Goal: Task Accomplishment & Management: Use online tool/utility

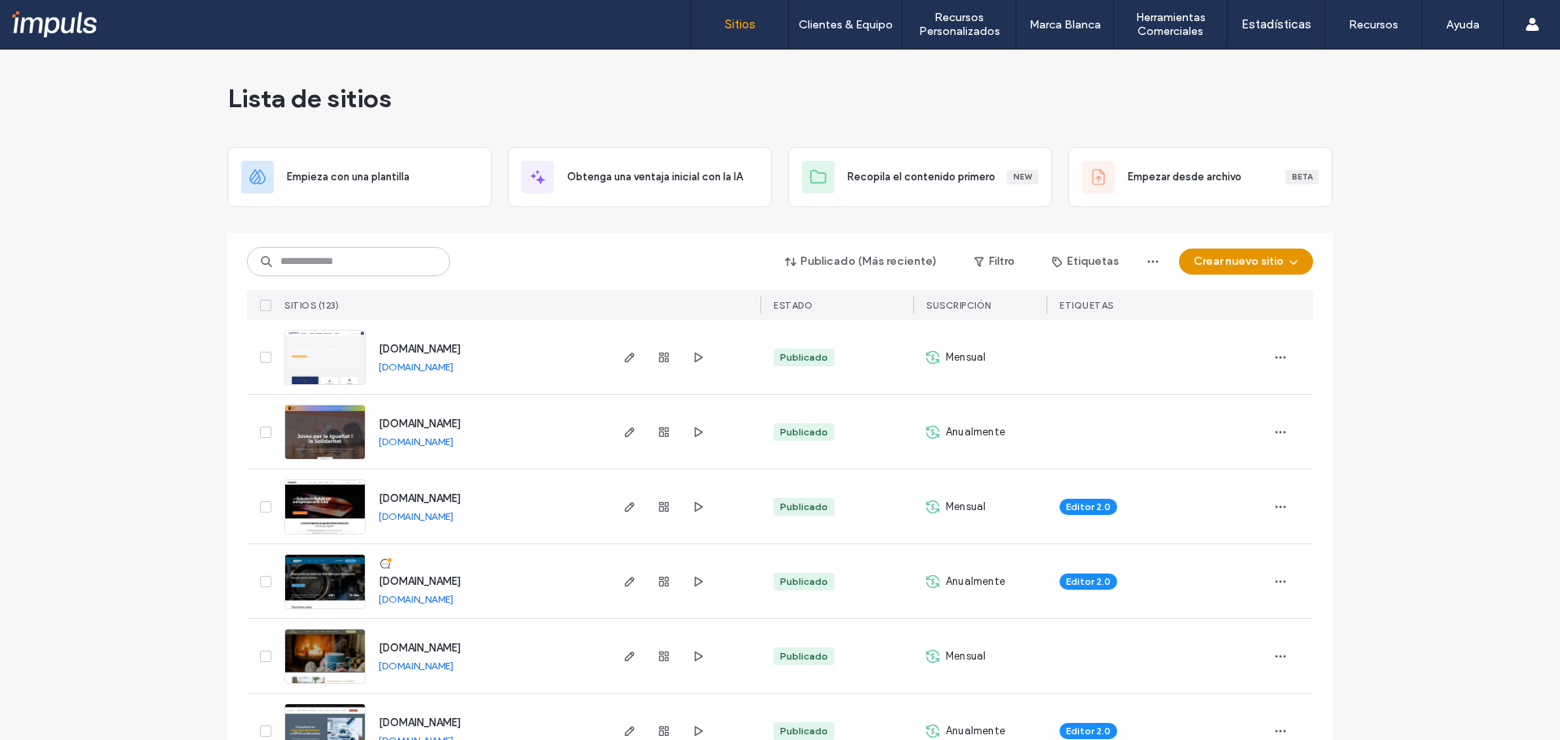
click at [773, 258] on button "Crear nuevo sitio" at bounding box center [1246, 262] width 134 height 26
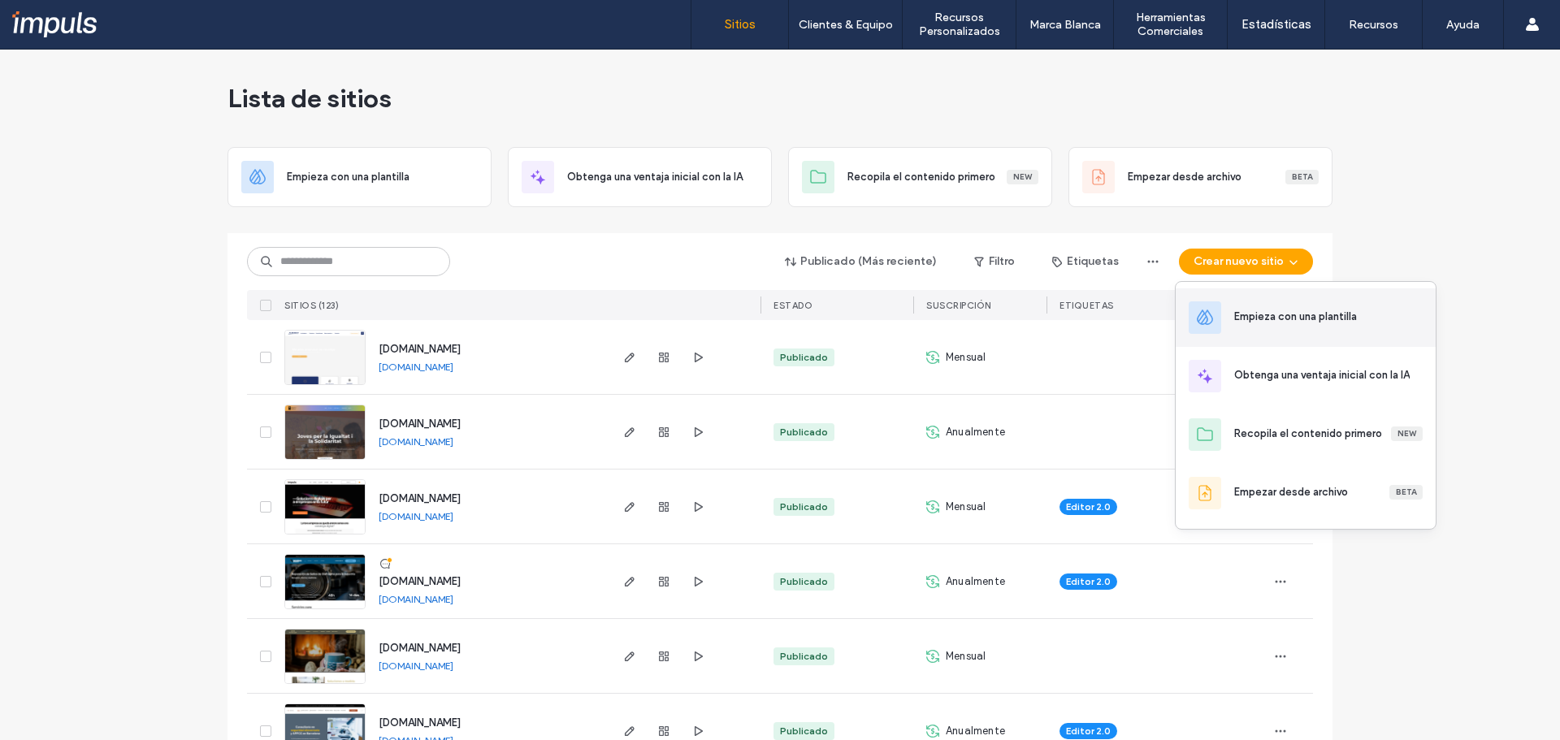
click at [773, 320] on div "Empieza con una plantilla" at bounding box center [1295, 317] width 123 height 16
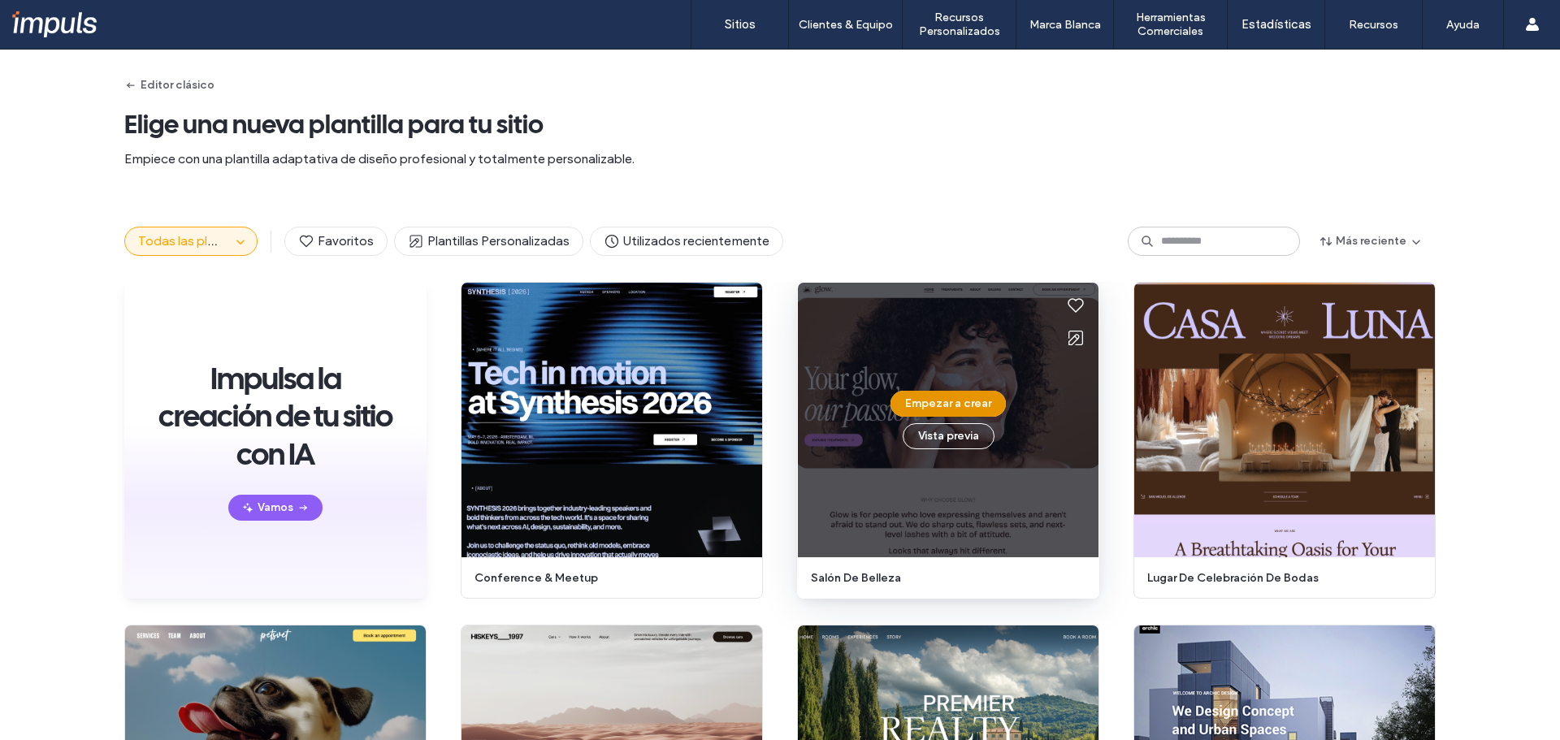
click at [773, 320] on button "Empezar a crear" at bounding box center [948, 404] width 115 height 26
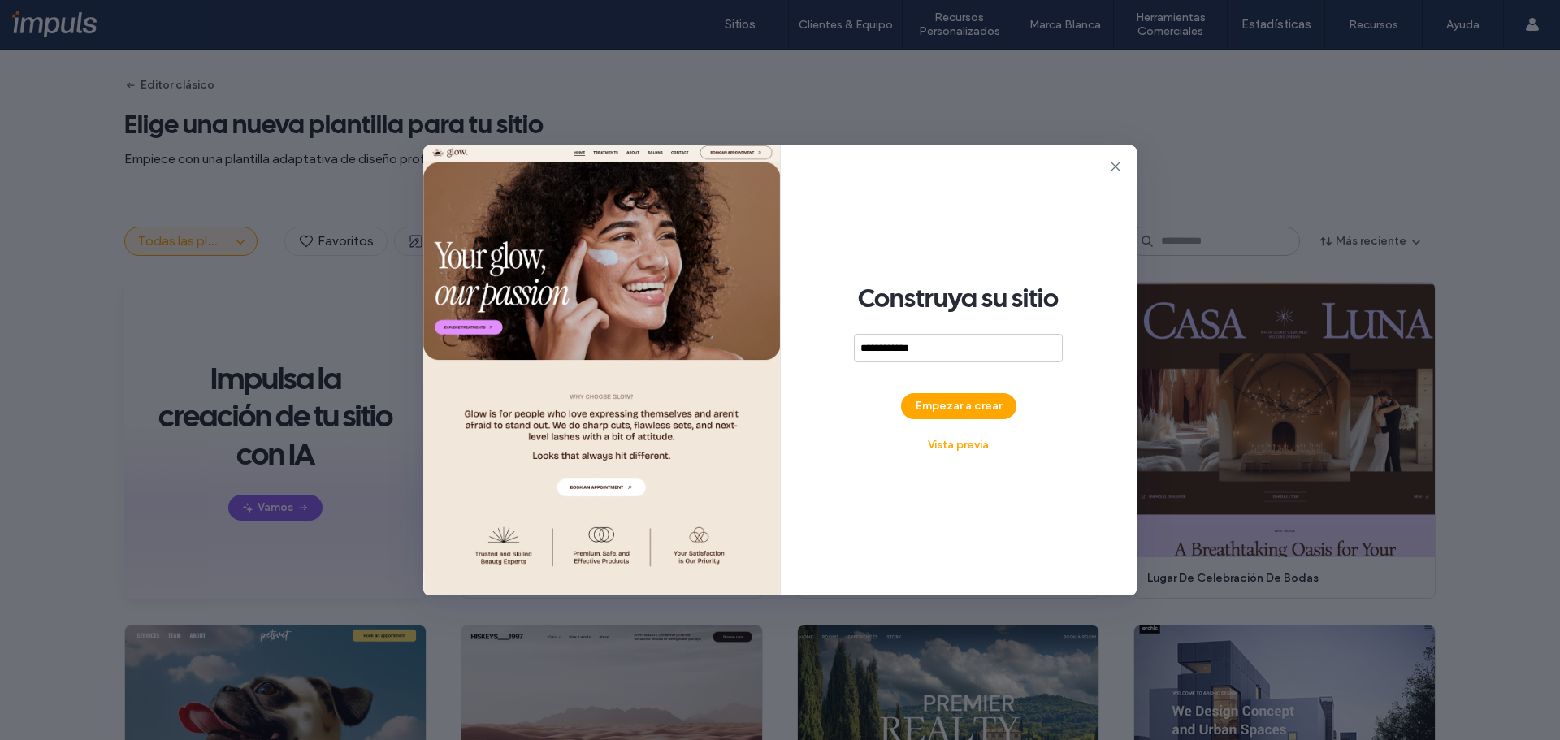
type input "**********"
click at [773, 320] on div "**********" at bounding box center [959, 370] width 357 height 450
click at [773, 320] on button "Empezar a crear" at bounding box center [958, 406] width 115 height 26
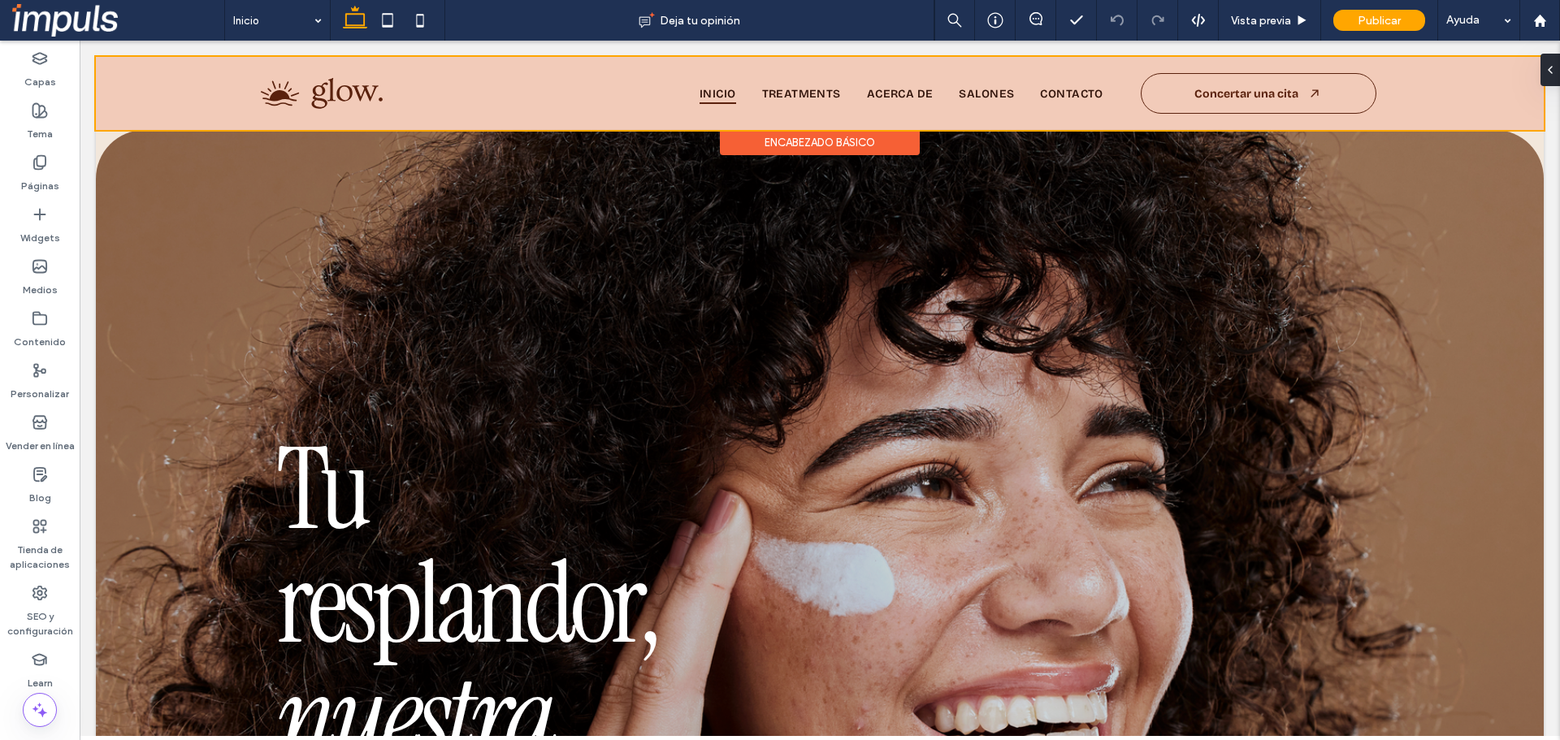
click at [748, 141] on div "Encabezado básico" at bounding box center [820, 142] width 200 height 25
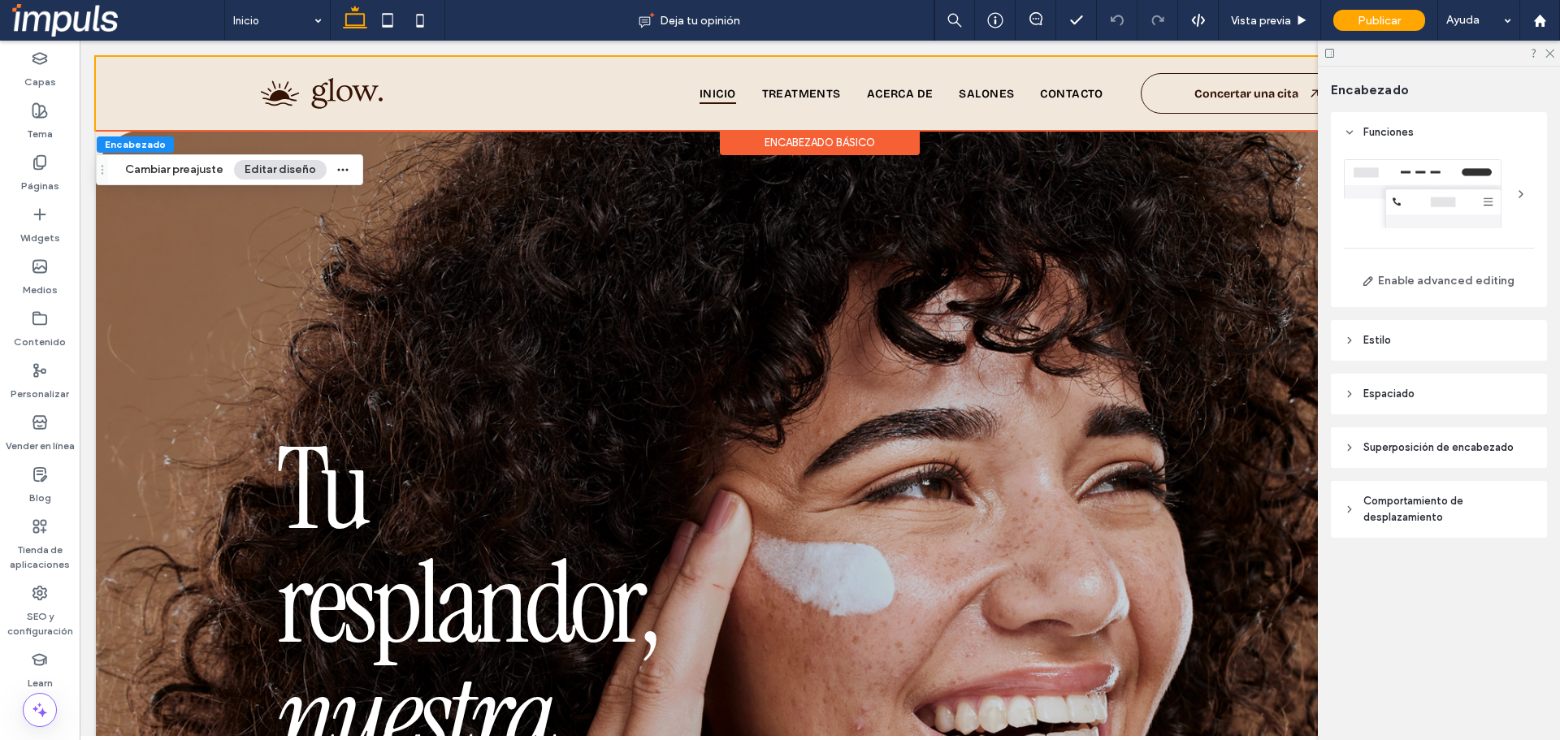
click at [1395, 343] on header "Estilo" at bounding box center [1439, 340] width 216 height 41
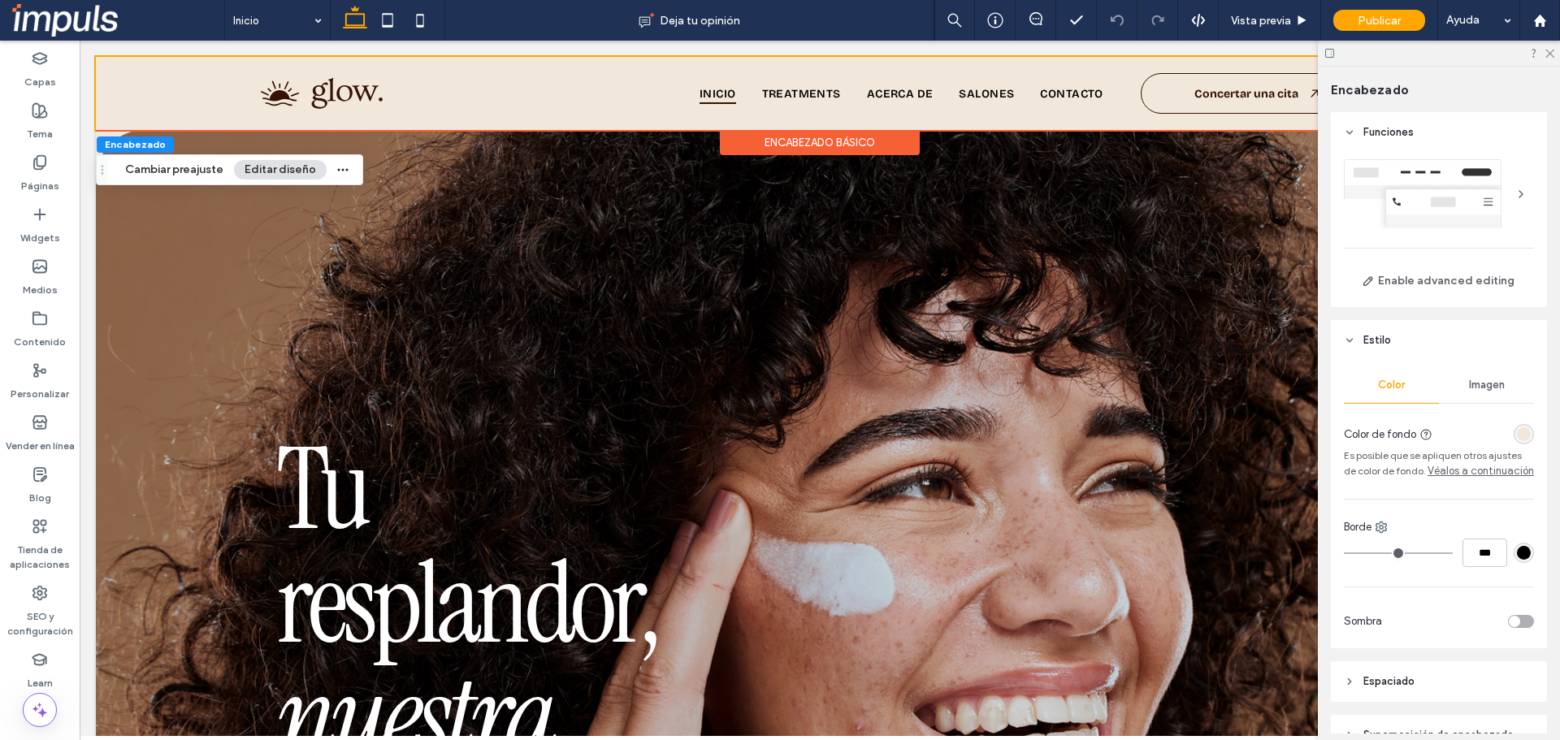
click at [1514, 441] on div "rgba(242, 231, 219, 1)" at bounding box center [1524, 434] width 20 height 20
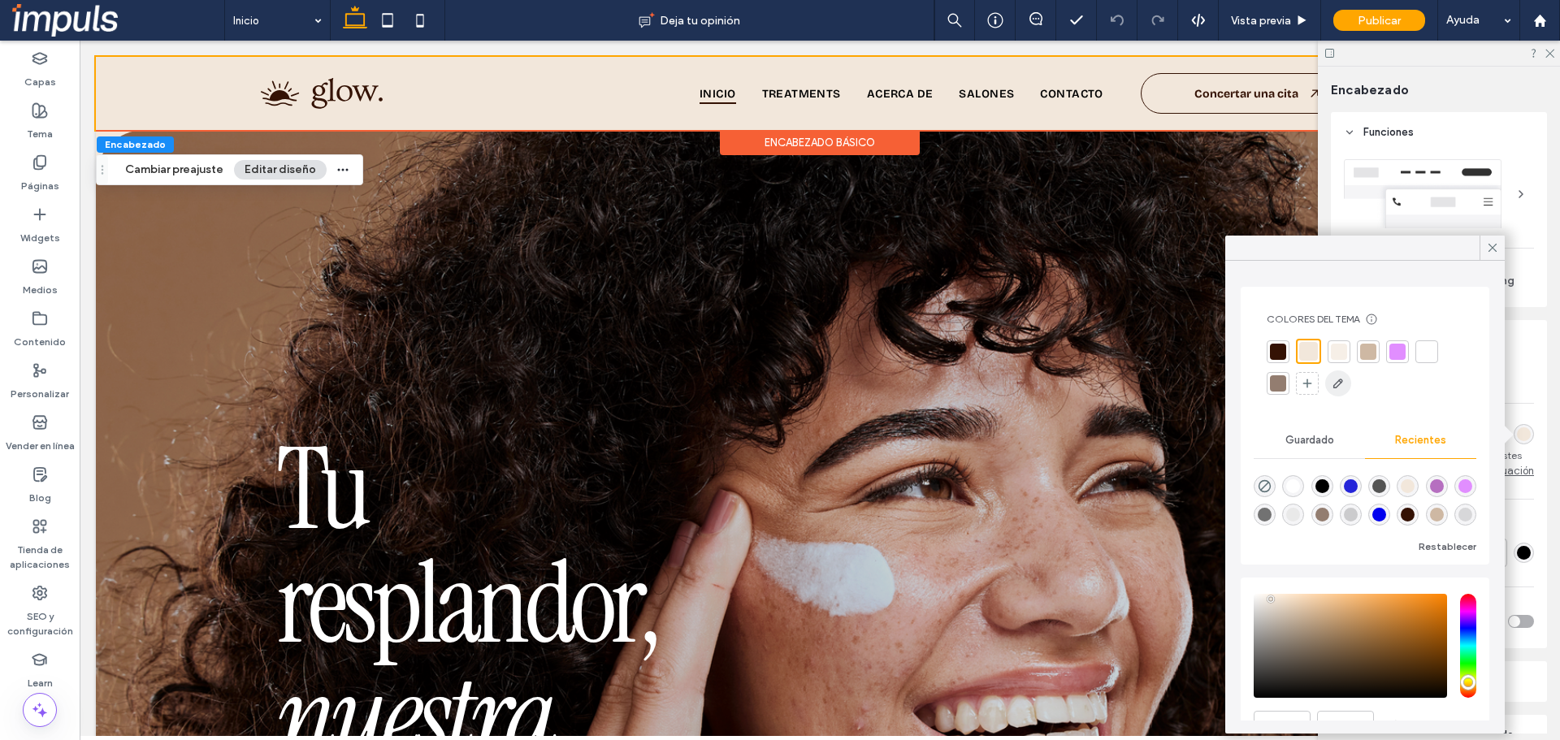
click at [1338, 385] on use "button" at bounding box center [1339, 384] width 10 height 10
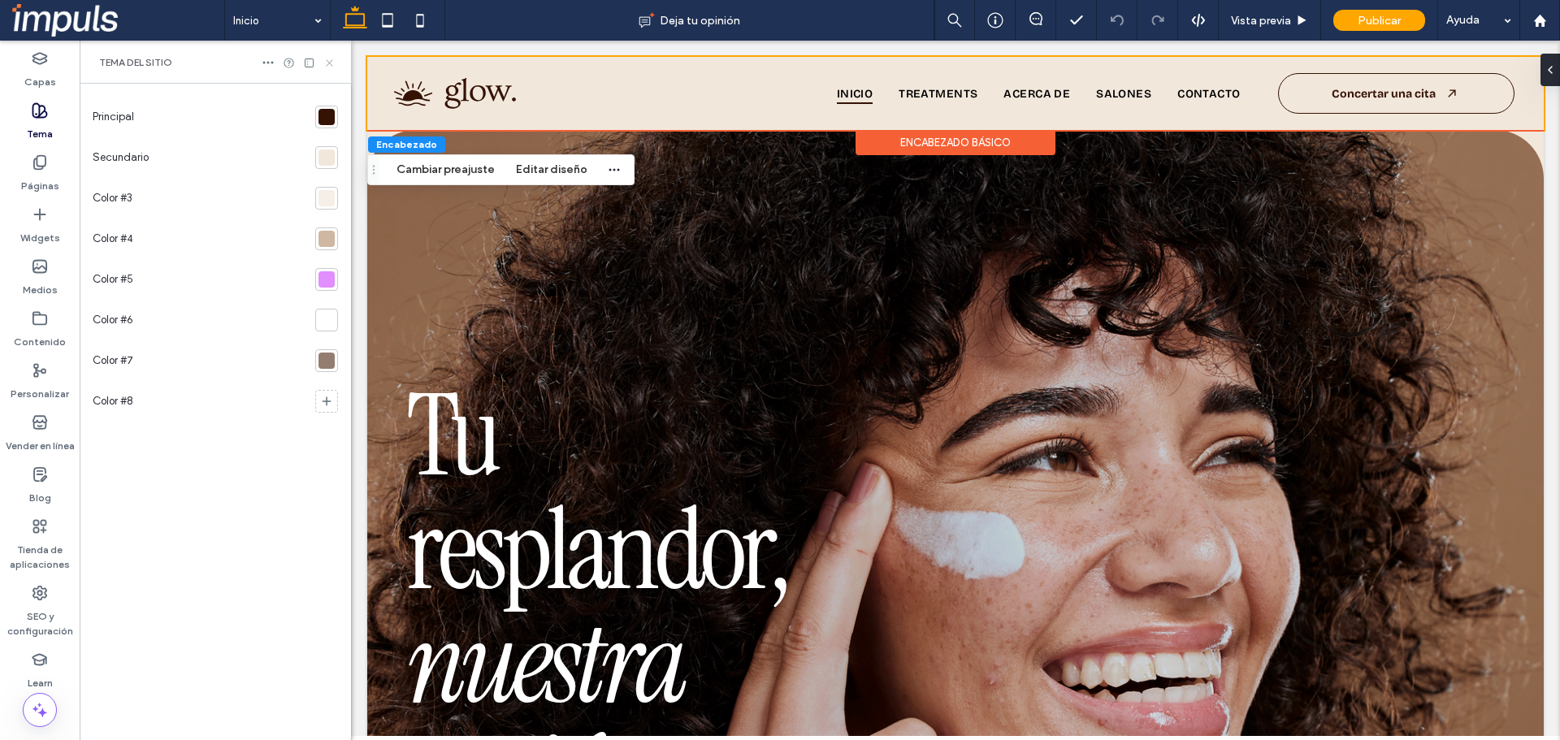
click at [330, 59] on icon at bounding box center [329, 63] width 12 height 12
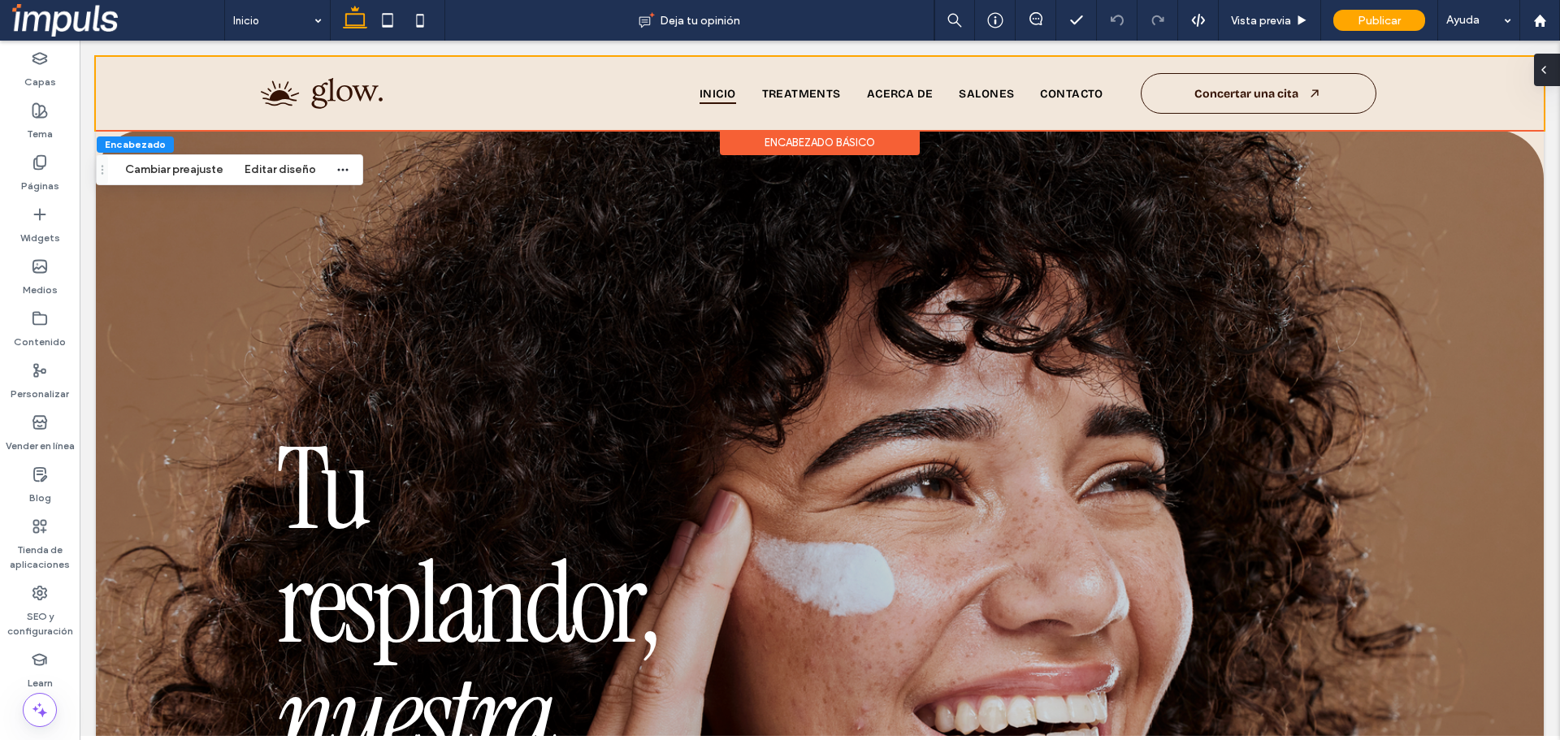
click at [1546, 68] on icon at bounding box center [1544, 69] width 13 height 13
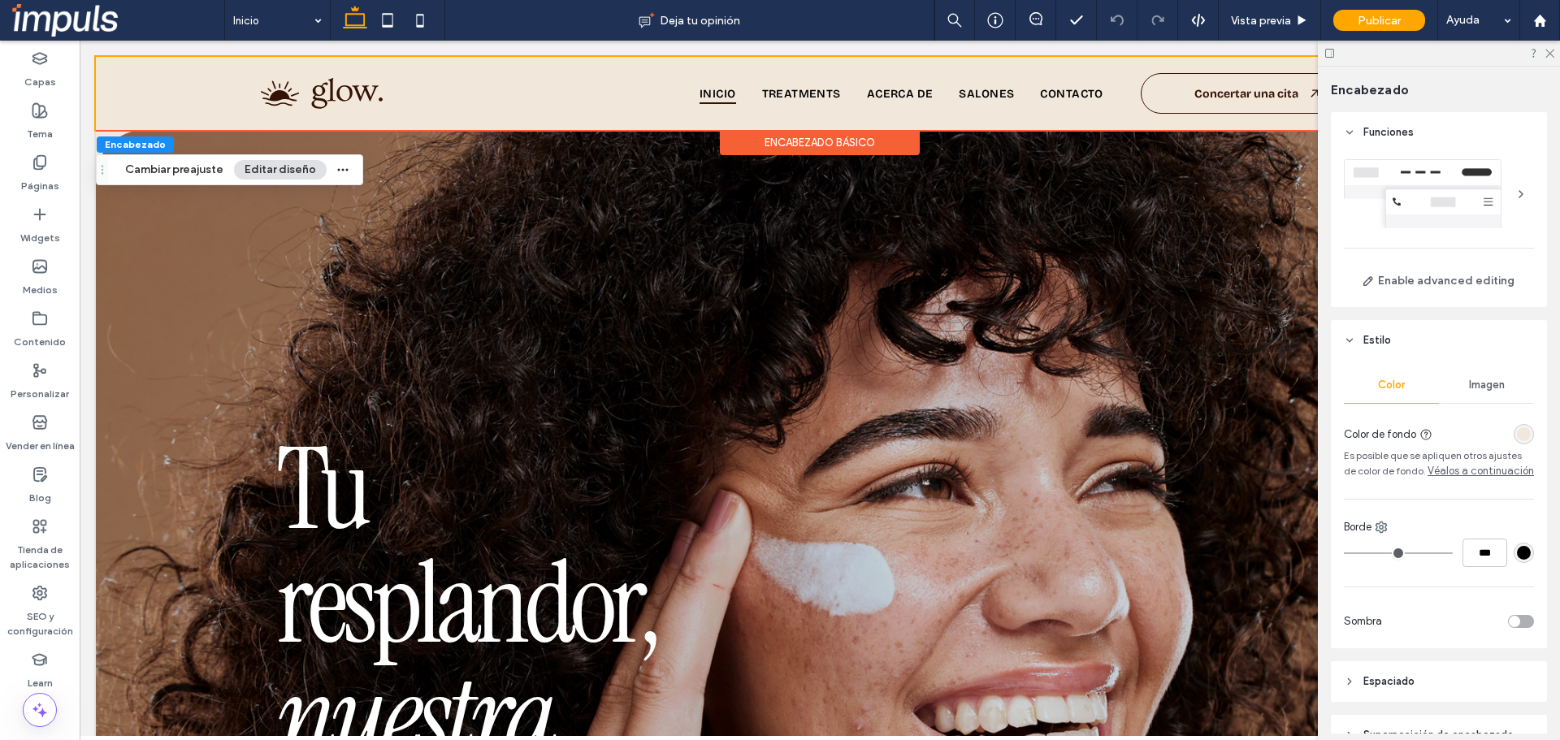
click at [1514, 444] on div "rgba(242, 231, 219, 1)" at bounding box center [1524, 434] width 20 height 20
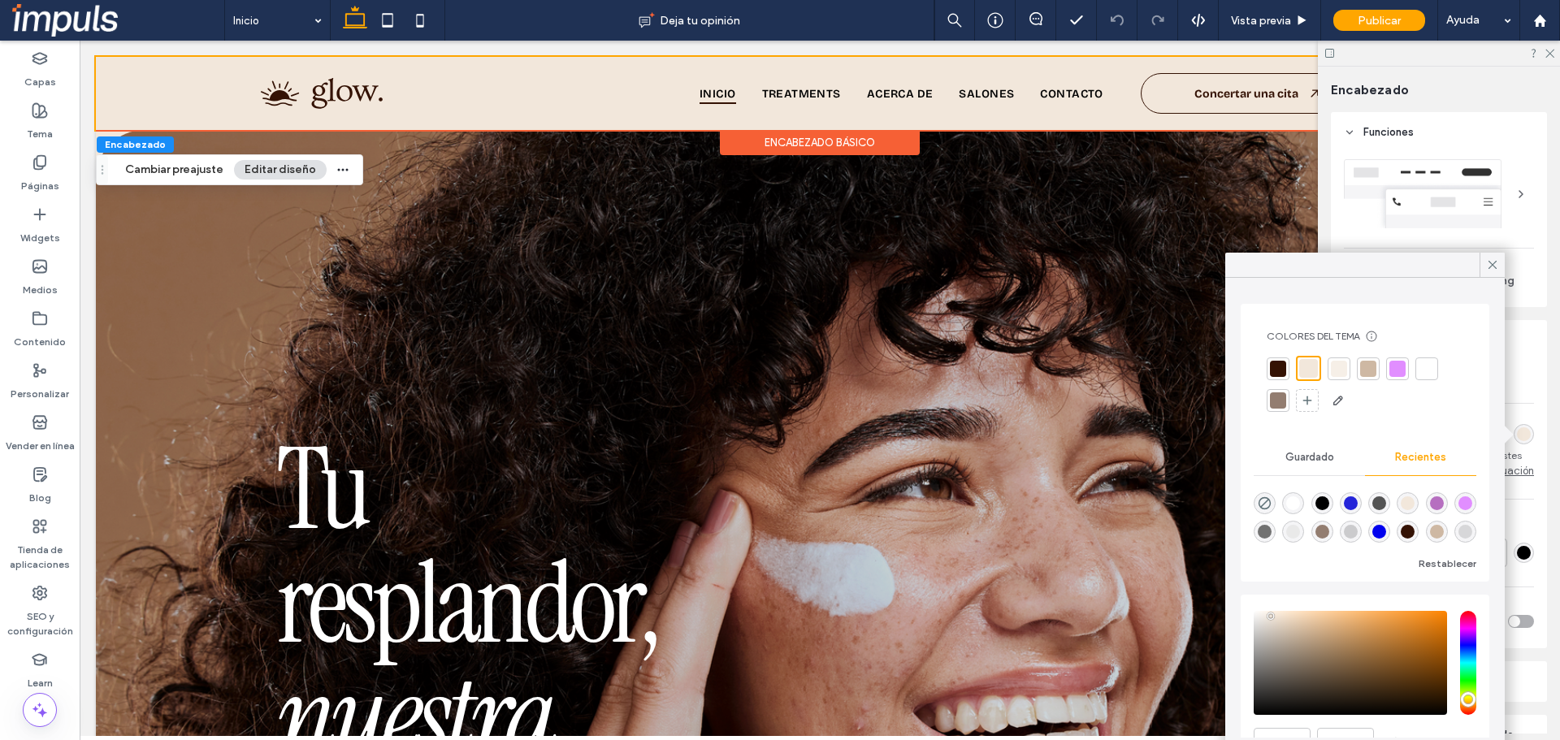
scroll to position [80, 0]
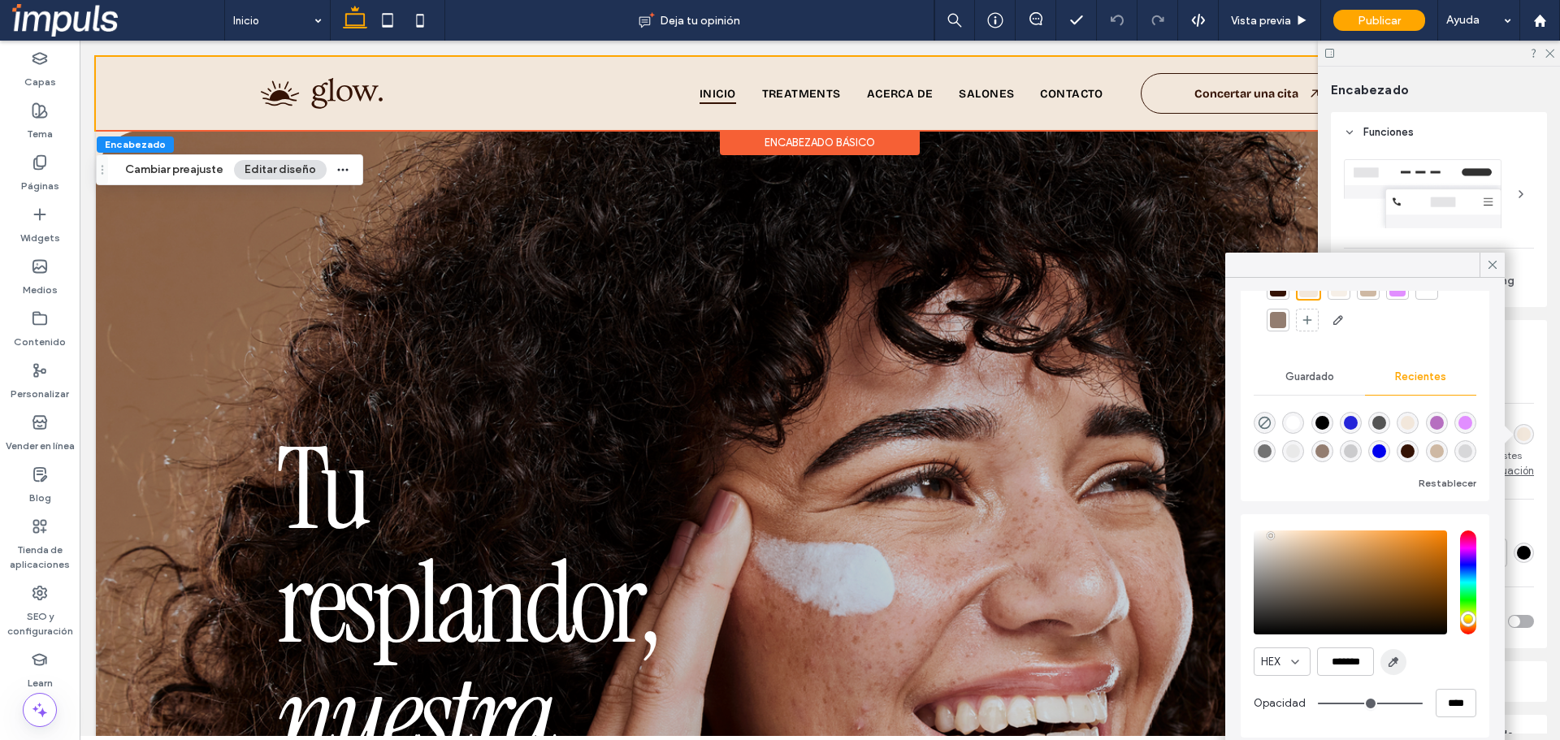
click at [1390, 665] on icon "button" at bounding box center [1393, 662] width 13 height 13
type input "*******"
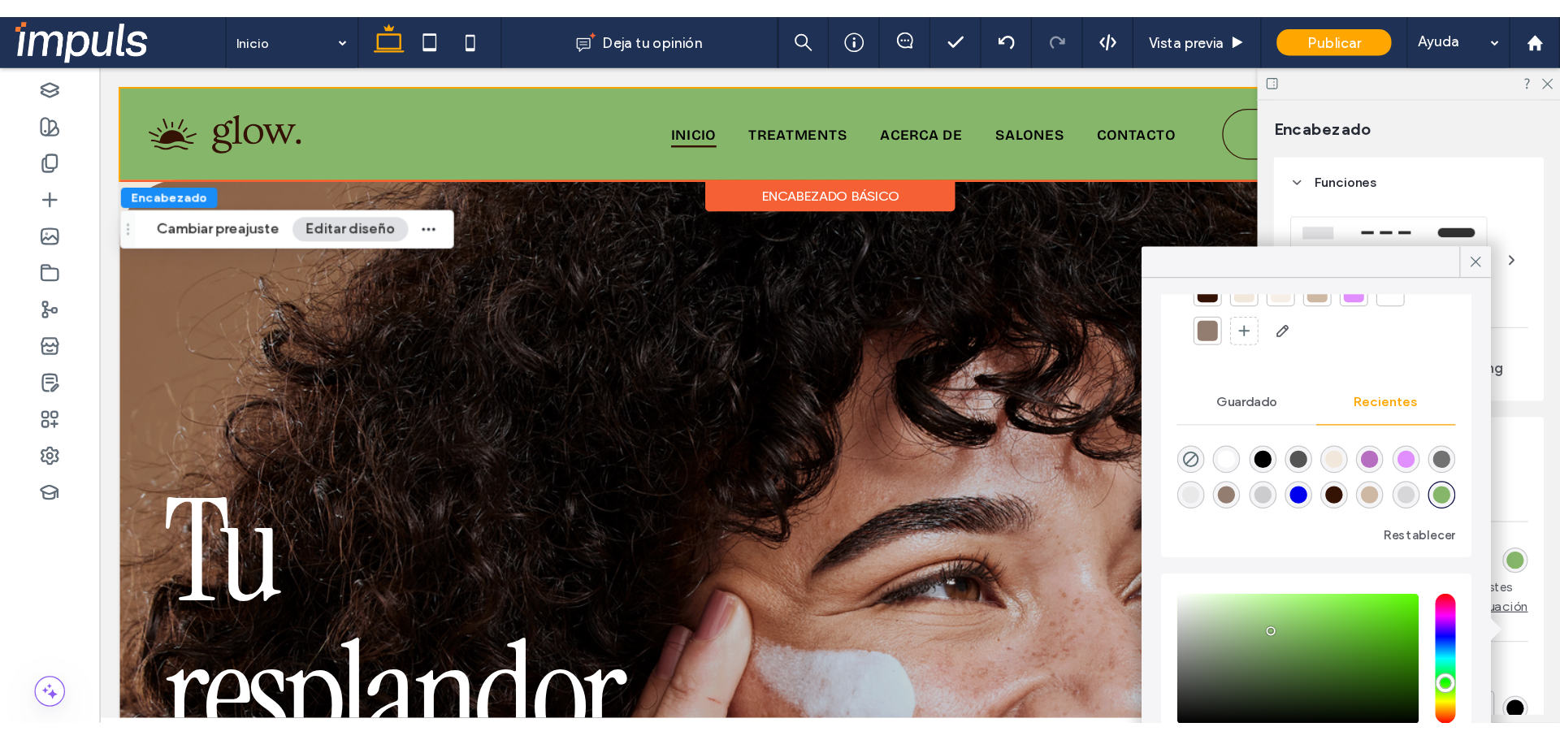
scroll to position [78, 0]
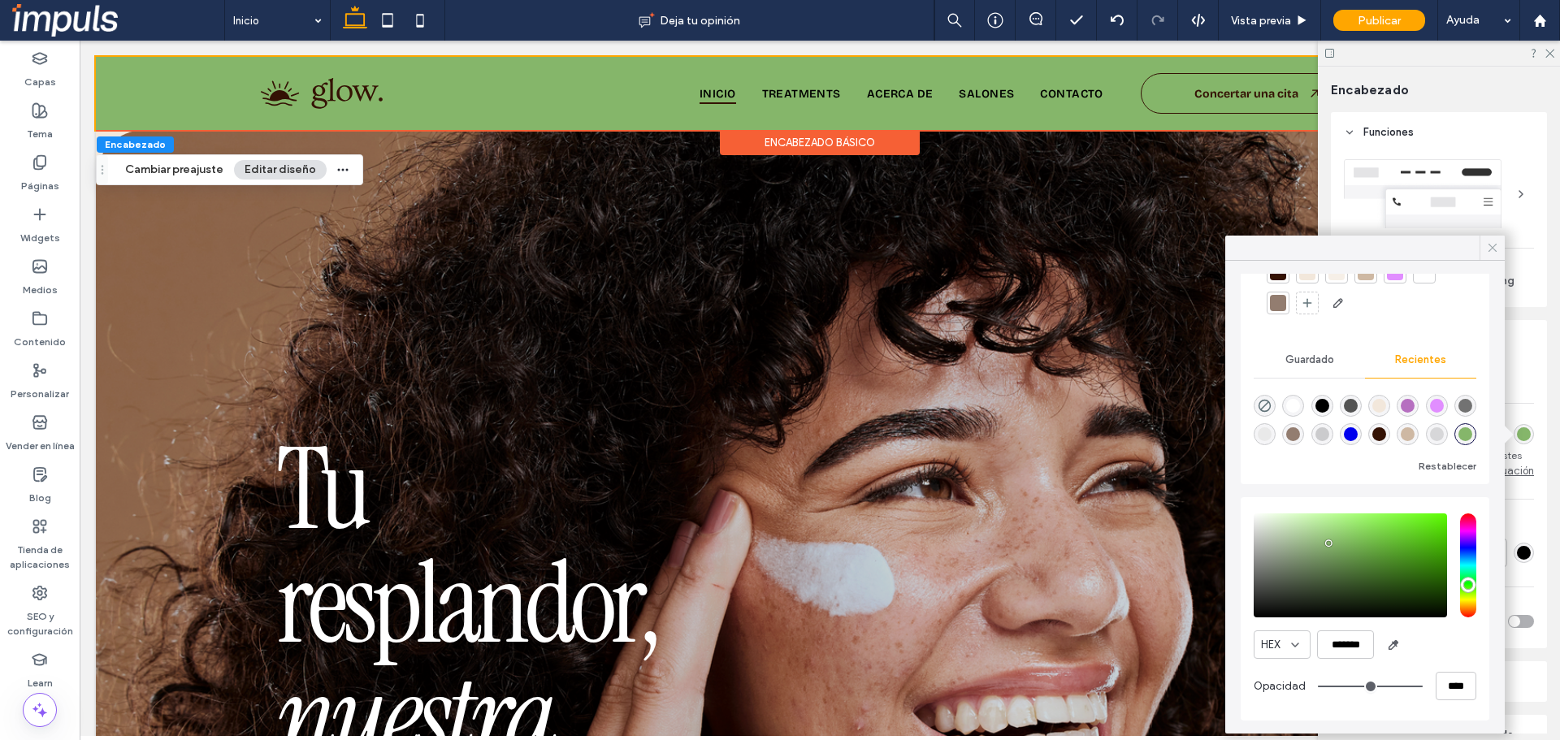
click at [1485, 245] on div at bounding box center [1492, 248] width 25 height 24
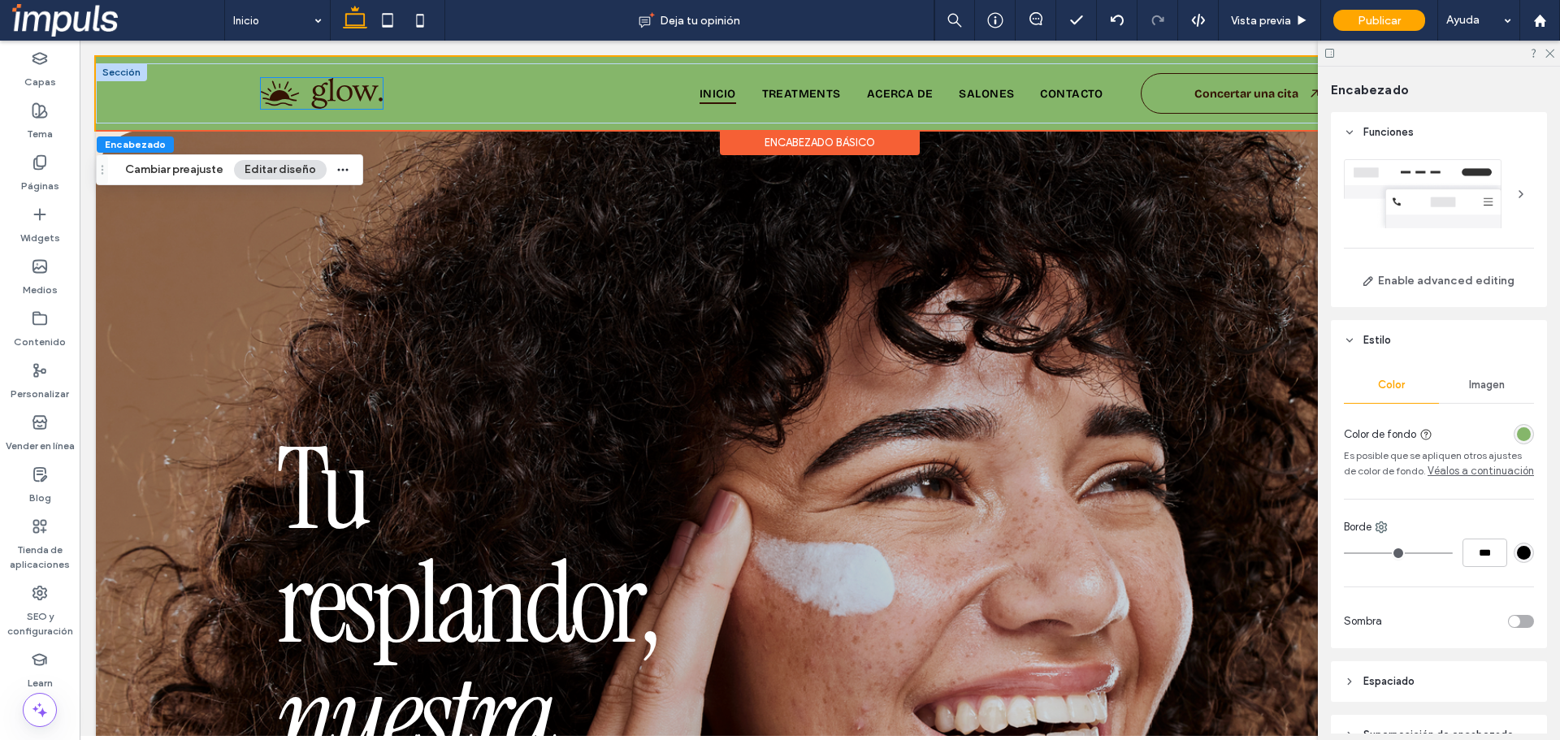
click at [332, 95] on img at bounding box center [322, 93] width 122 height 31
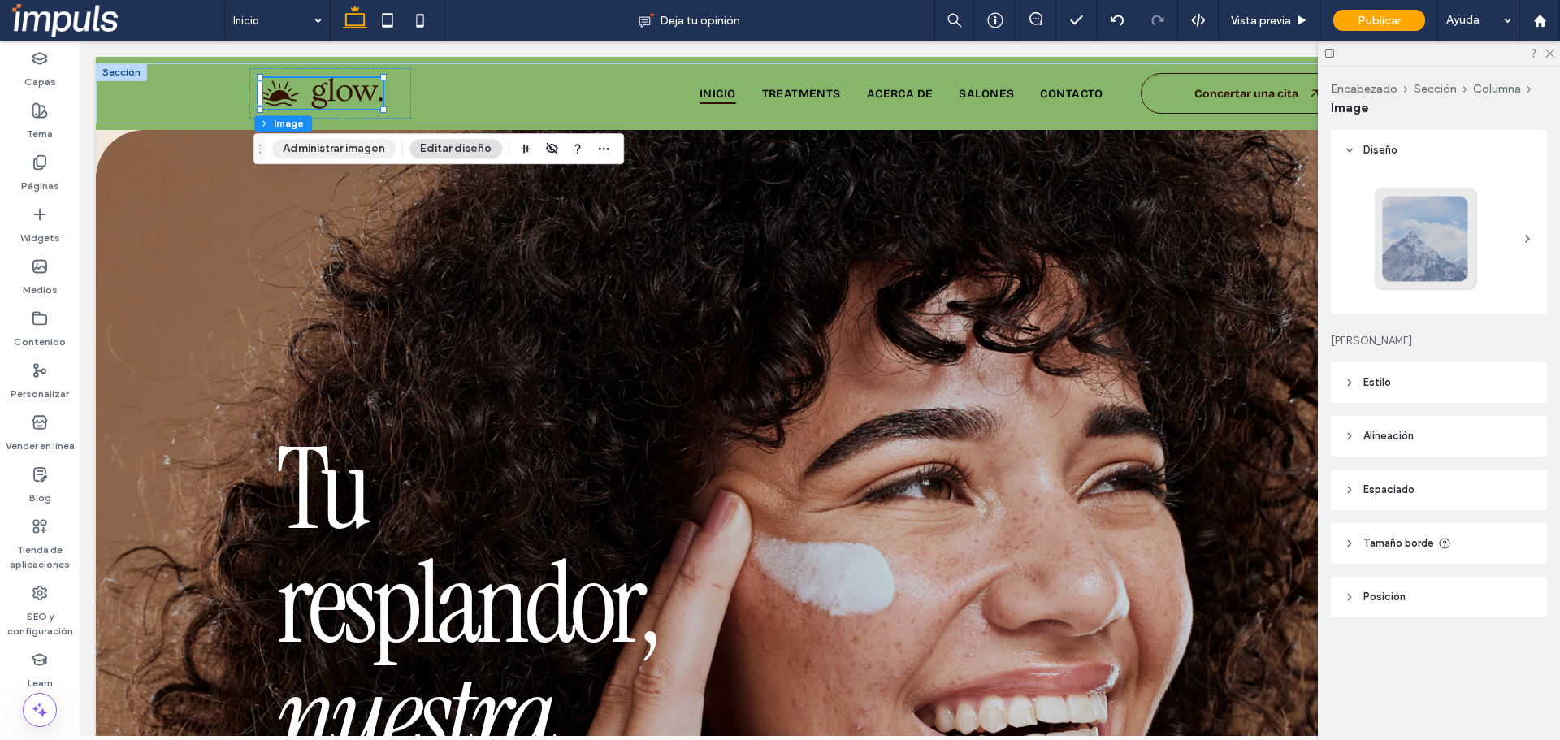
click at [327, 158] on button "Administrar imagen" at bounding box center [334, 149] width 124 height 20
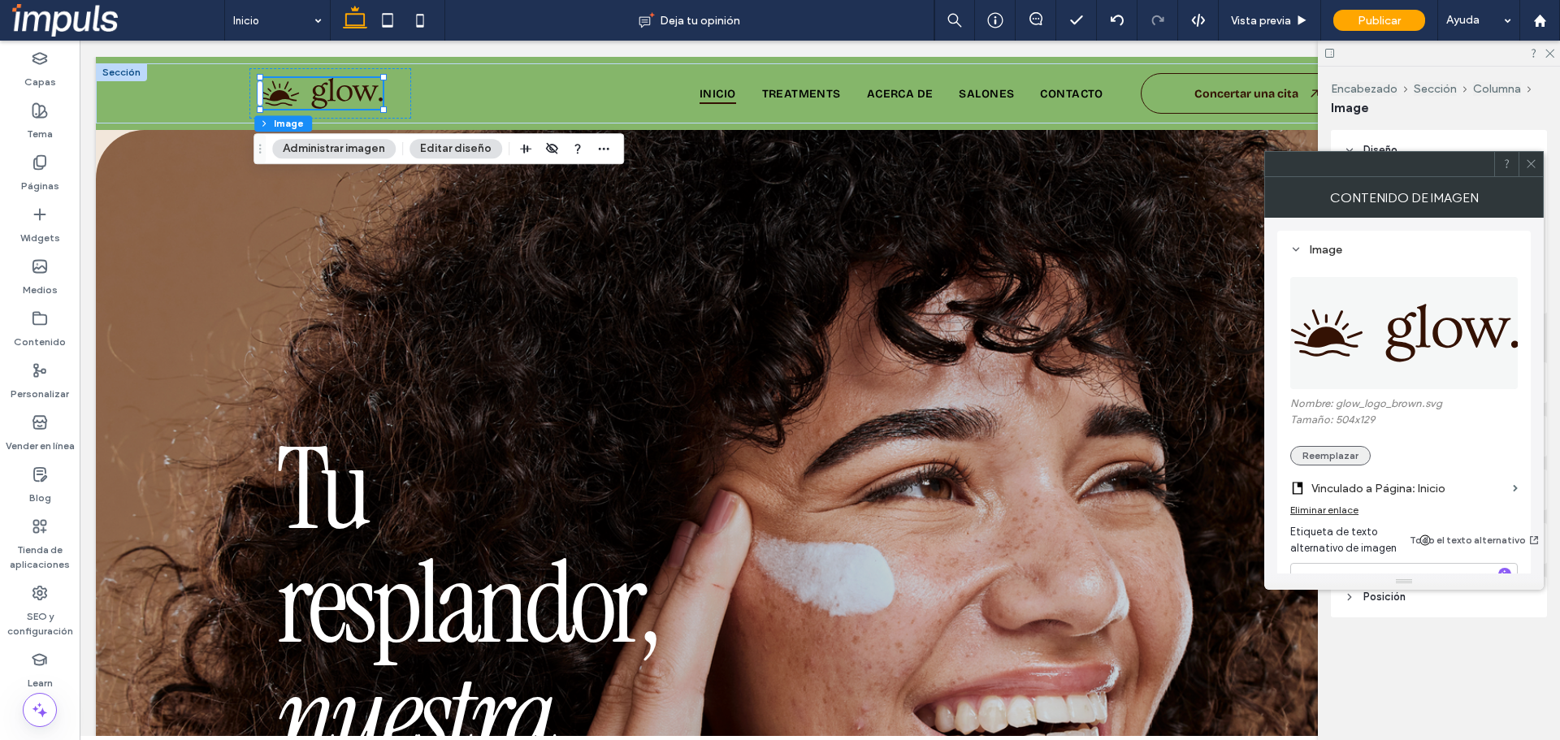
click at [1348, 454] on button "Reemplazar" at bounding box center [1330, 456] width 80 height 20
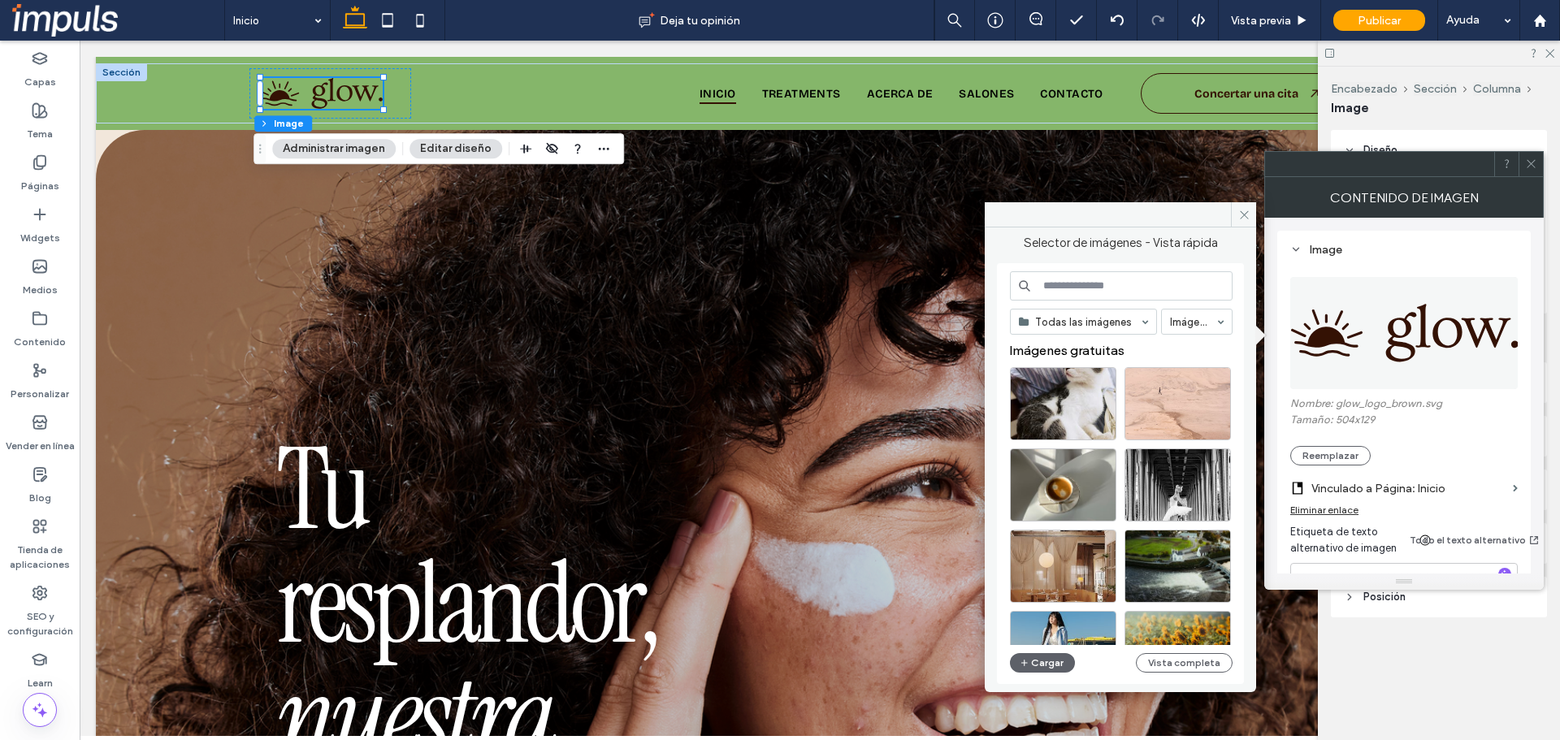
click at [1110, 289] on input at bounding box center [1121, 285] width 223 height 29
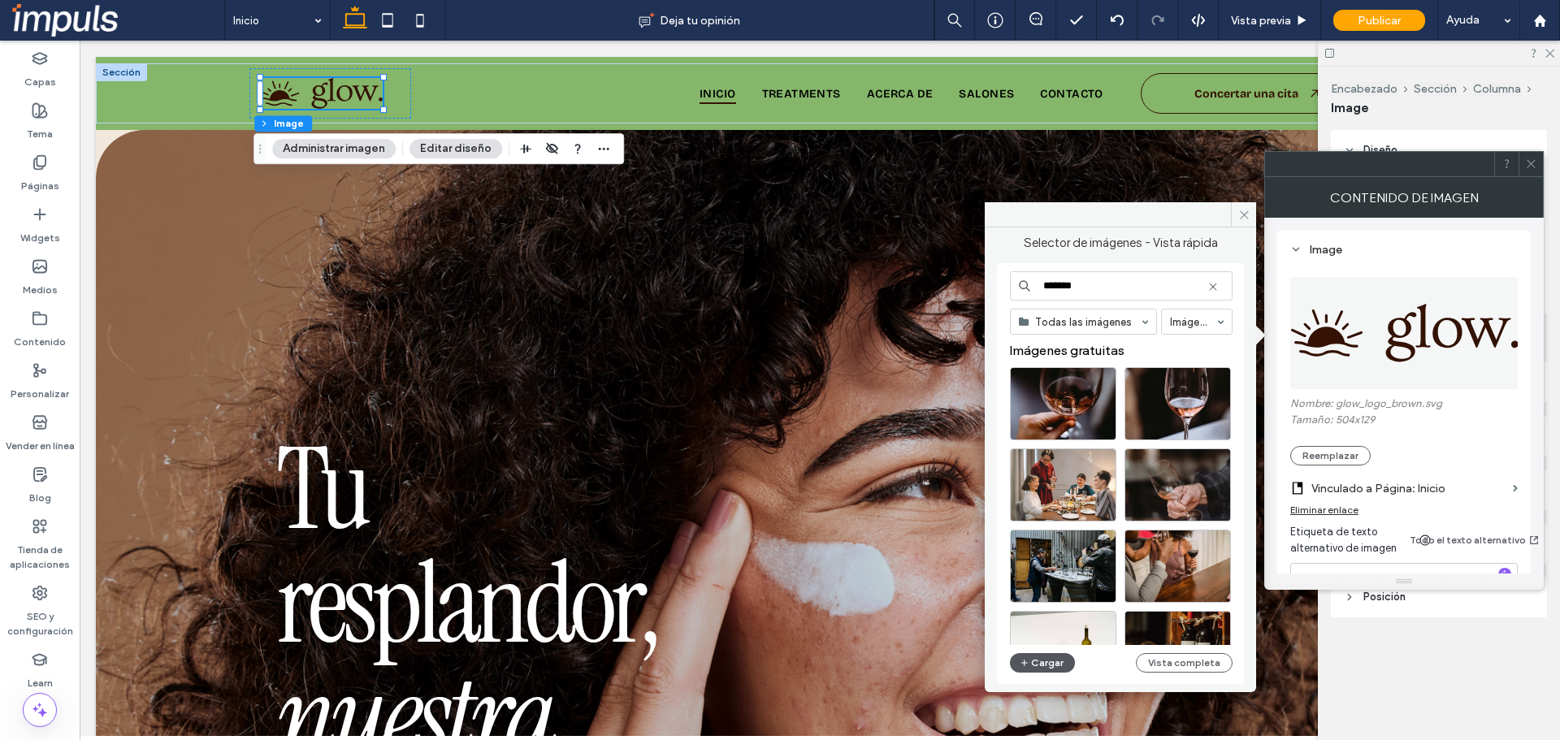
type input "*******"
click at [1042, 657] on button "Cargar" at bounding box center [1042, 663] width 65 height 20
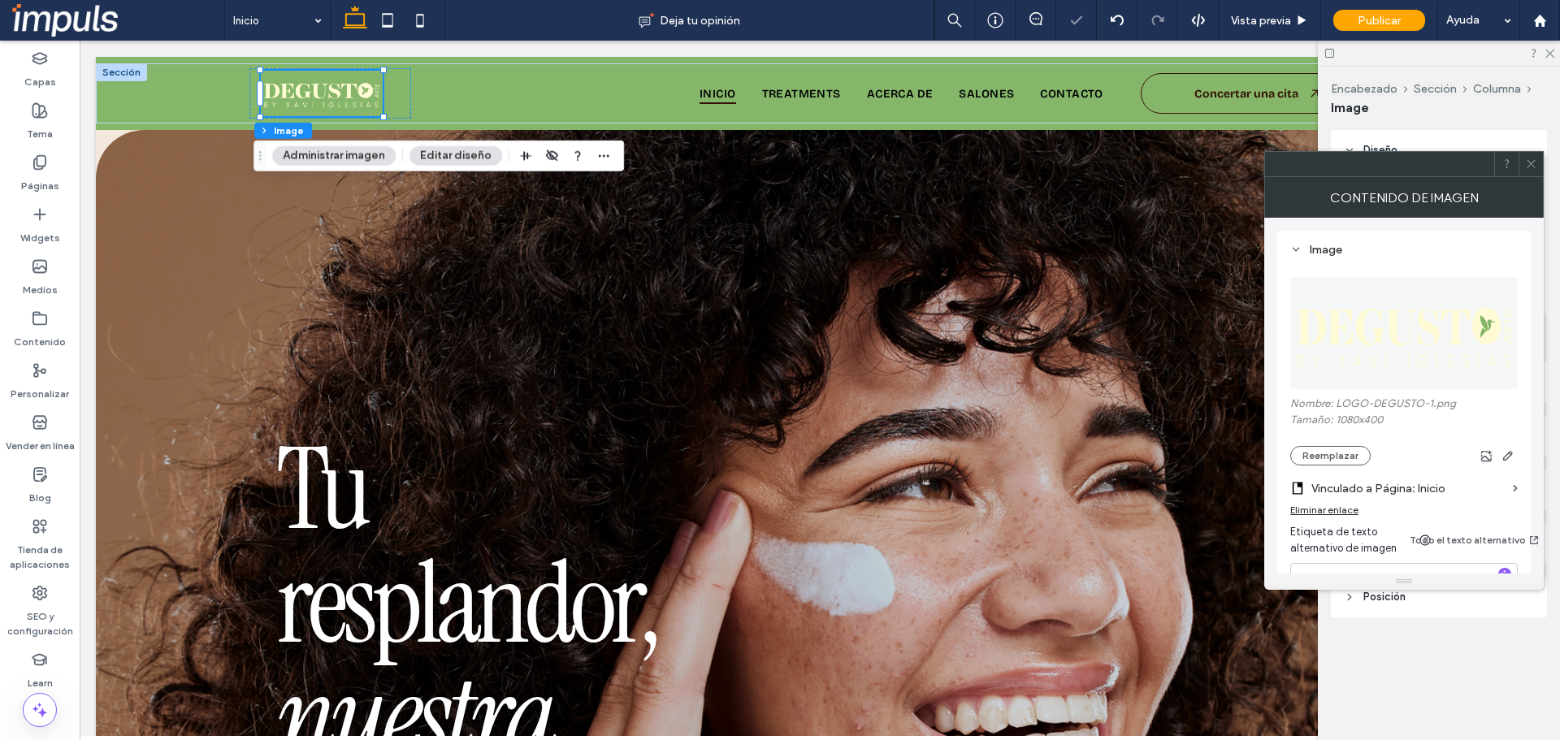
click at [1533, 170] on span at bounding box center [1531, 164] width 12 height 24
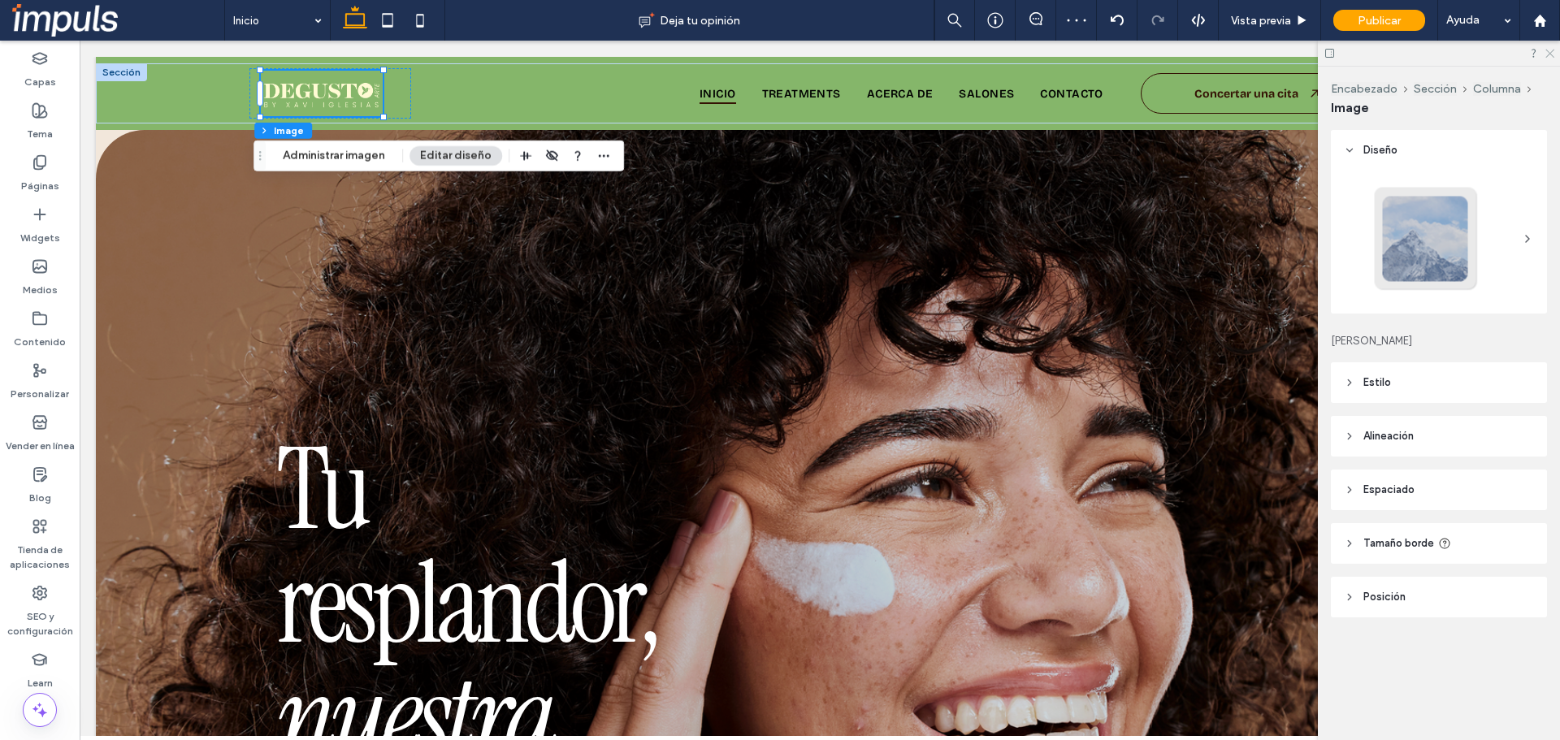
click at [1554, 54] on icon at bounding box center [1549, 52] width 11 height 11
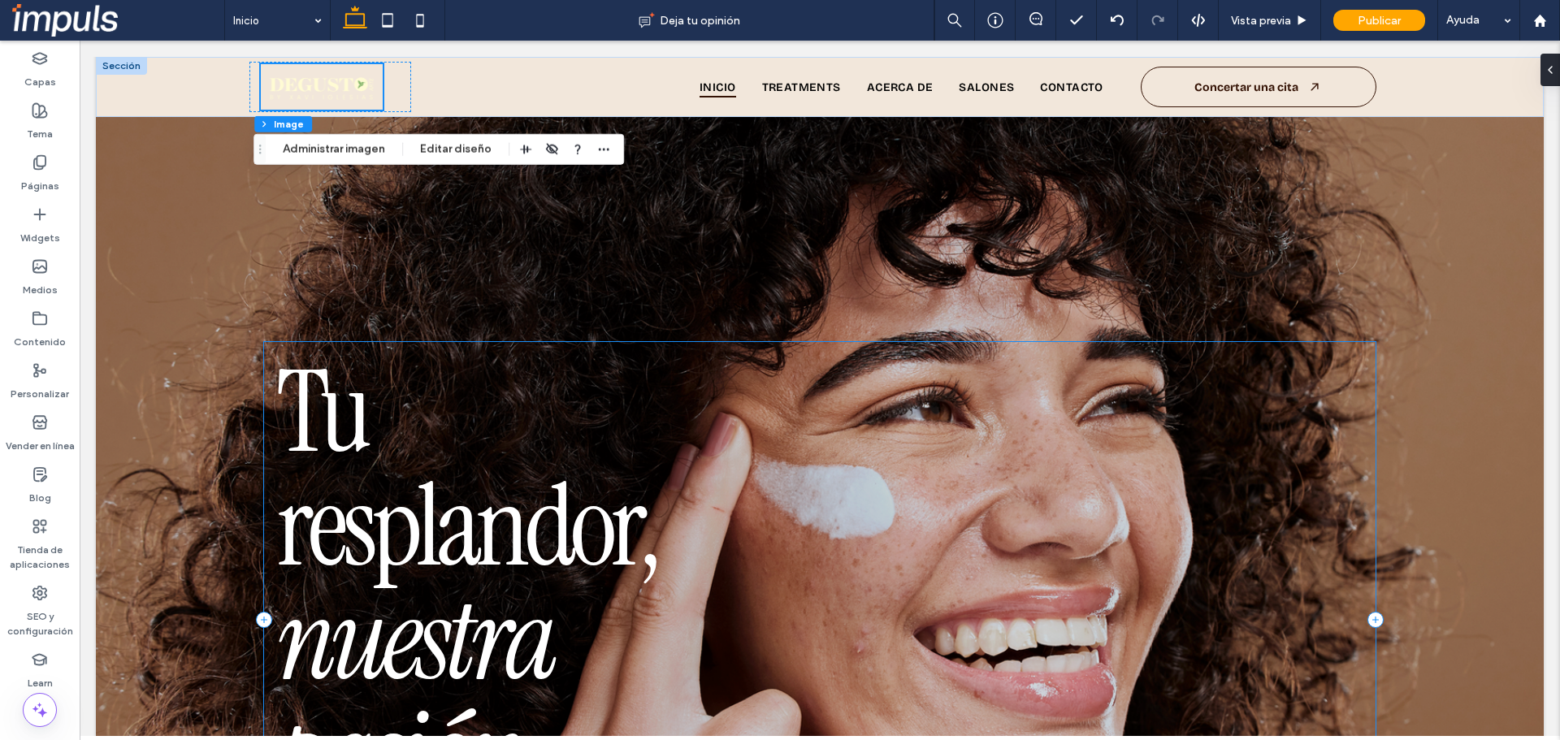
scroll to position [0, 0]
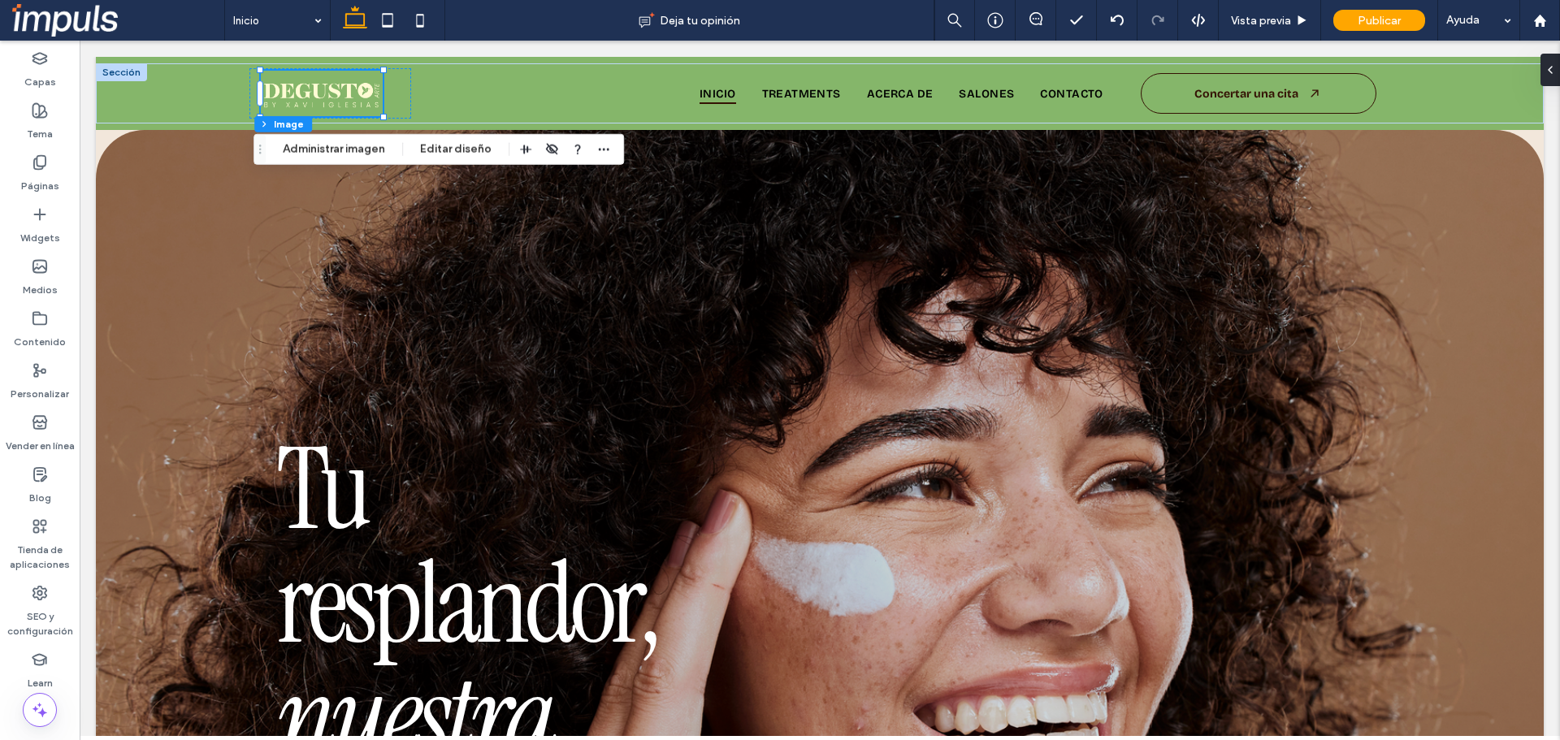
click at [1526, 141] on section "Tu resplandor, nuestra pasión EXPLORA LOS TRATAMIENTOS" at bounding box center [820, 596] width 1448 height 932
click at [1550, 76] on span at bounding box center [1544, 70] width 13 height 33
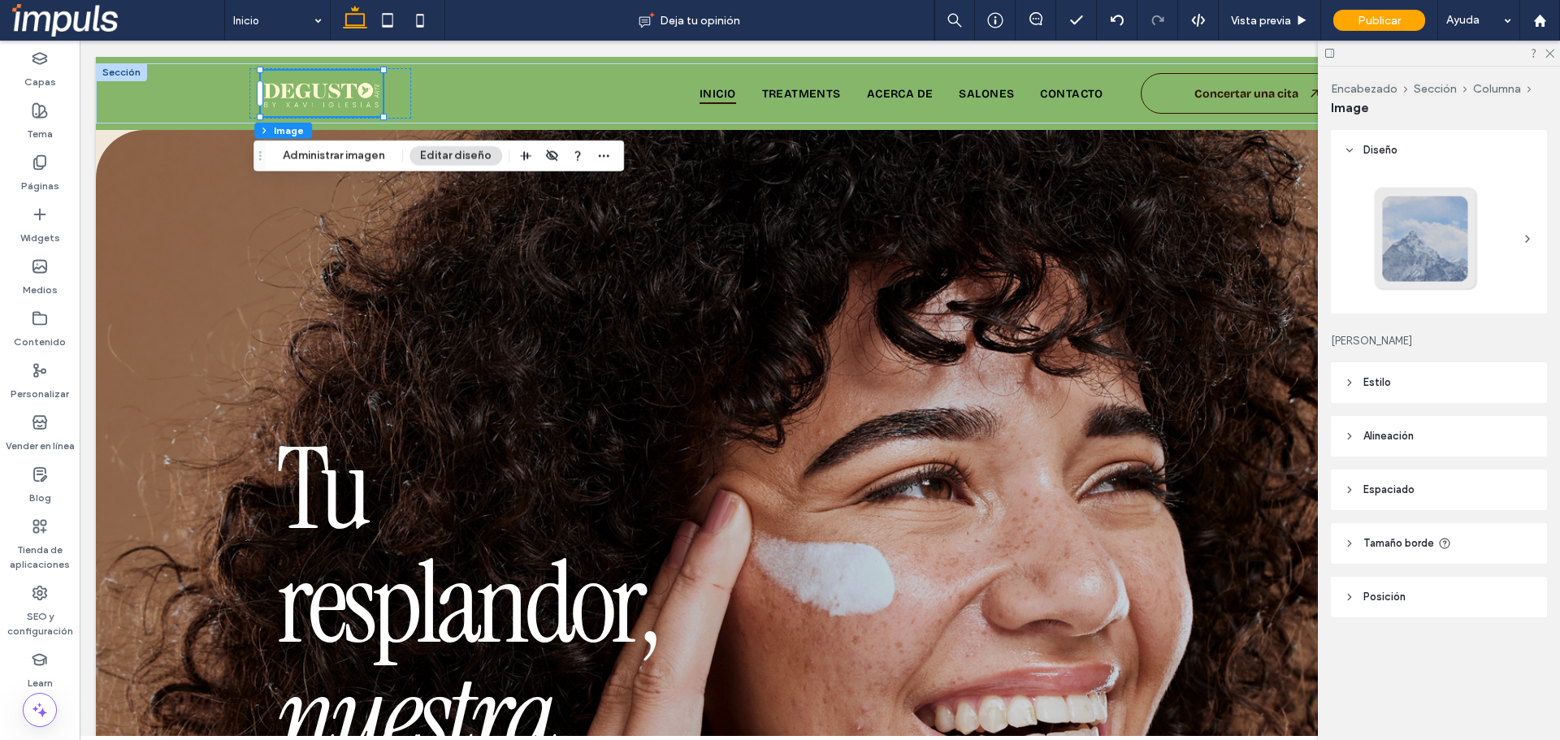
click at [1418, 584] on header "Posición" at bounding box center [1439, 597] width 216 height 41
click at [1408, 396] on header "Estilo" at bounding box center [1439, 382] width 216 height 41
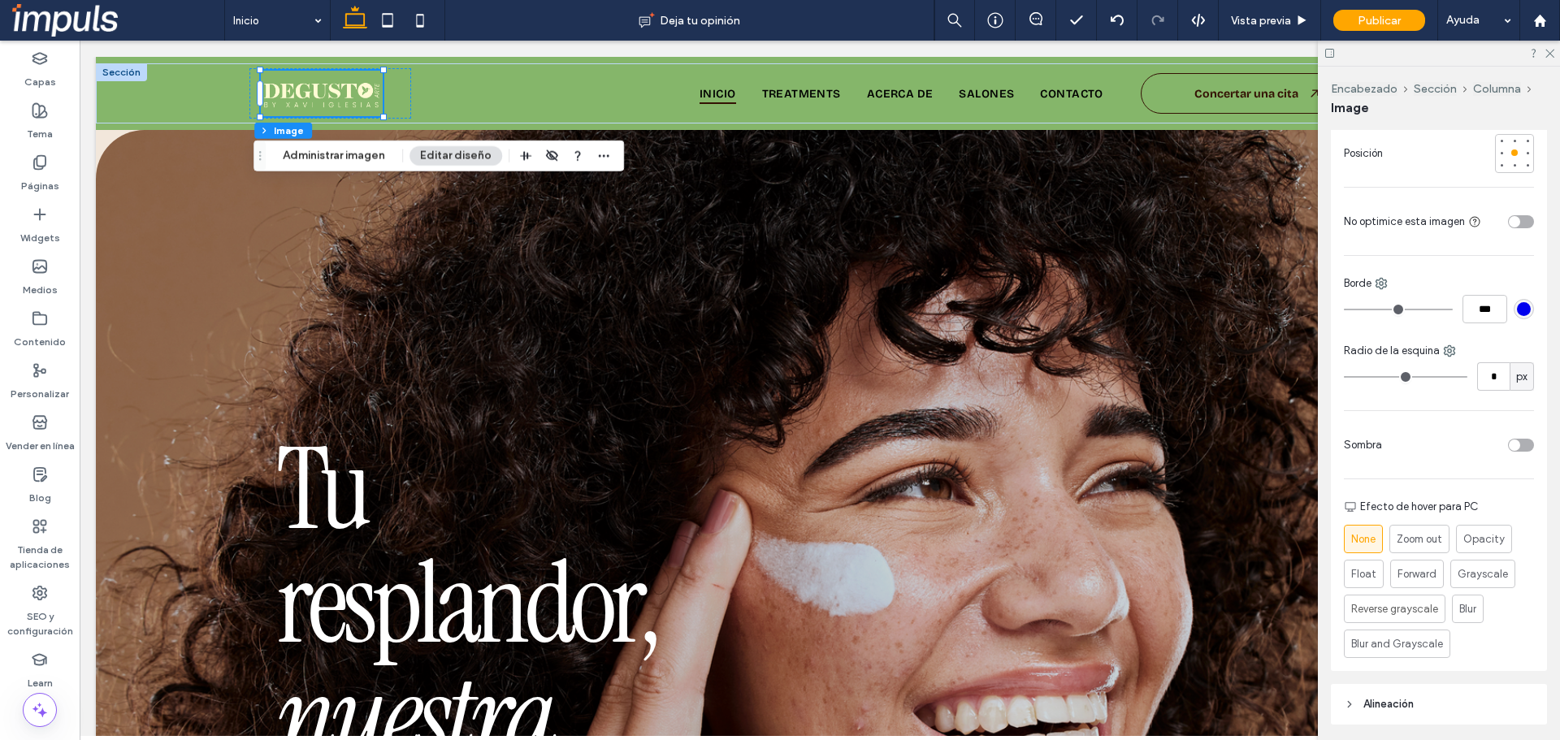
scroll to position [406, 0]
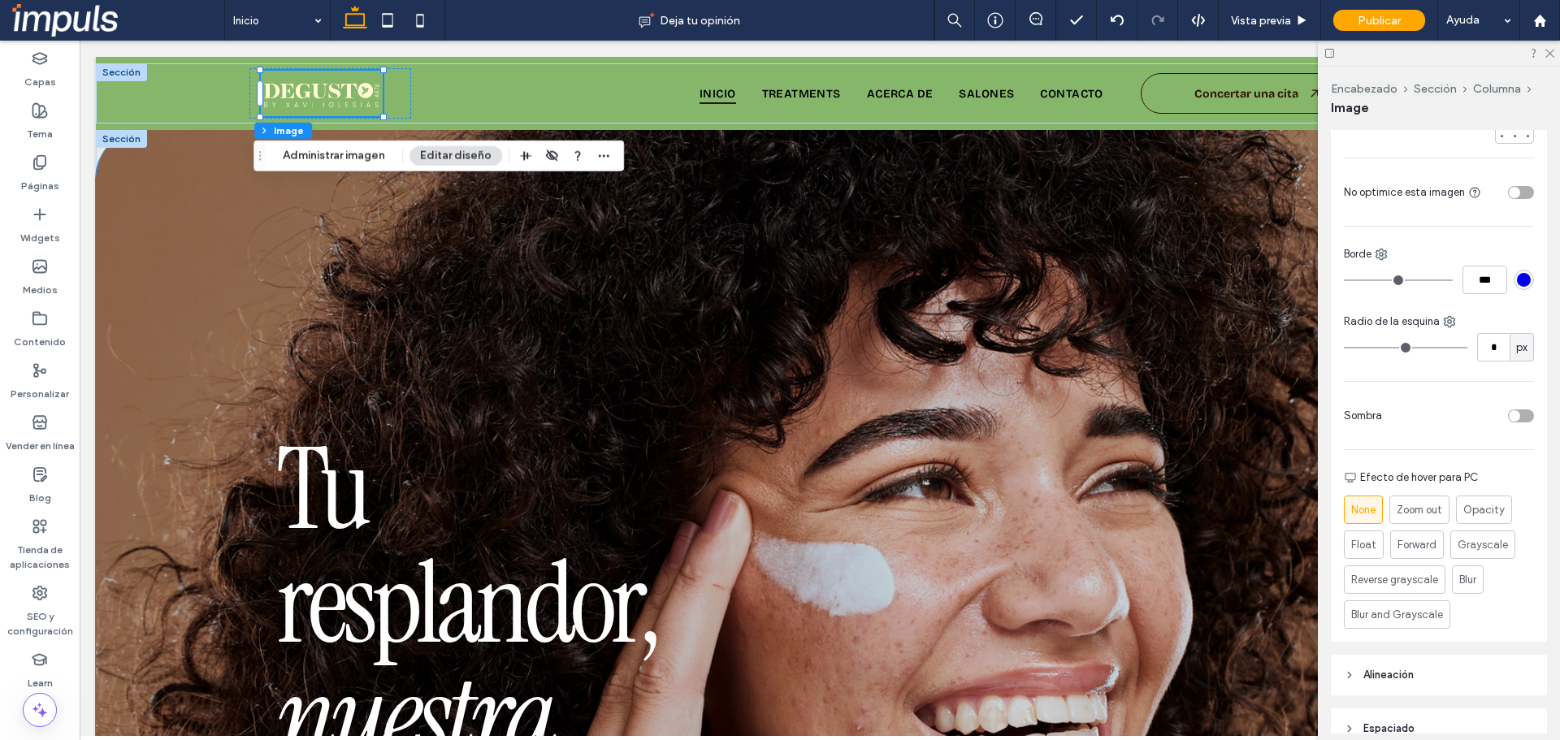
click at [112, 158] on div "Tu resplandor, nuestra pasión EXPLORA LOS TRATAMIENTOS" at bounding box center [820, 596] width 1448 height 932
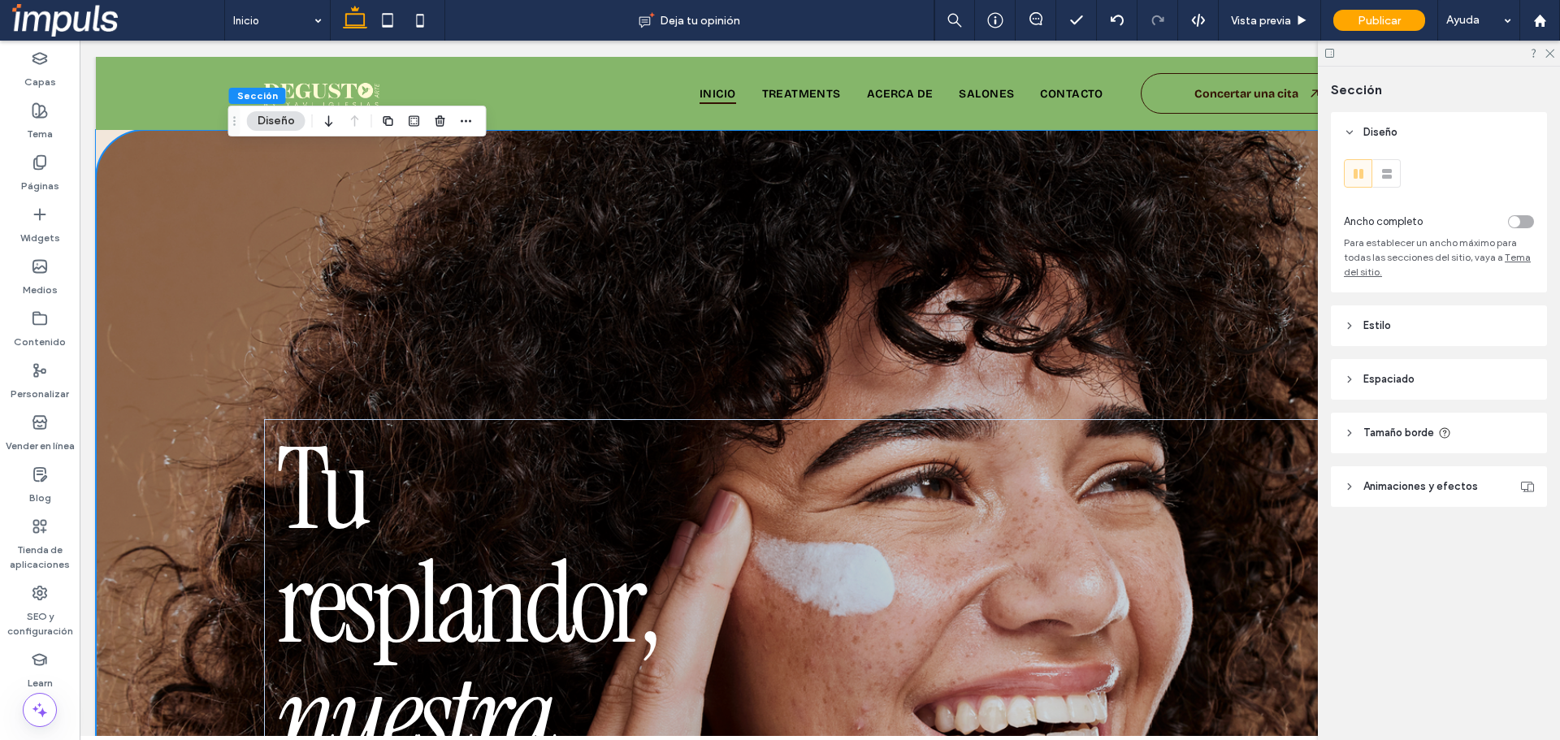
click at [104, 147] on section "Tu resplandor, nuestra pasión EXPLORA LOS TRATAMIENTOS" at bounding box center [820, 596] width 1448 height 932
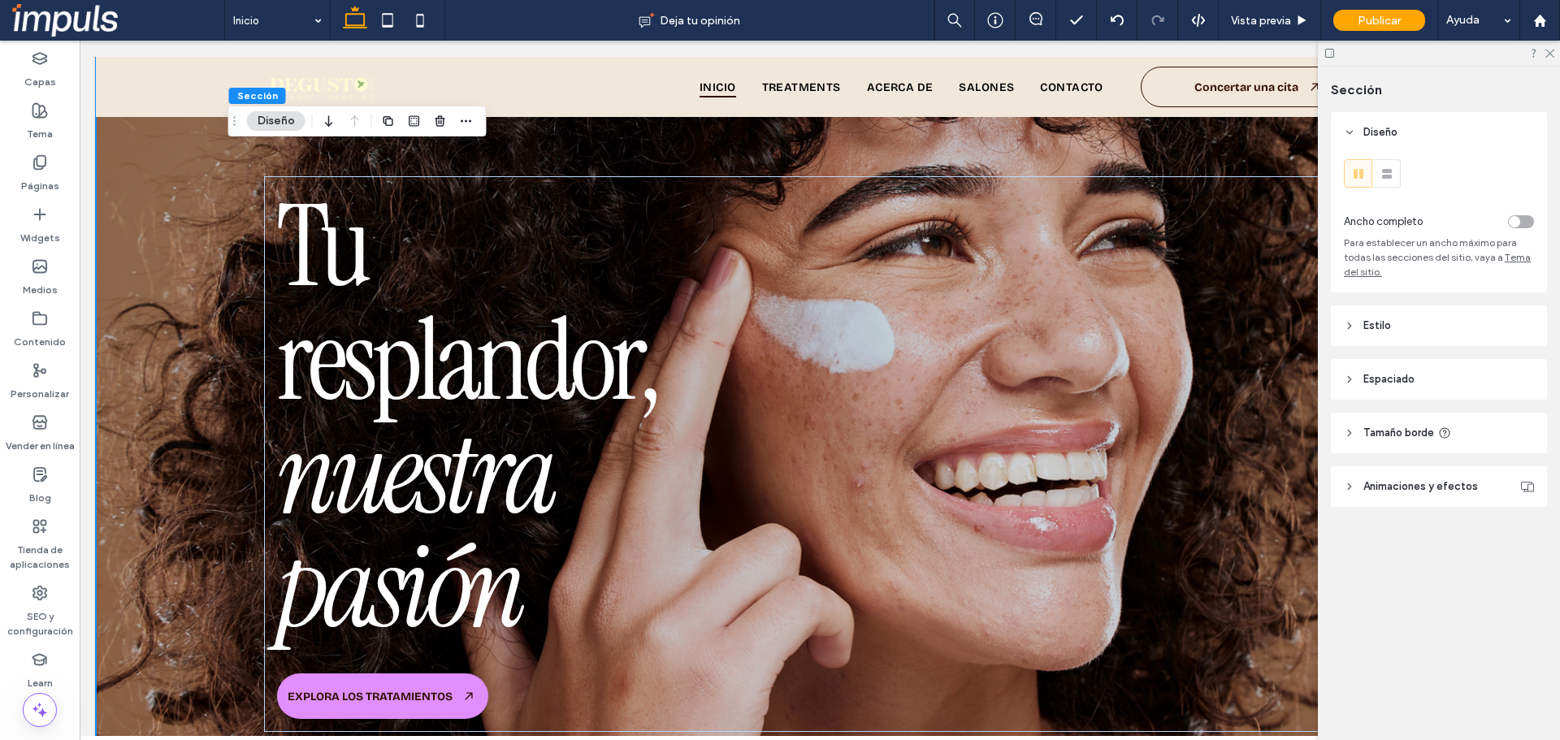
scroll to position [244, 0]
drag, startPoint x: 1552, startPoint y: 51, endPoint x: 1333, endPoint y: 277, distance: 314.9
click at [1552, 51] on use at bounding box center [1550, 54] width 9 height 9
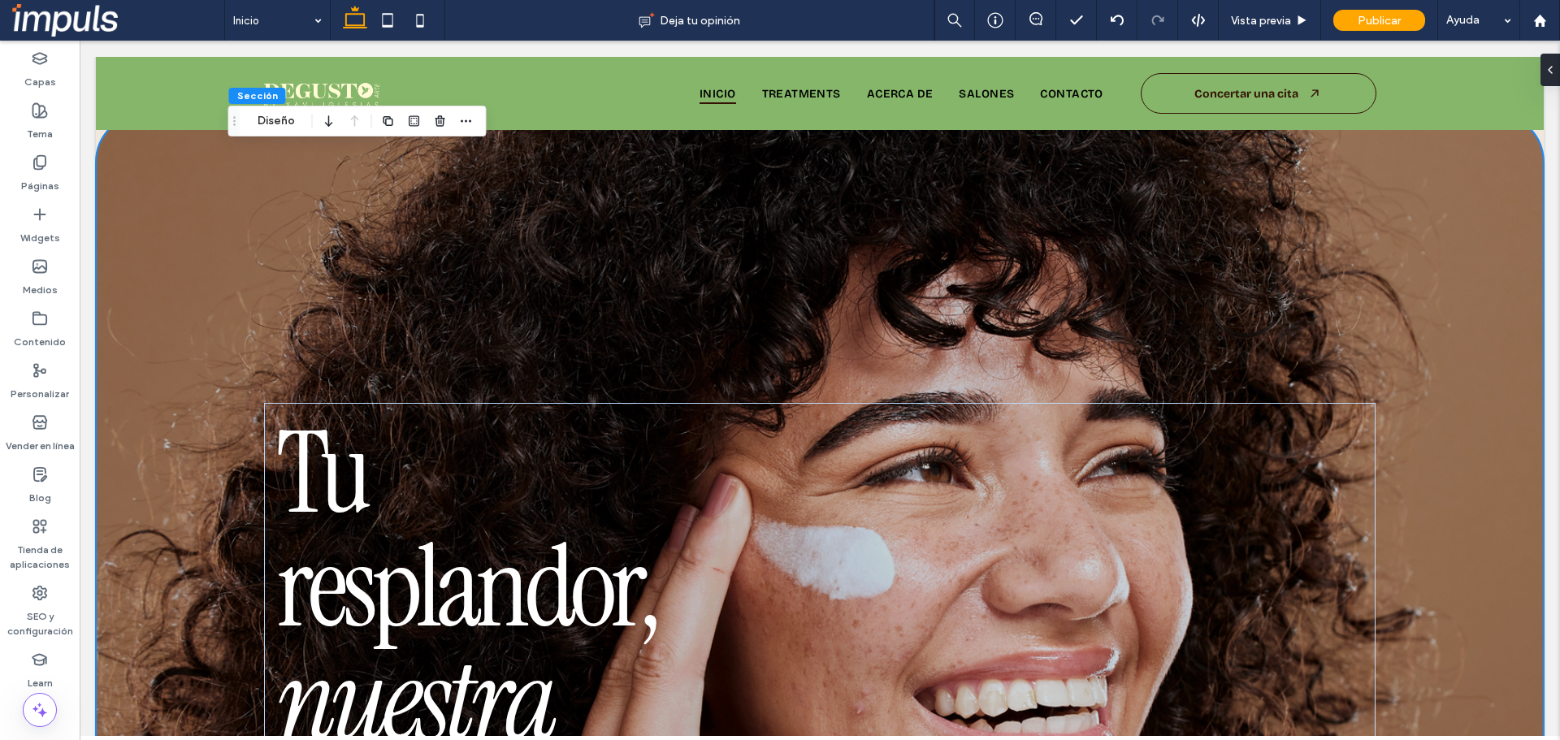
scroll to position [0, 0]
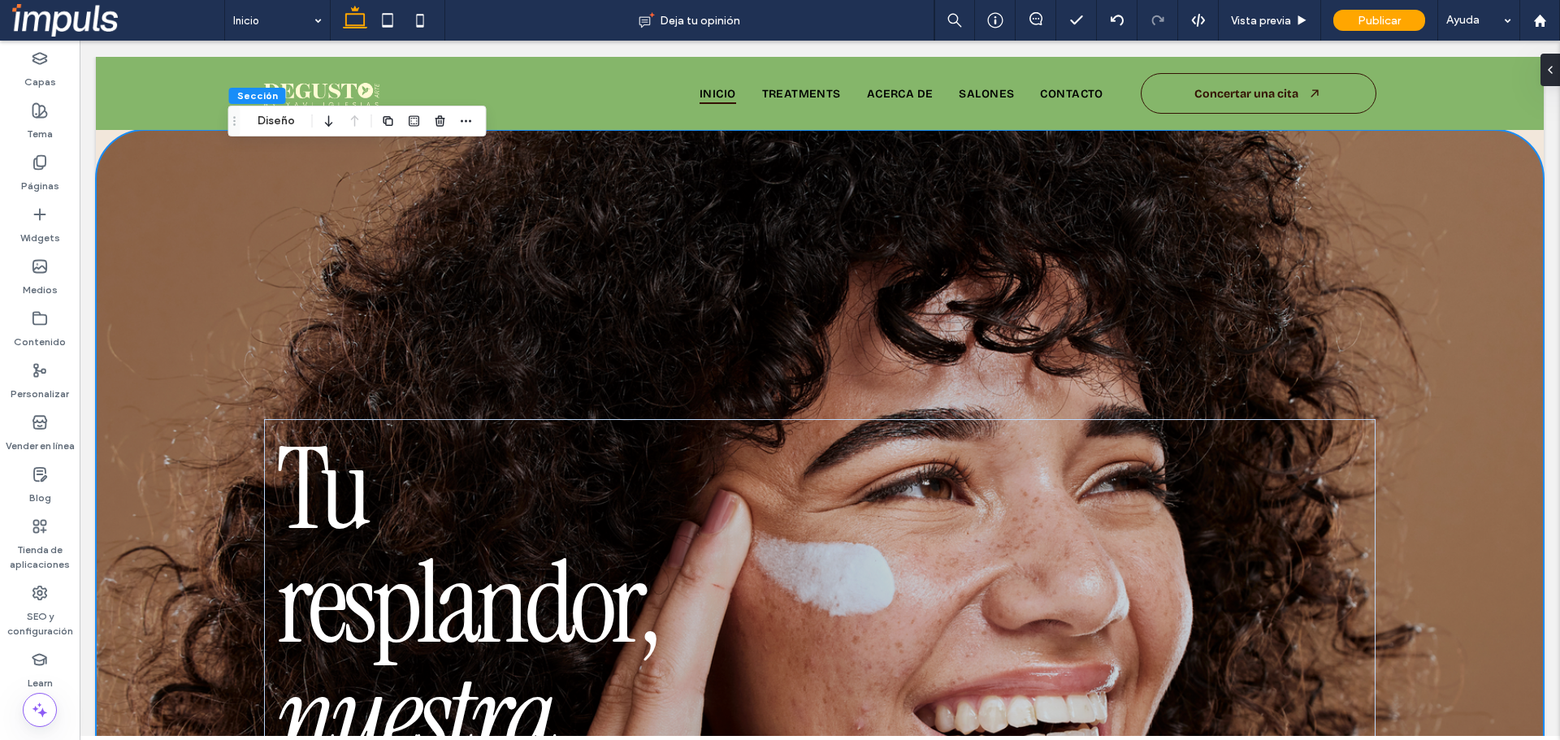
click at [1343, 189] on div "Tu resplandor, nuestra pasión EXPLORA LOS TRATAMIENTOS" at bounding box center [820, 596] width 1170 height 932
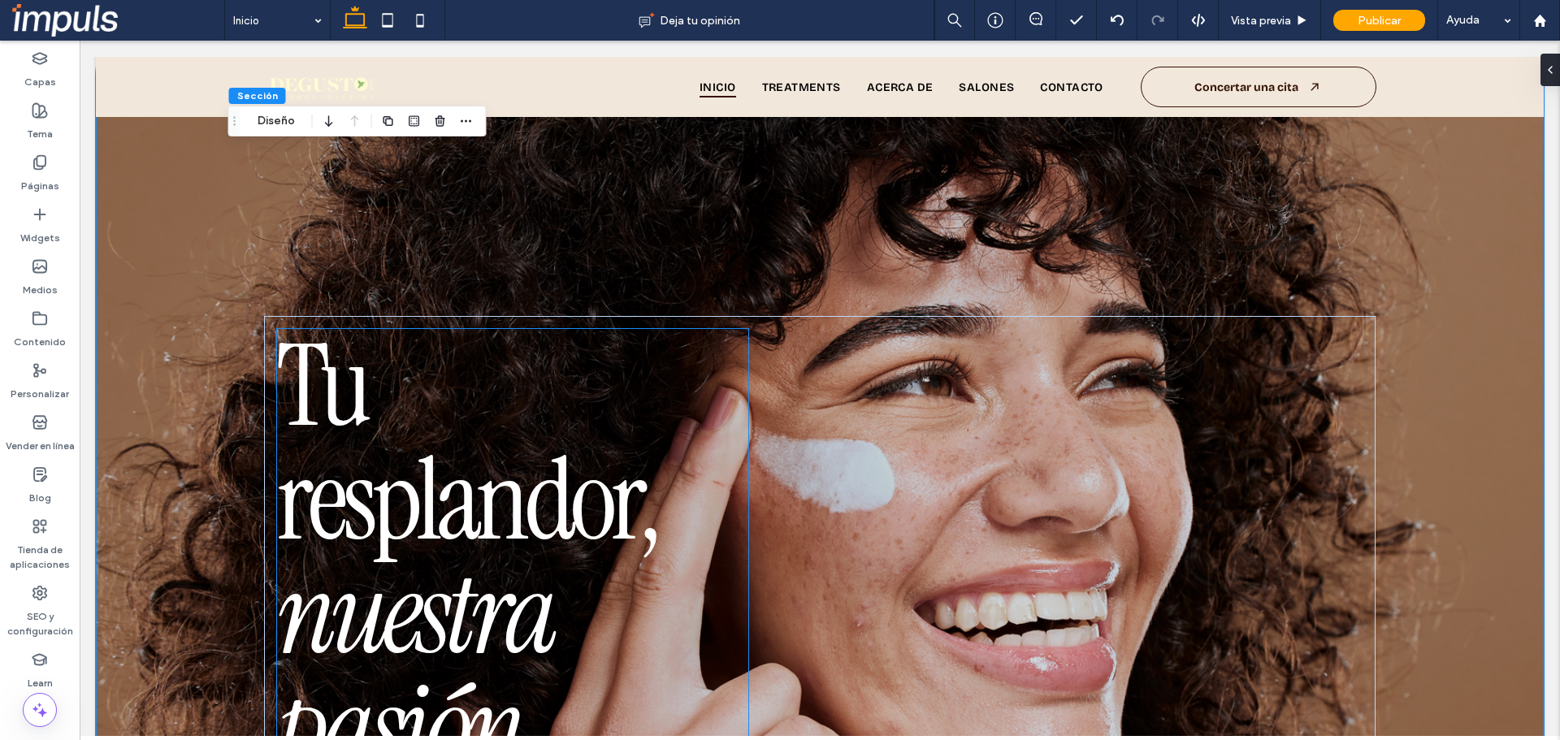
scroll to position [325, 0]
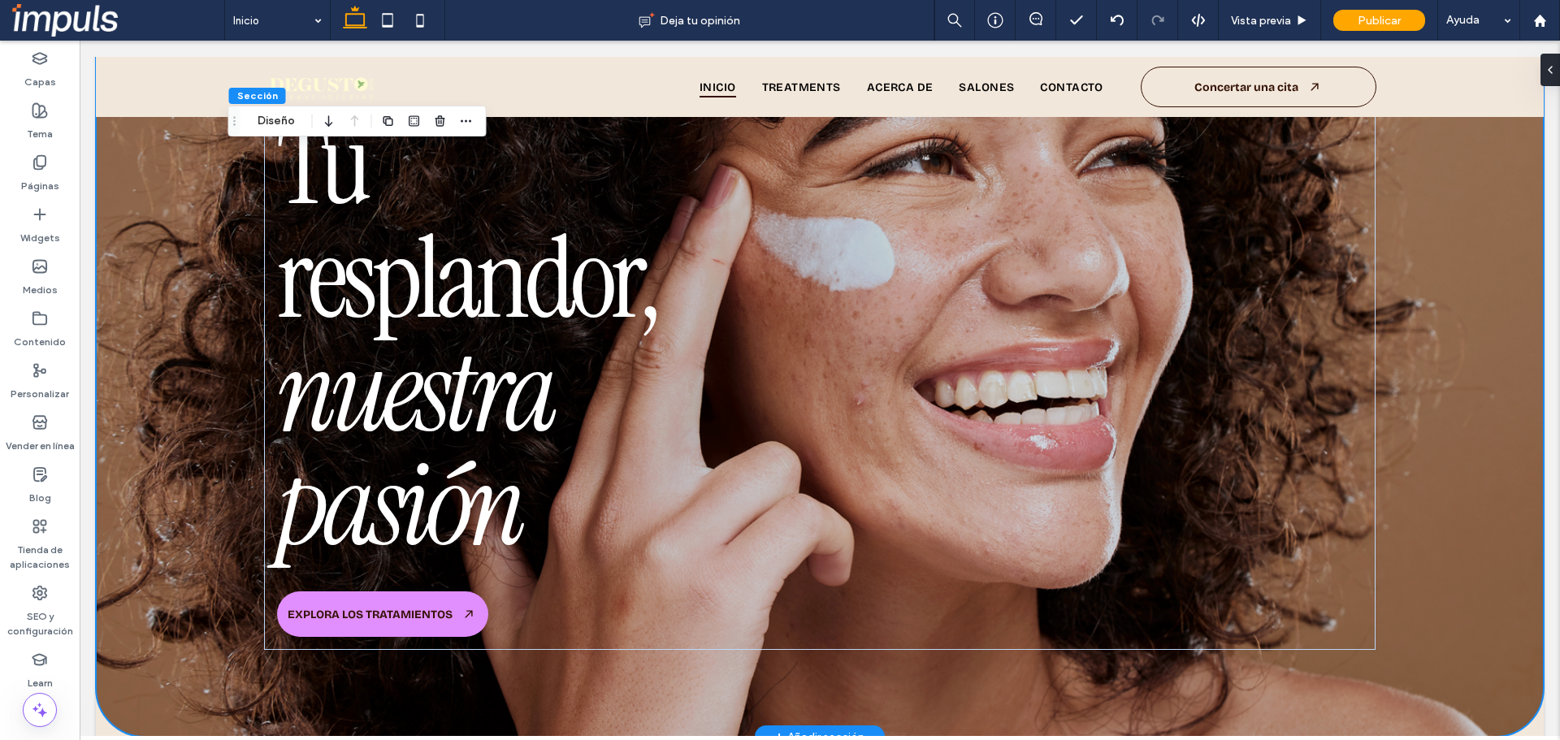
click at [1428, 592] on div "Tu resplandor, nuestra pasión EXPLORA LOS TRATAMIENTOS" at bounding box center [820, 271] width 1448 height 932
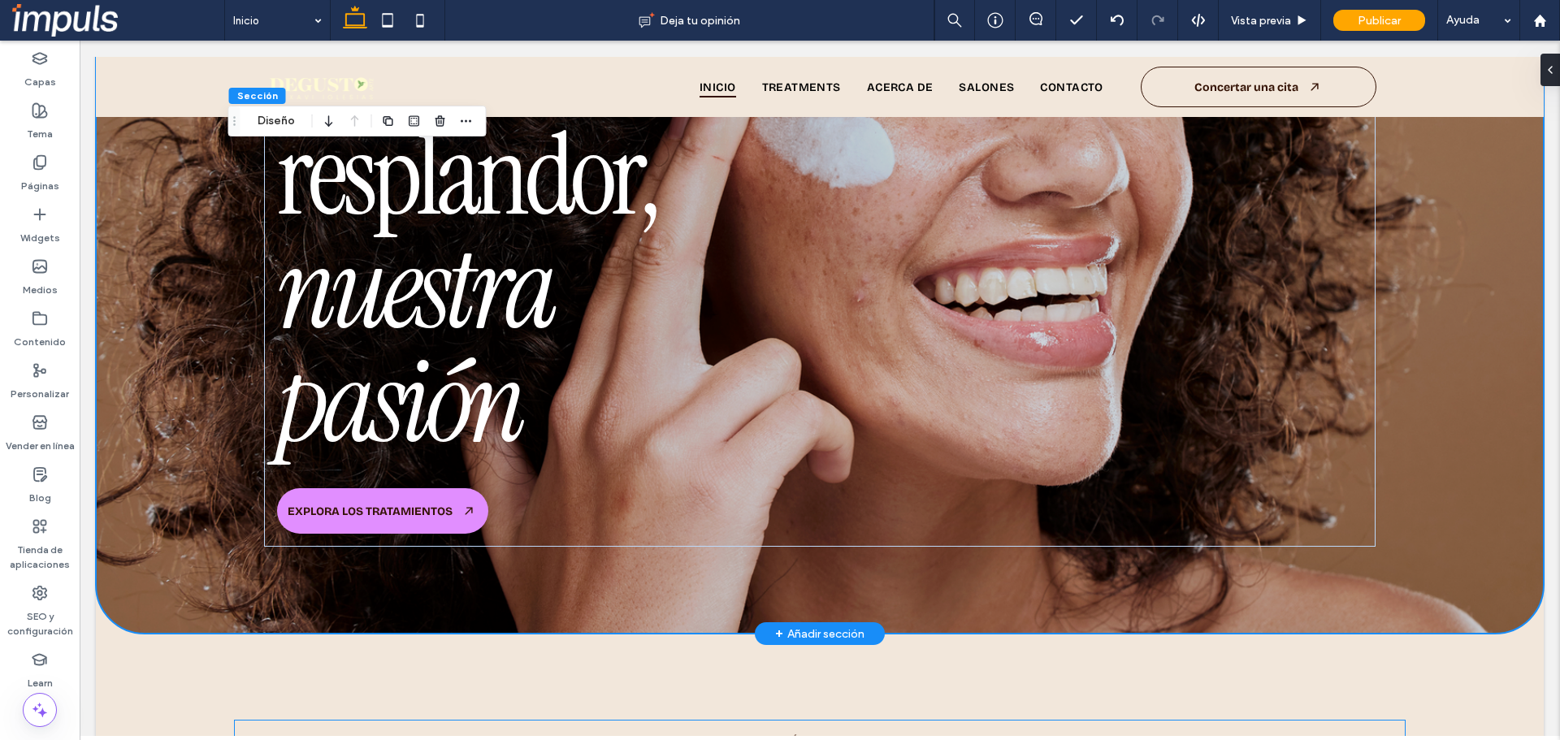
scroll to position [650, 0]
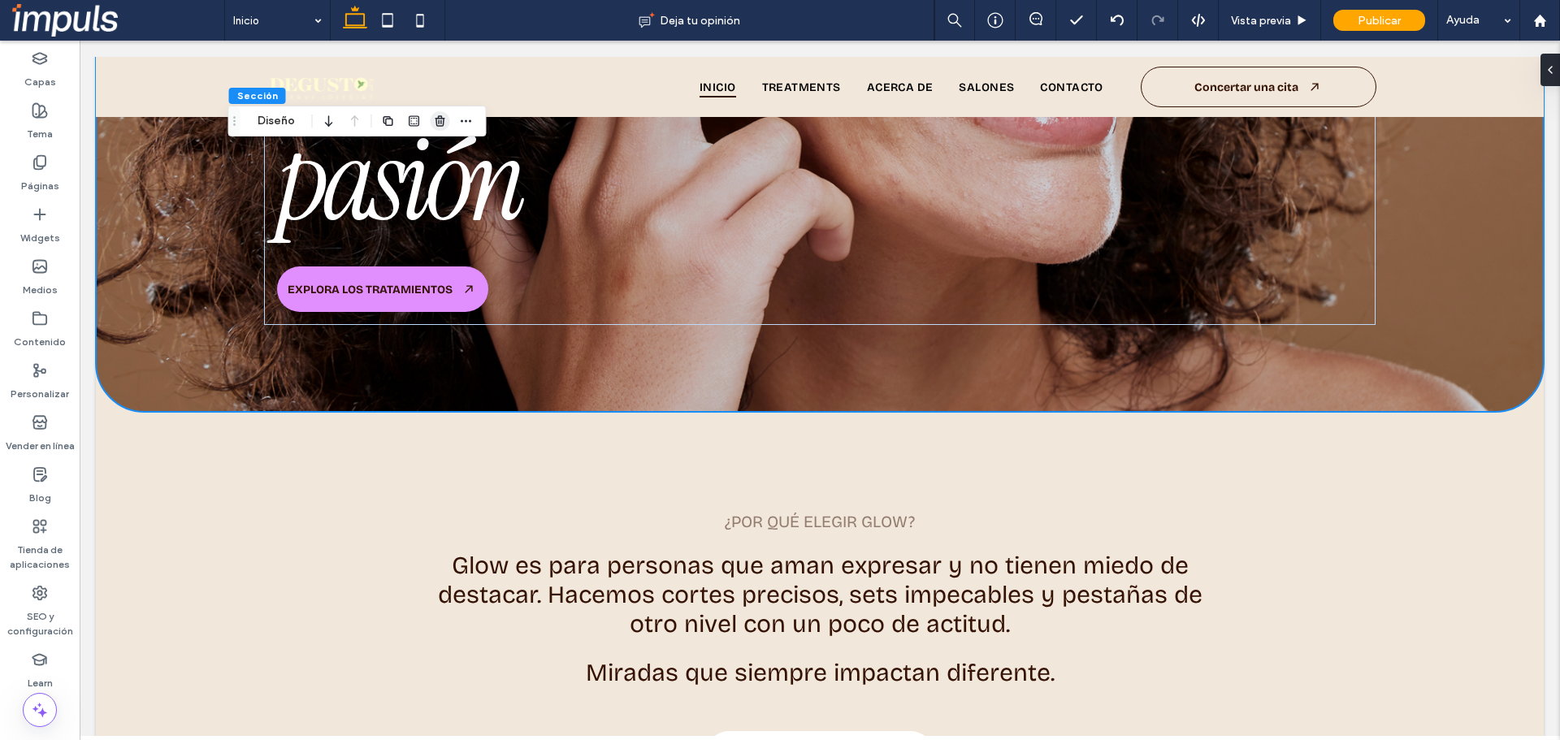
click at [432, 126] on span "button" at bounding box center [441, 121] width 20 height 20
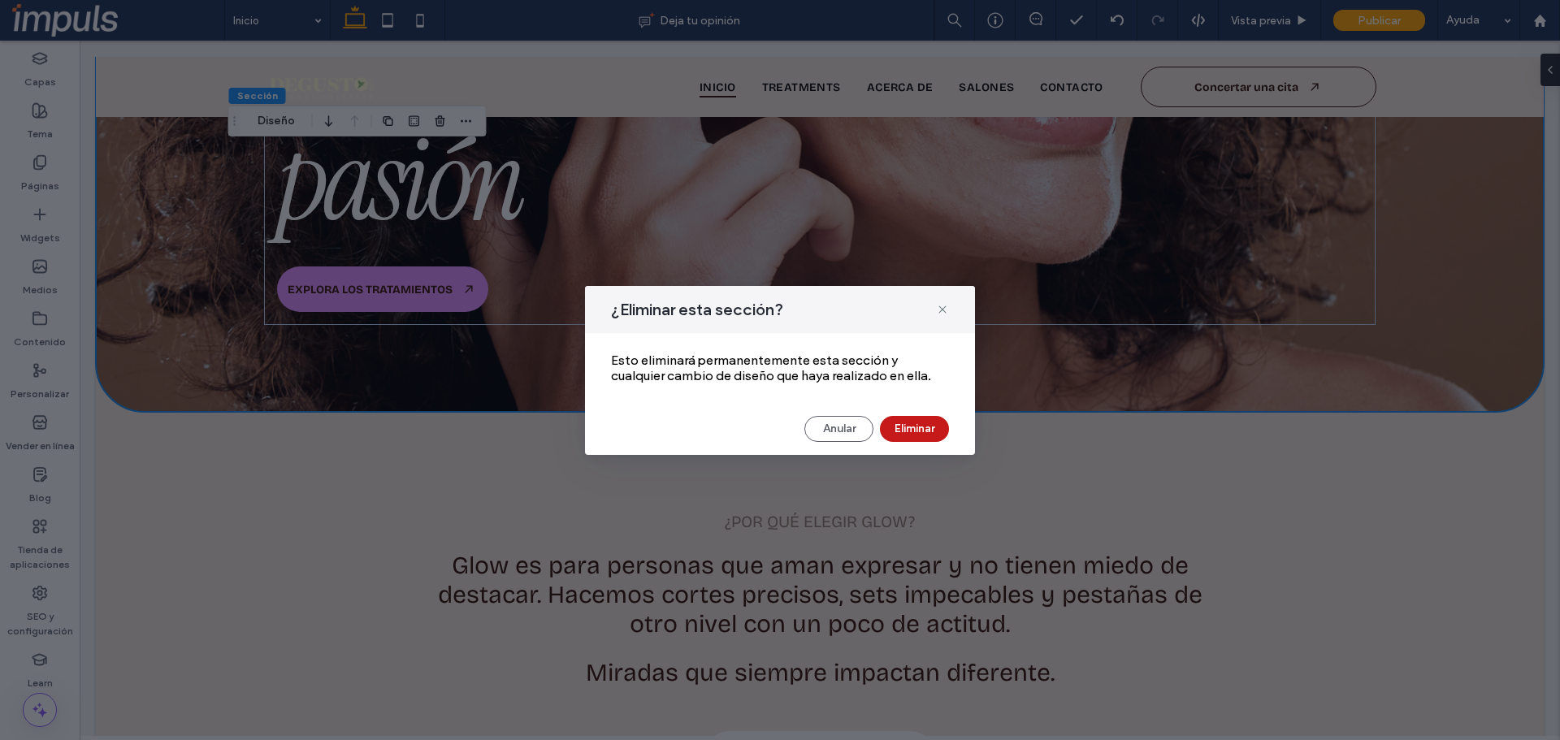
click at [924, 419] on button "Eliminar" at bounding box center [914, 429] width 69 height 26
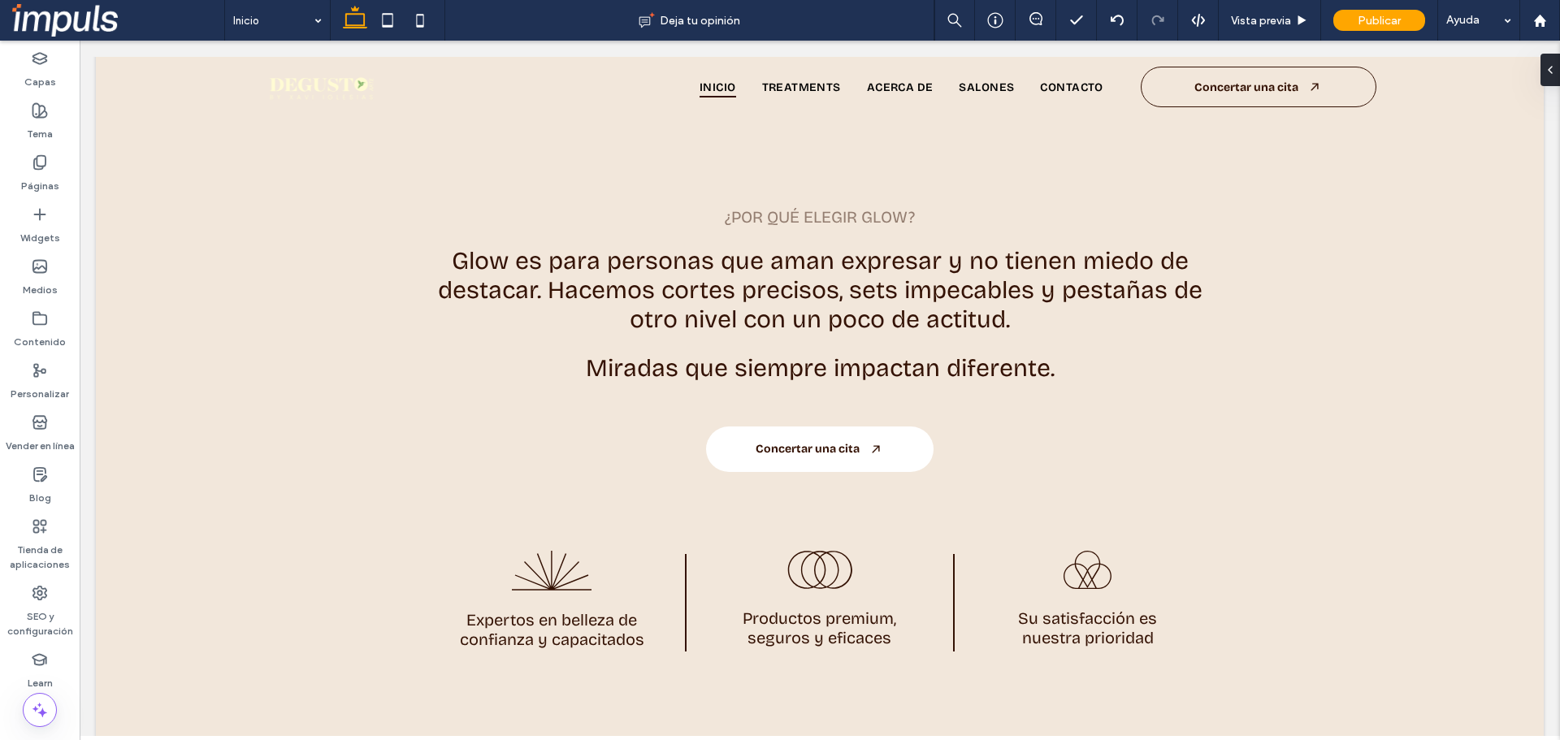
scroll to position [0, 0]
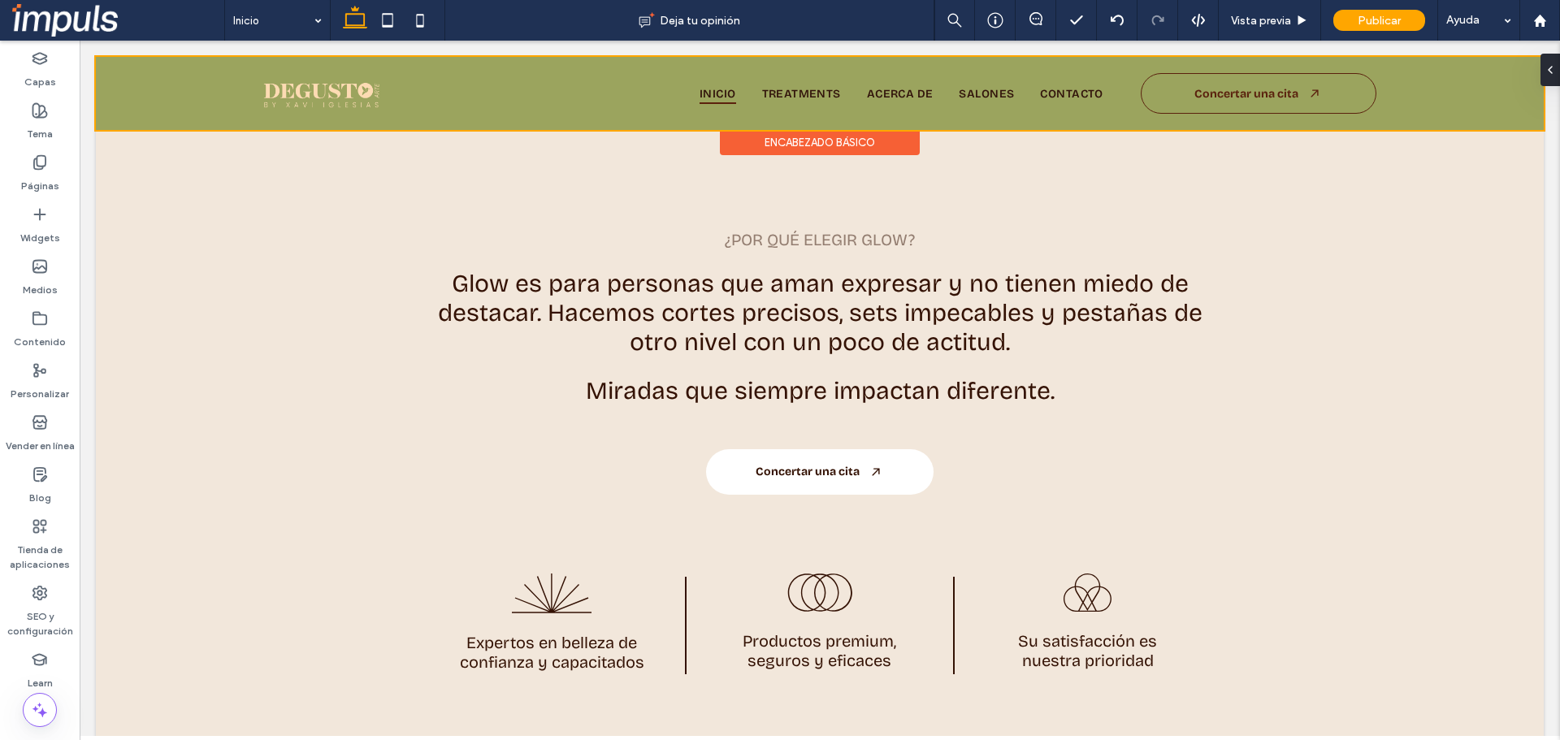
click at [567, 76] on div at bounding box center [820, 93] width 1448 height 73
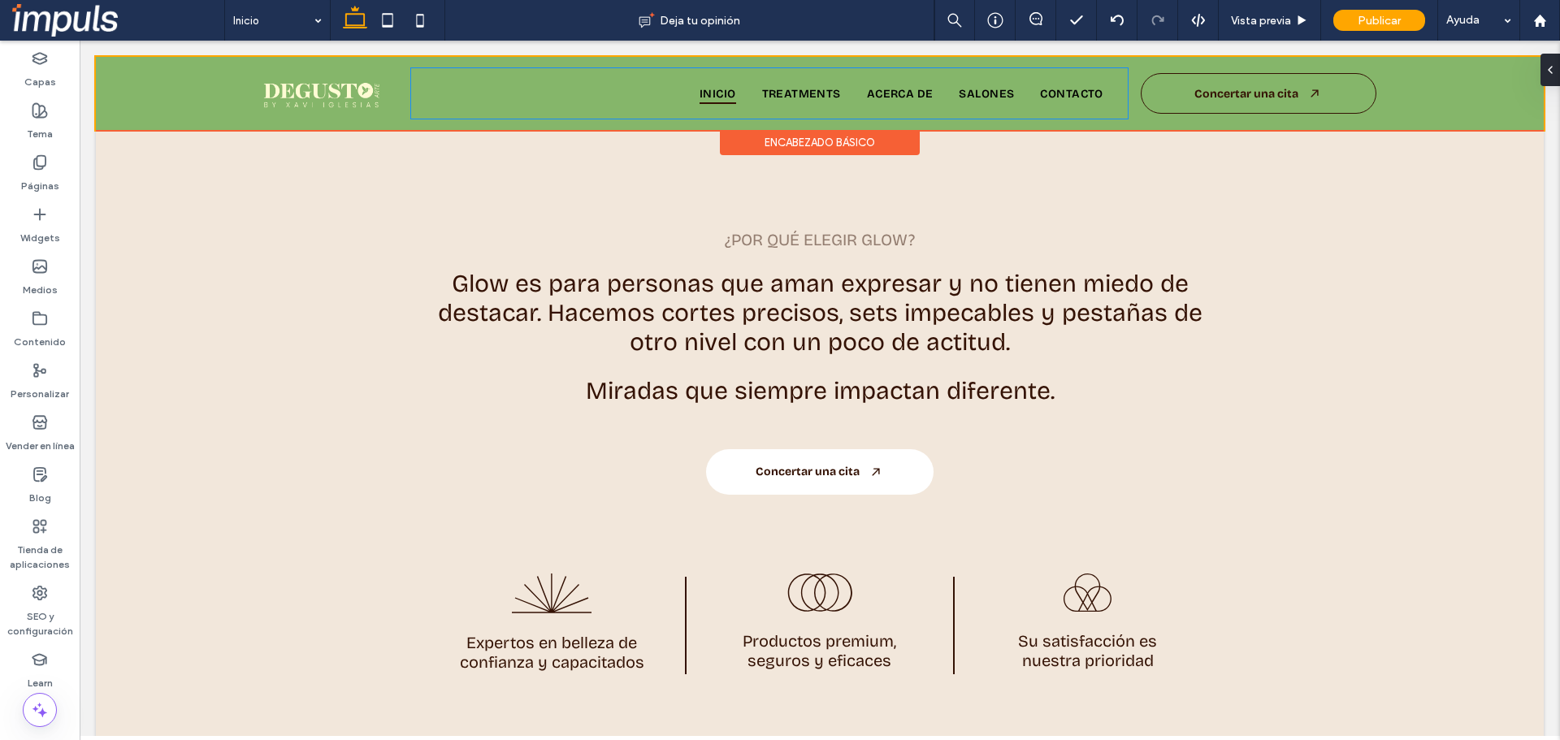
click at [785, 140] on div "Encabezado básico" at bounding box center [820, 142] width 200 height 25
click at [280, 160] on button "Editar diseño" at bounding box center [280, 170] width 93 height 20
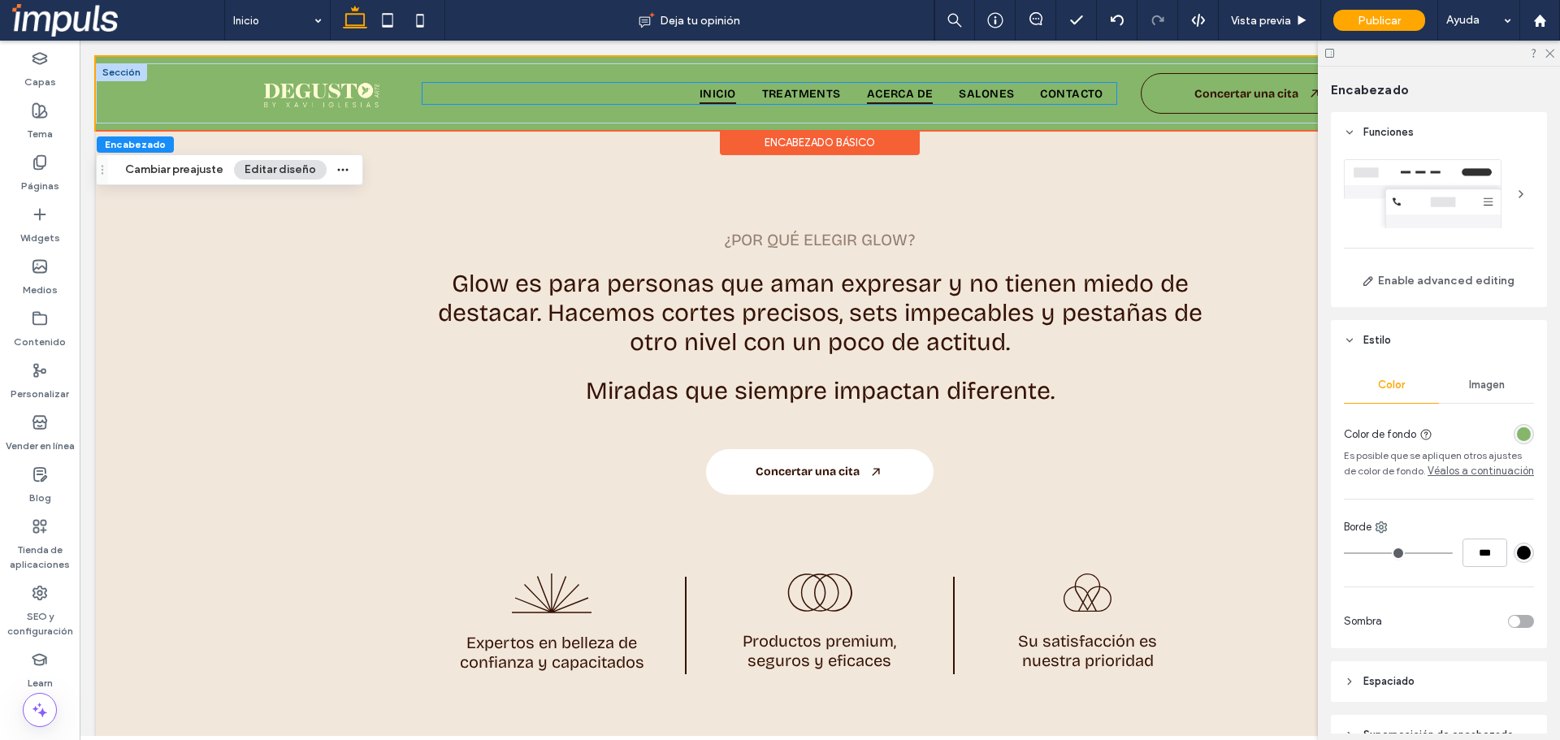
click at [856, 97] on link "Acerca de" at bounding box center [900, 94] width 93 height 22
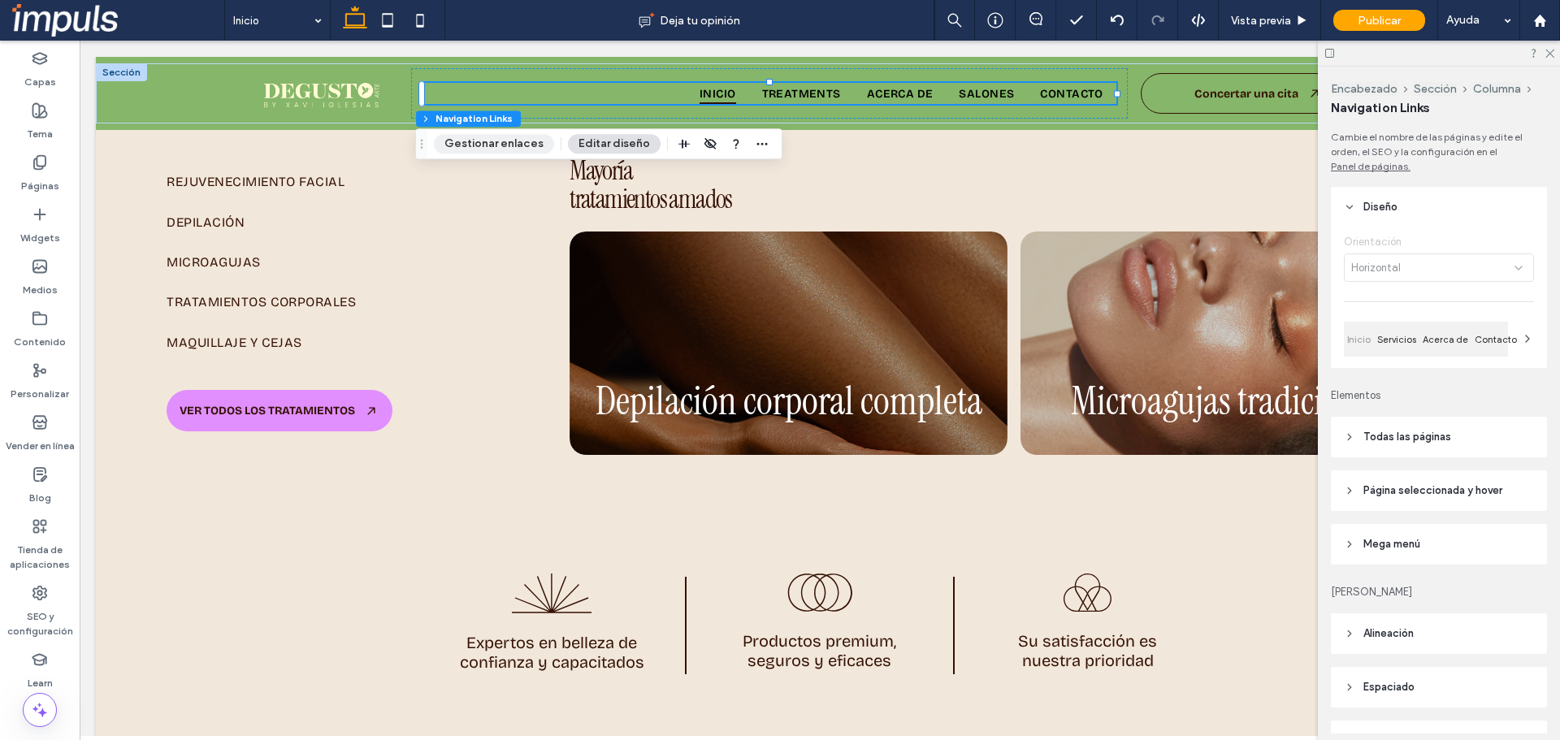
click at [523, 137] on button "Gestionar enlaces" at bounding box center [494, 144] width 120 height 20
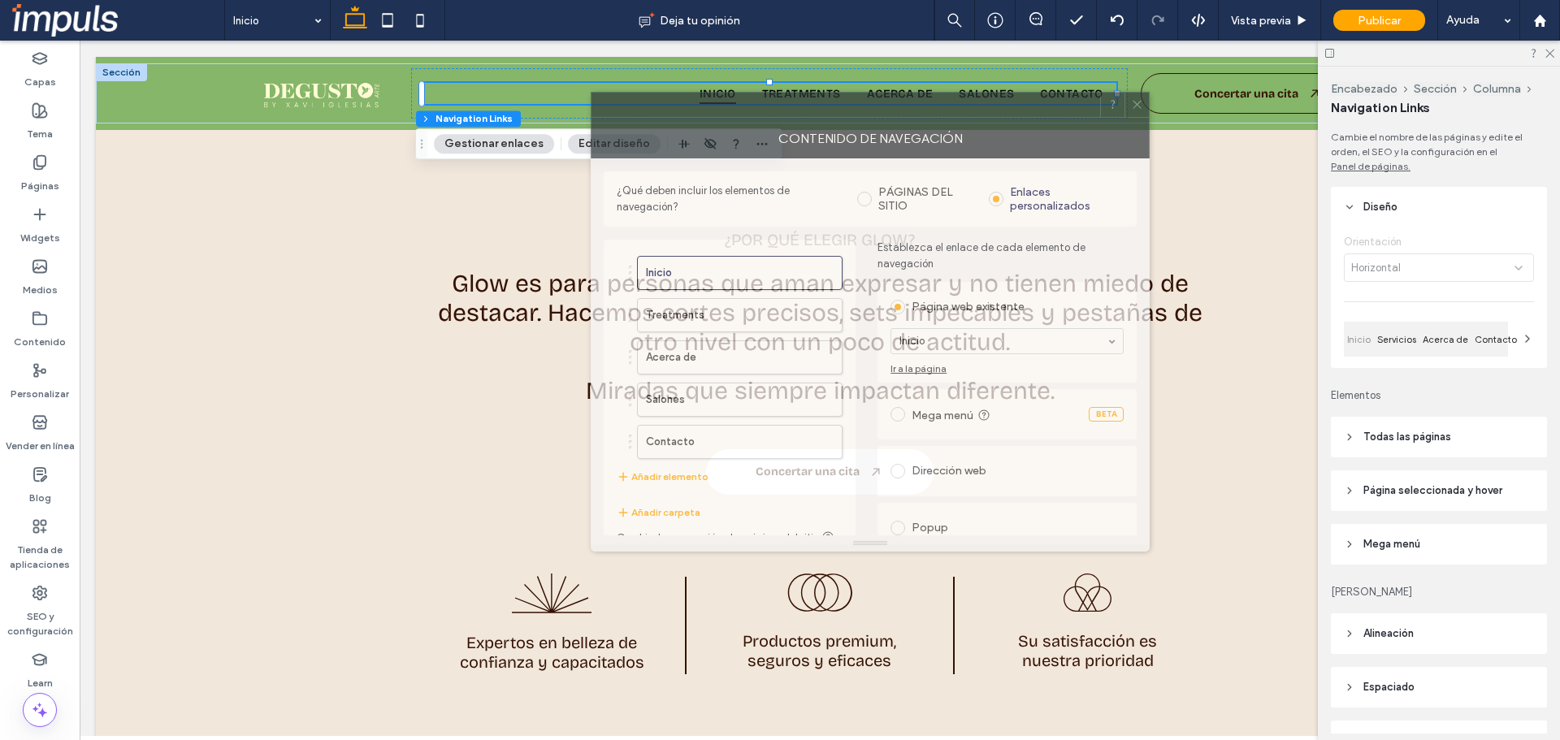
drag, startPoint x: 1429, startPoint y: 169, endPoint x: 1035, endPoint y: 120, distance: 397.9
click at [1035, 120] on div "CONTENIDO DE NAVEGACIÓN" at bounding box center [870, 138] width 559 height 41
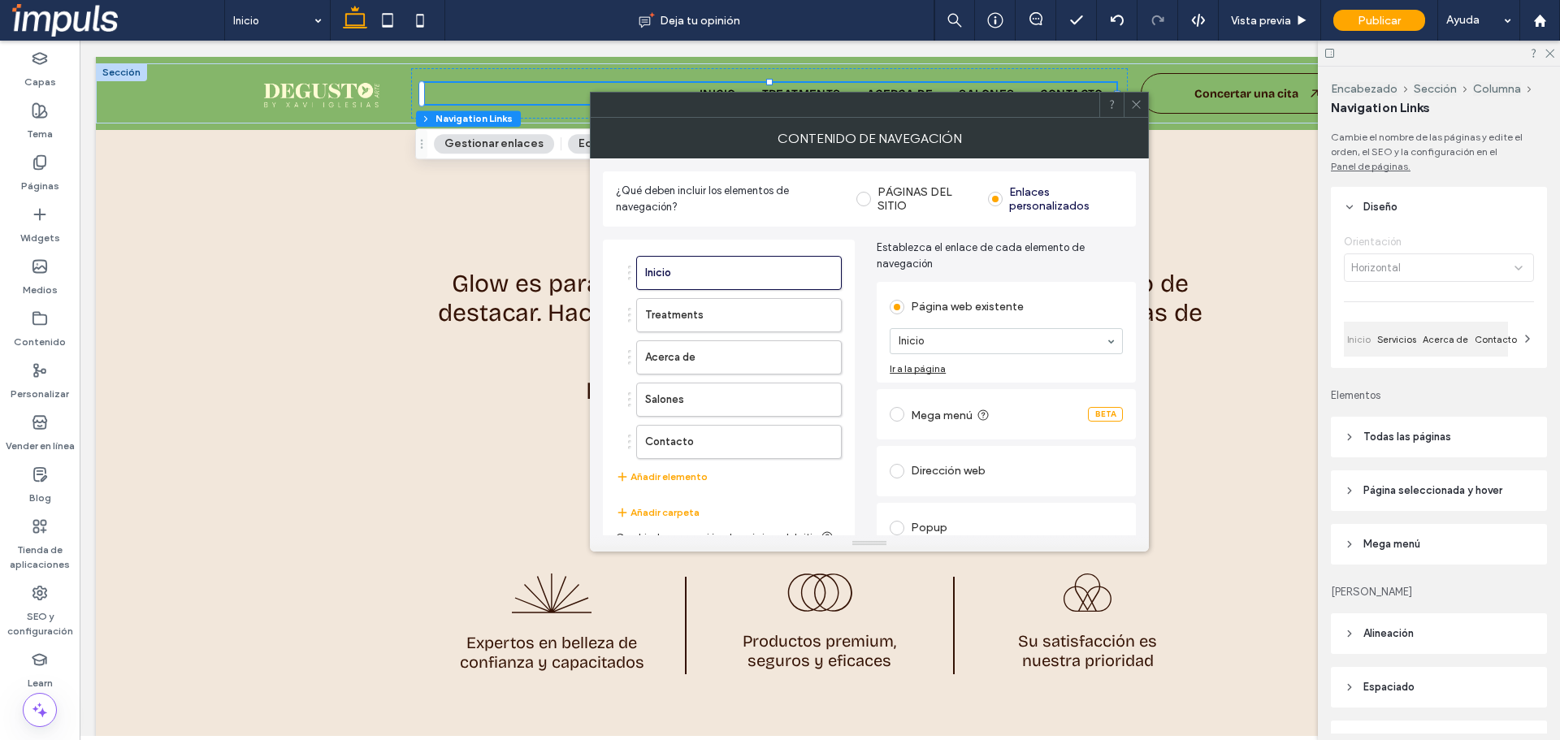
click at [1392, 442] on span "Todas las páginas" at bounding box center [1408, 437] width 88 height 16
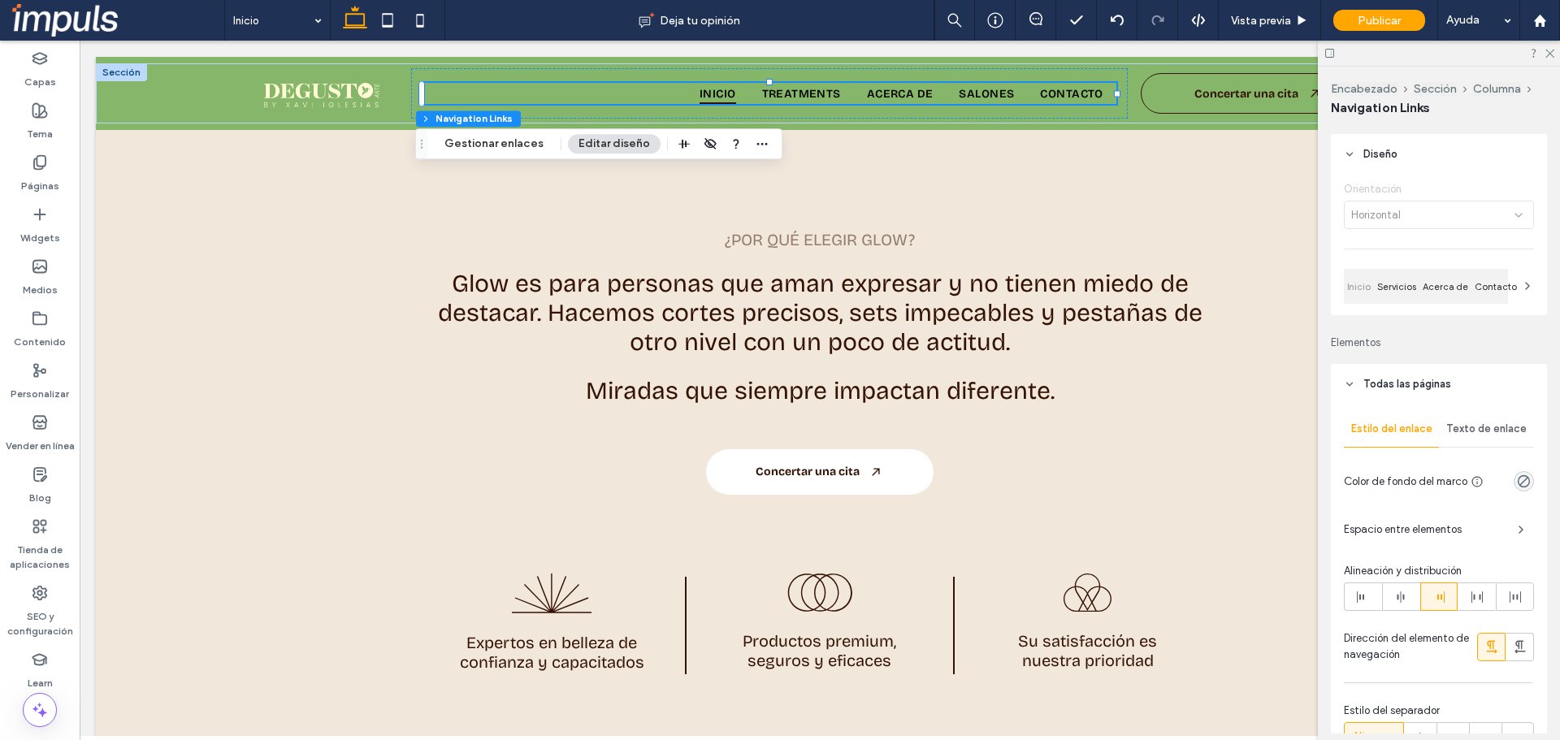
scroll to position [81, 0]
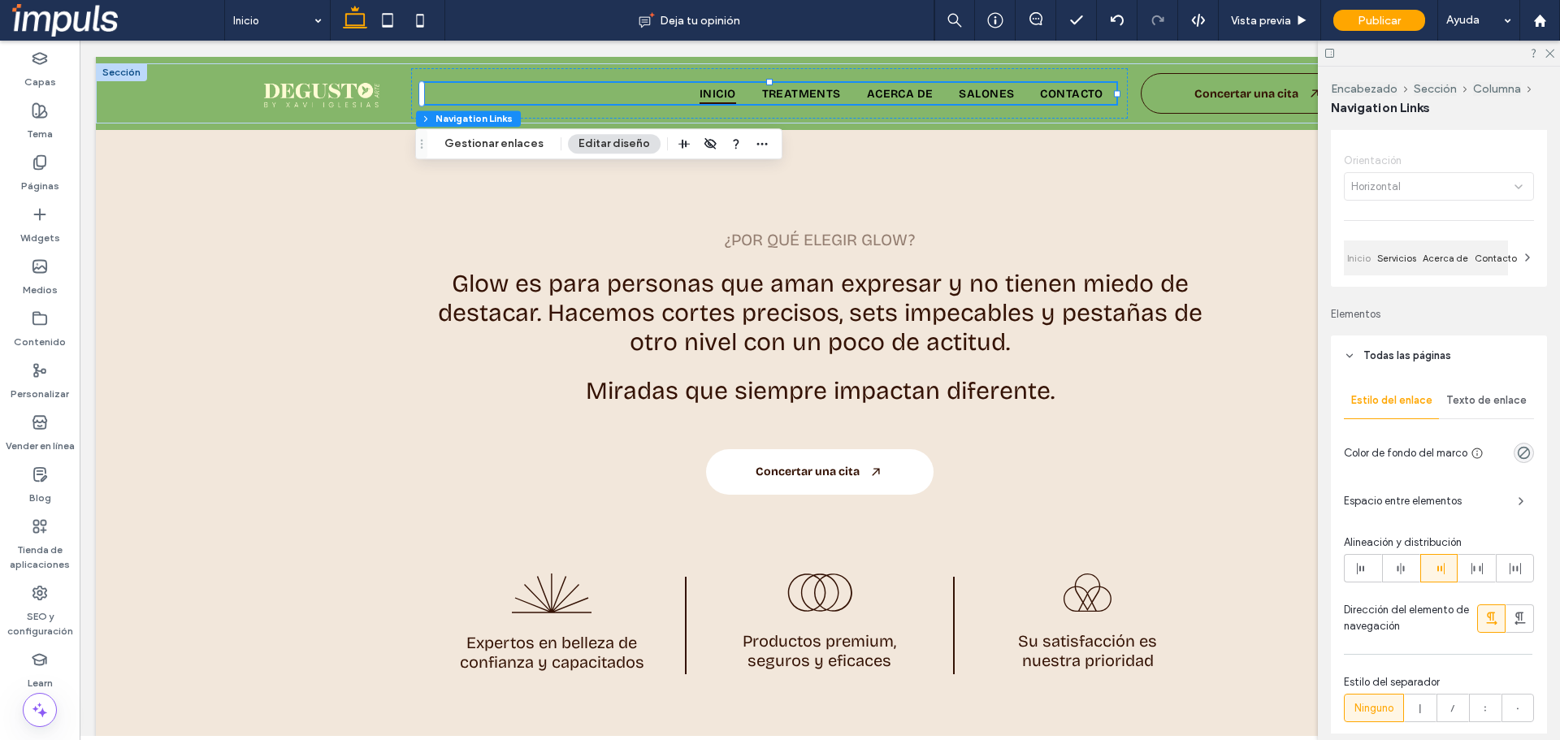
click at [1459, 393] on div "Texto de enlace" at bounding box center [1486, 401] width 95 height 36
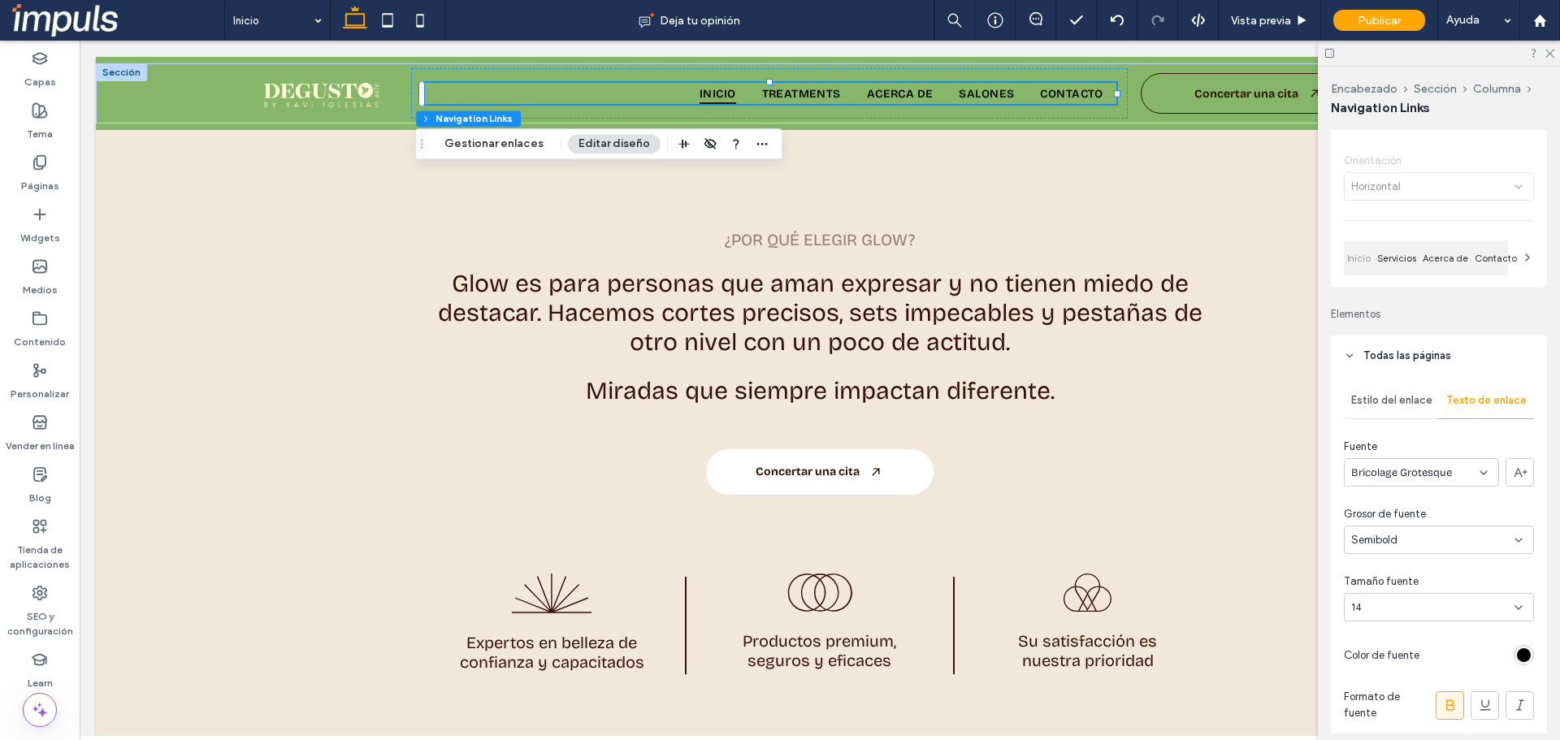
click at [1517, 657] on div "rgb(0, 0, 0)" at bounding box center [1524, 655] width 14 height 14
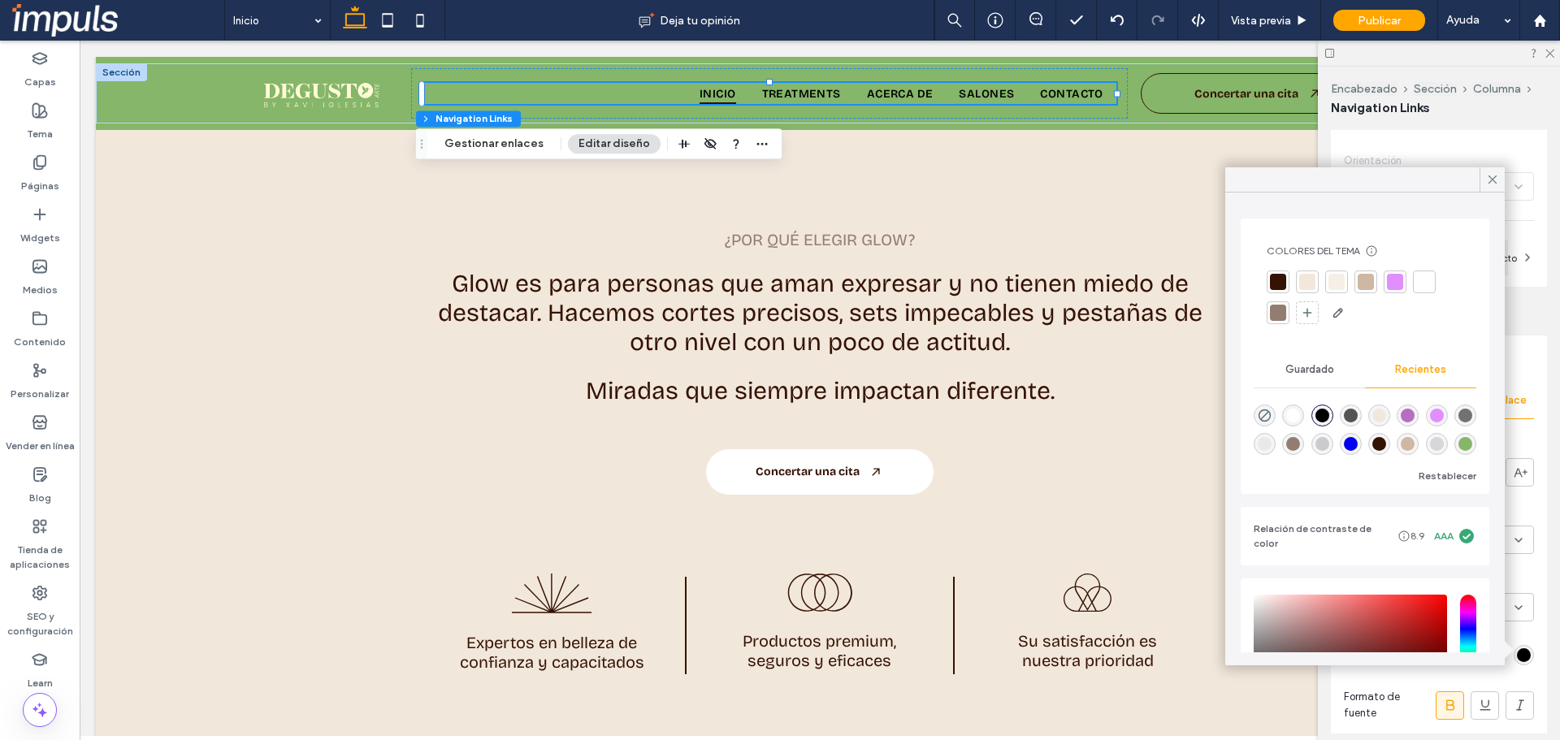
click at [1416, 282] on div at bounding box center [1424, 282] width 16 height 16
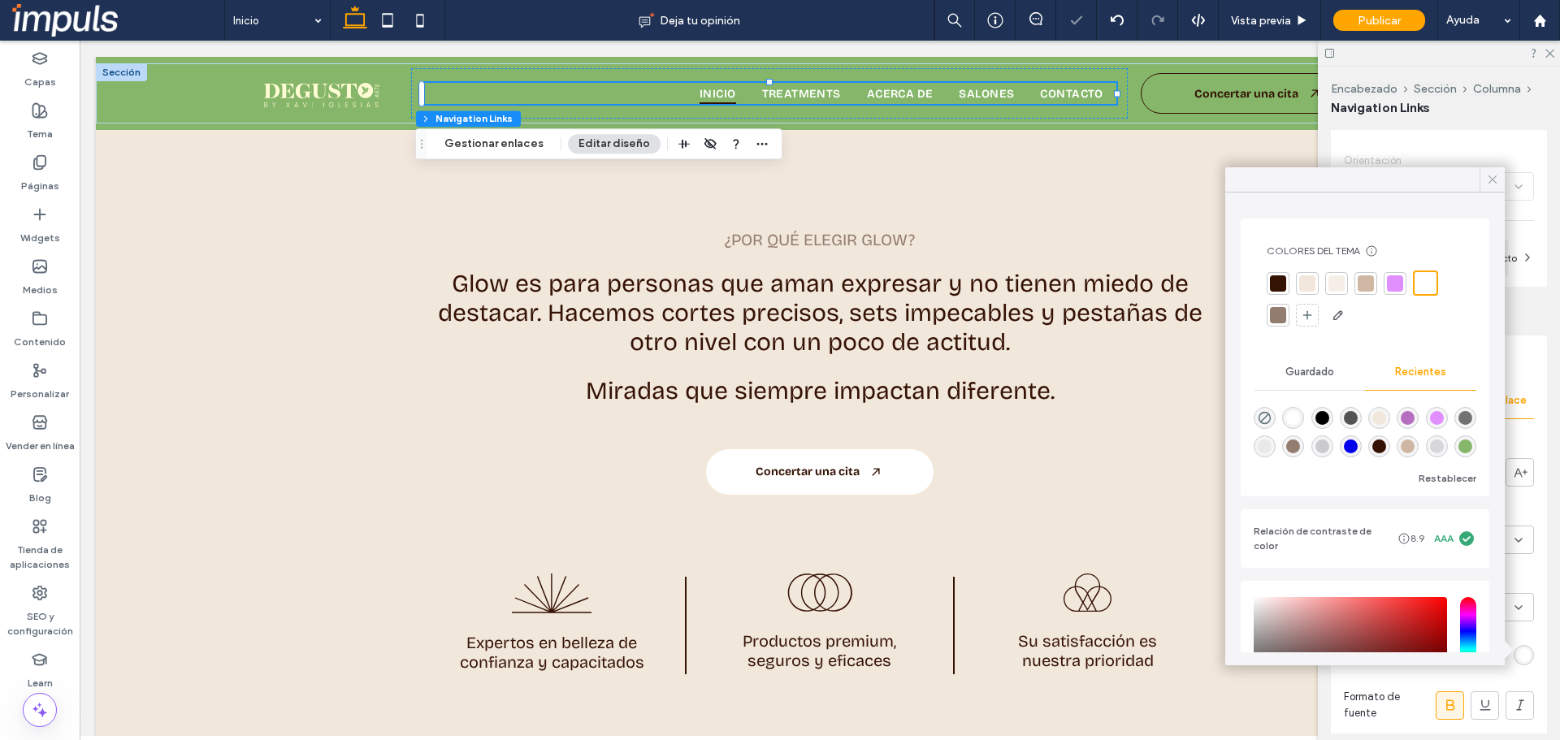
click at [1481, 176] on div at bounding box center [1492, 179] width 25 height 24
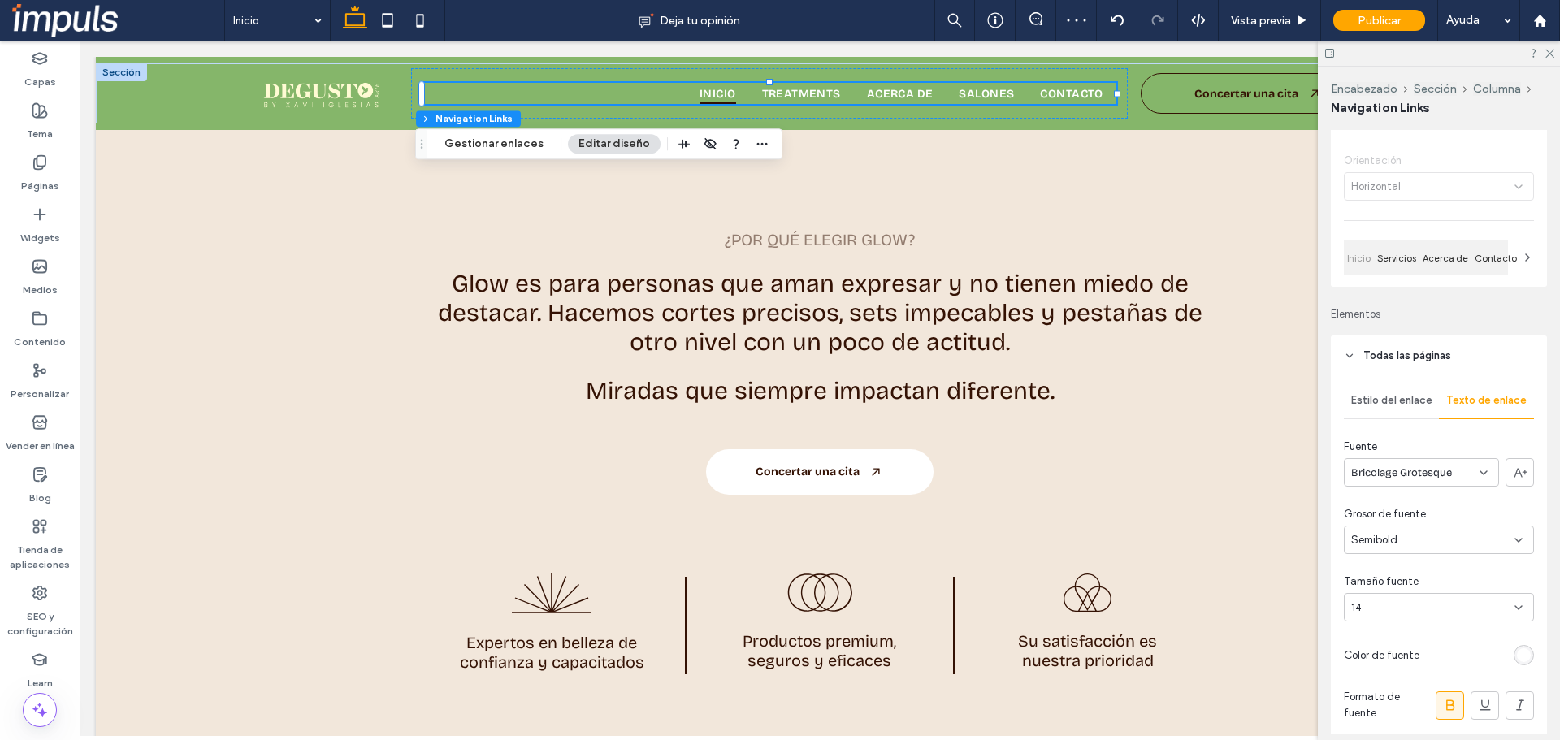
click at [1408, 410] on div "Estilo del enlace" at bounding box center [1391, 401] width 95 height 36
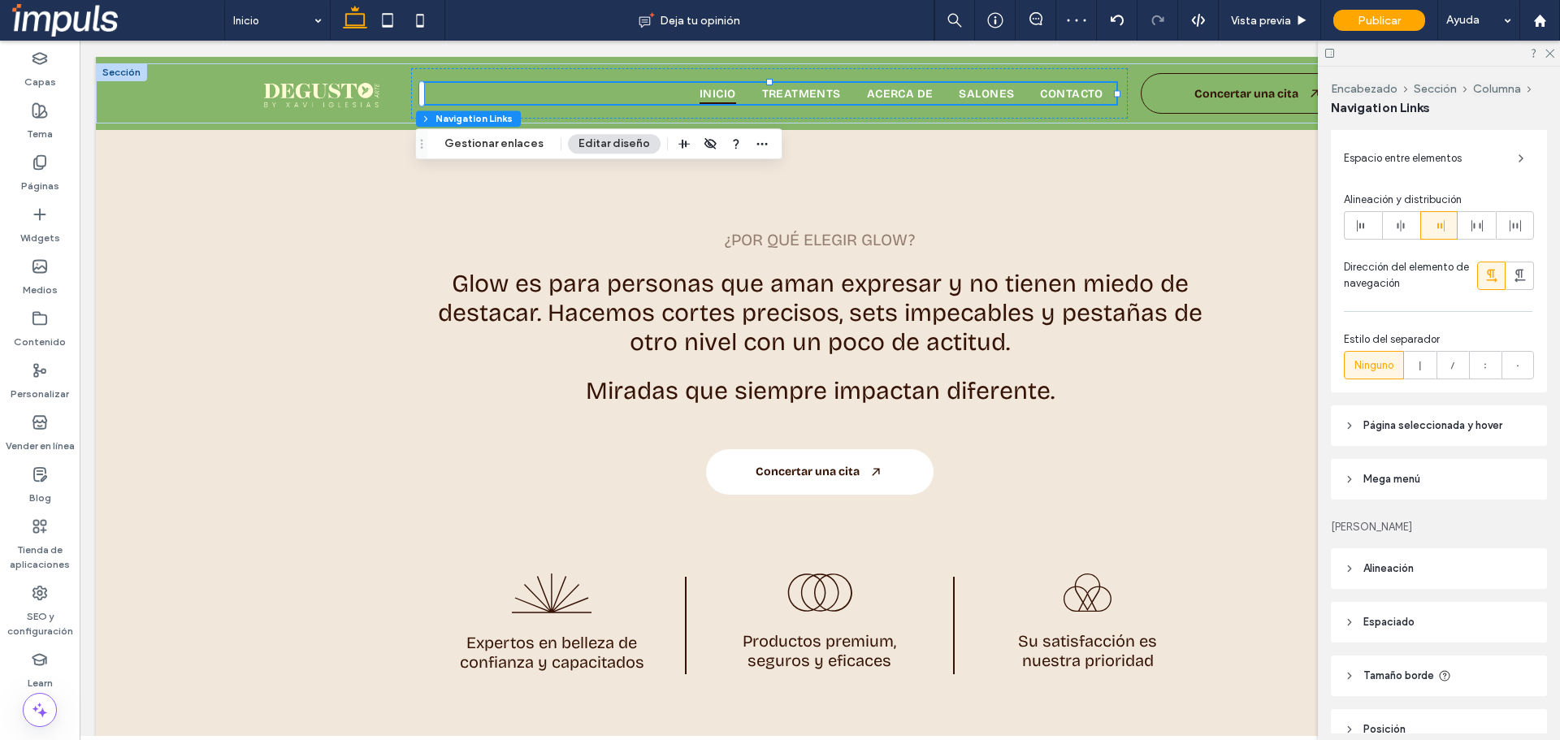
click at [1414, 423] on span "Página seleccionada y hover" at bounding box center [1433, 426] width 139 height 16
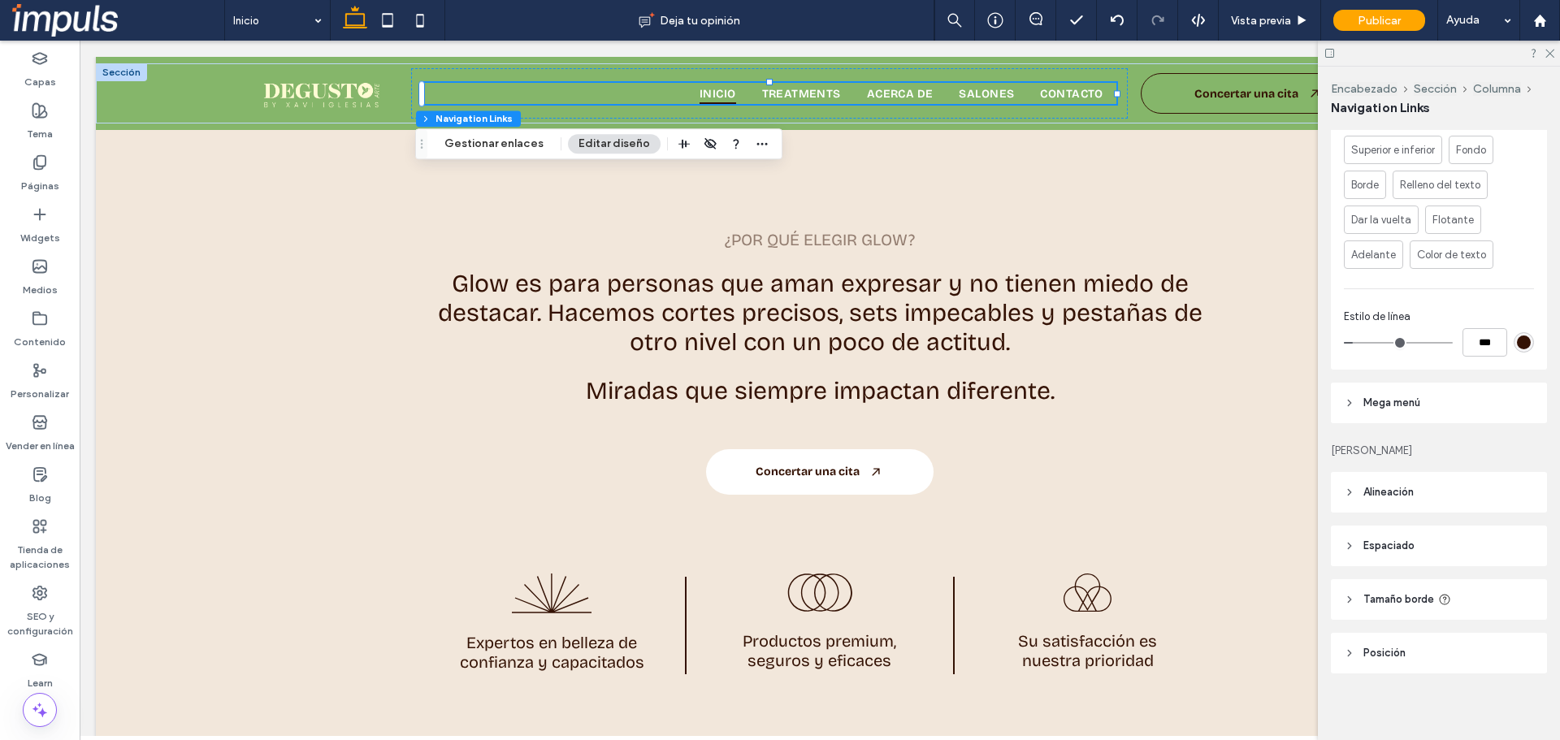
scroll to position [872, 0]
click at [1519, 344] on div "rgb(52, 18, 4)" at bounding box center [1524, 338] width 14 height 14
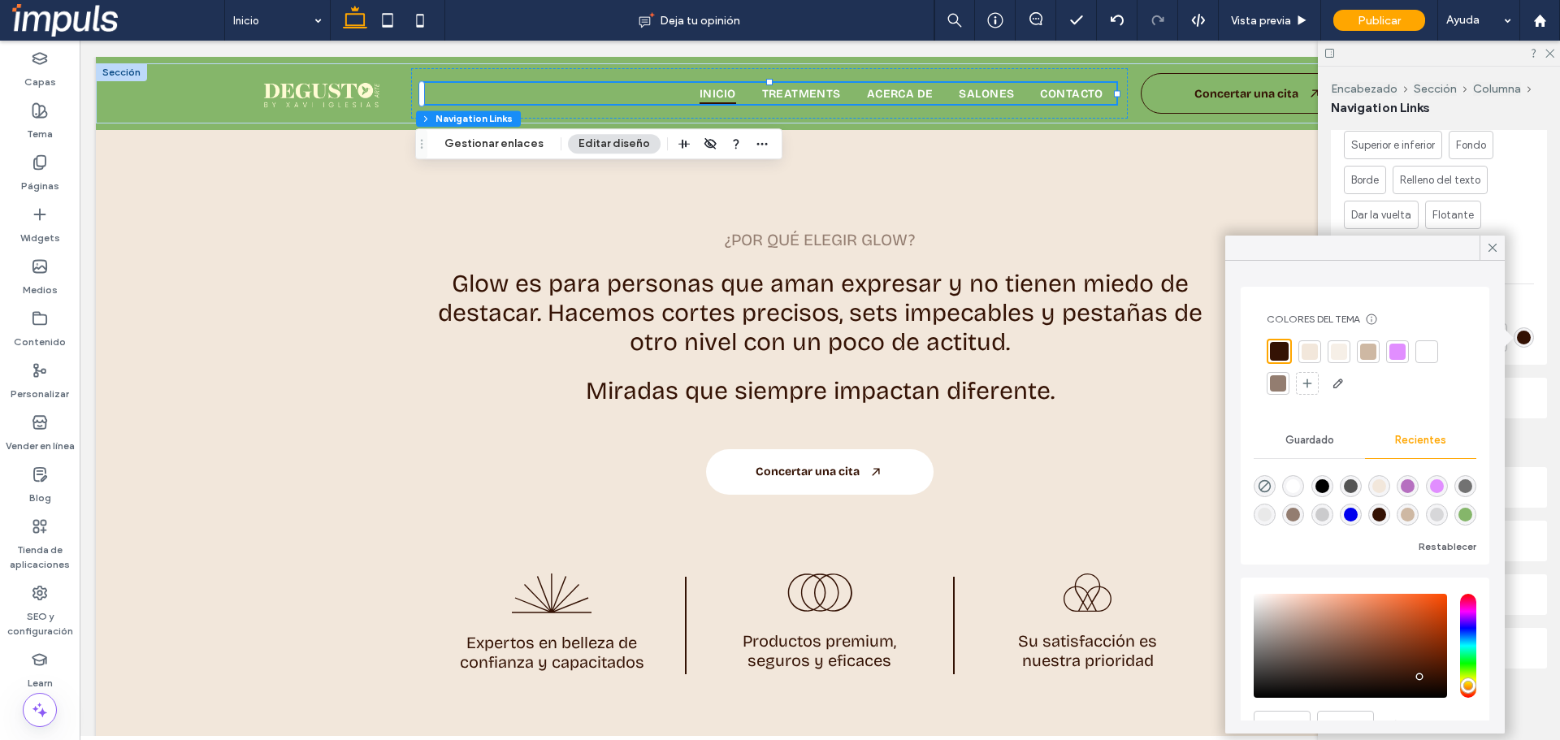
click at [1419, 349] on div at bounding box center [1427, 352] width 16 height 16
click at [1490, 244] on icon at bounding box center [1493, 248] width 15 height 15
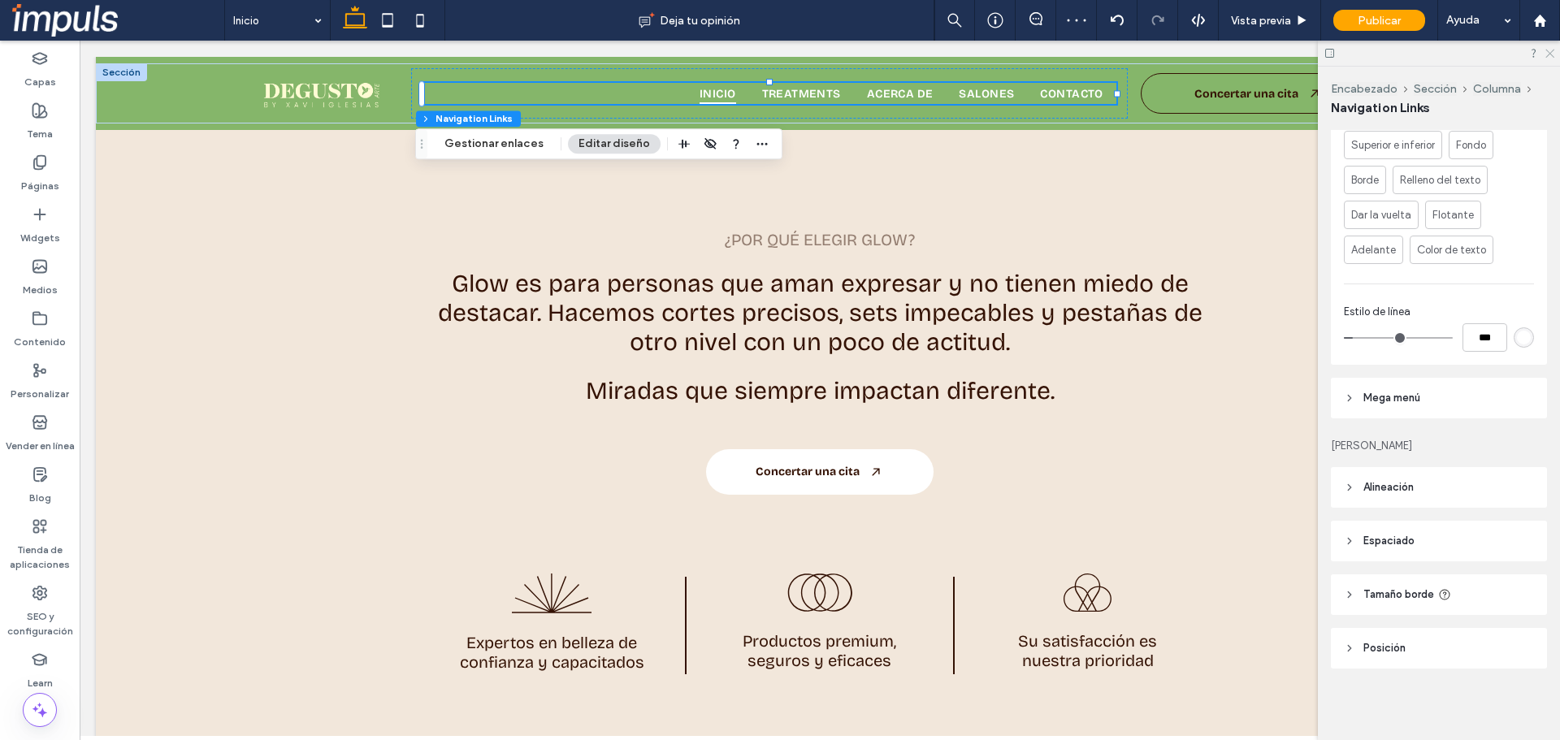
click at [1548, 55] on use at bounding box center [1550, 54] width 9 height 9
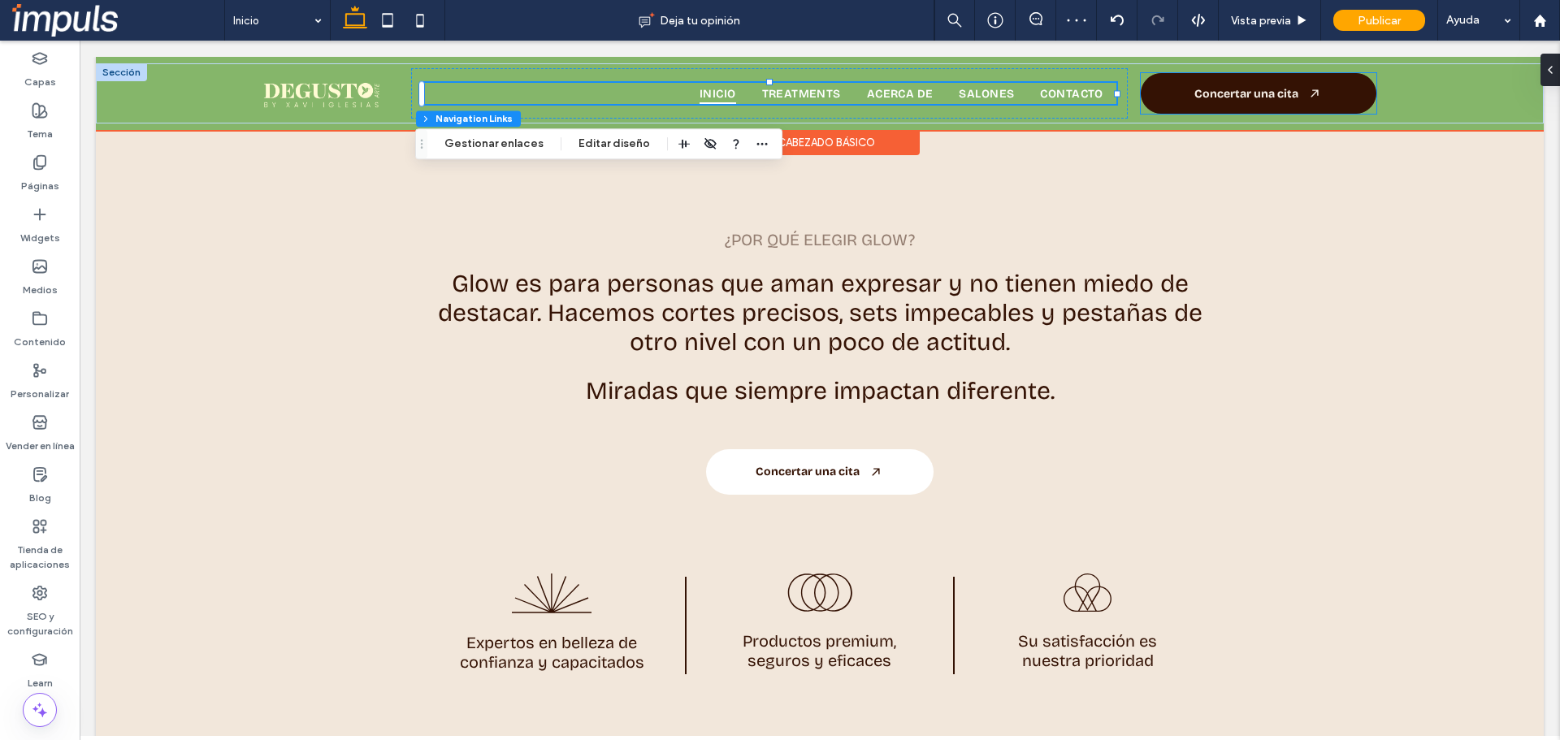
click at [1282, 88] on span "Concertar una cita" at bounding box center [1247, 94] width 104 height 14
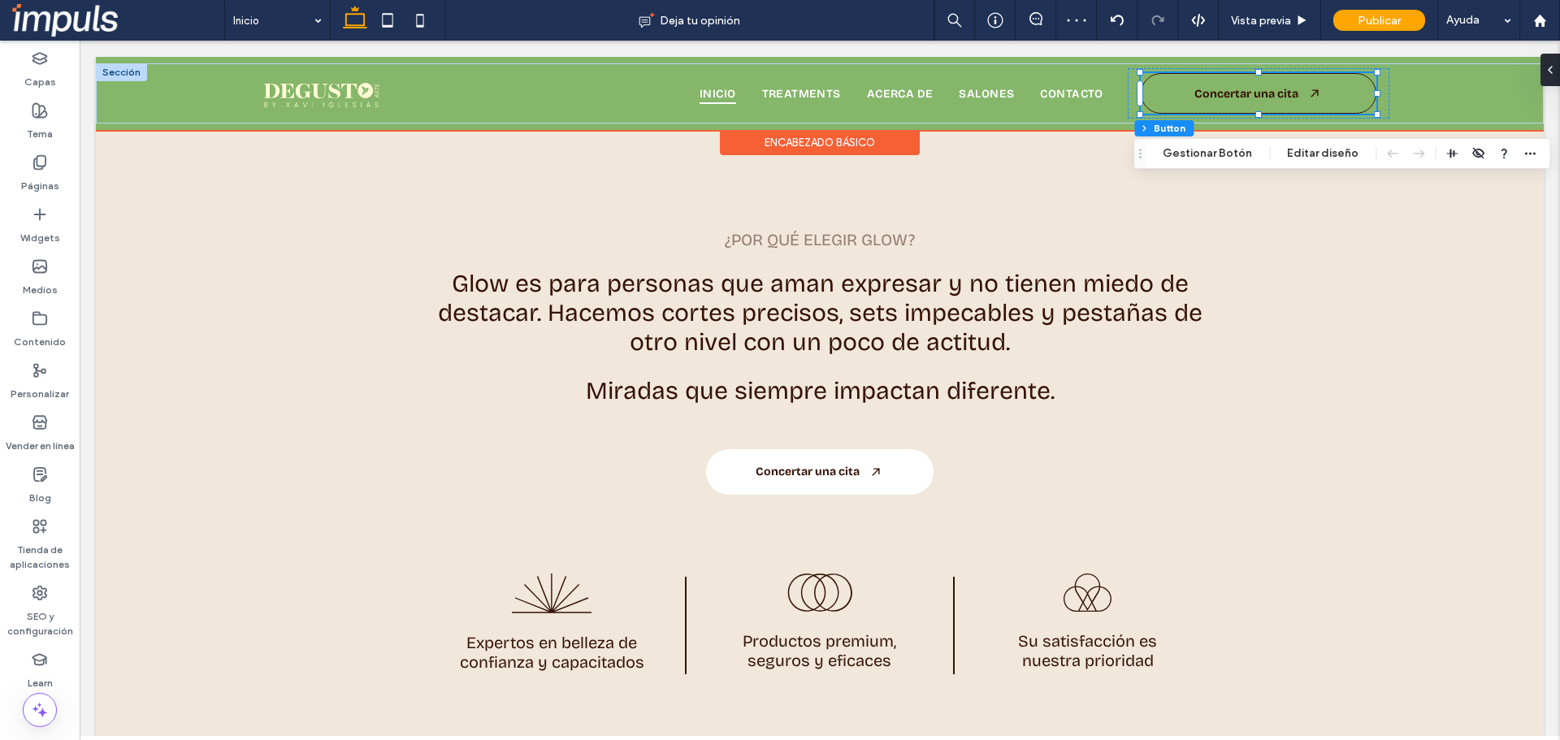
type input "**"
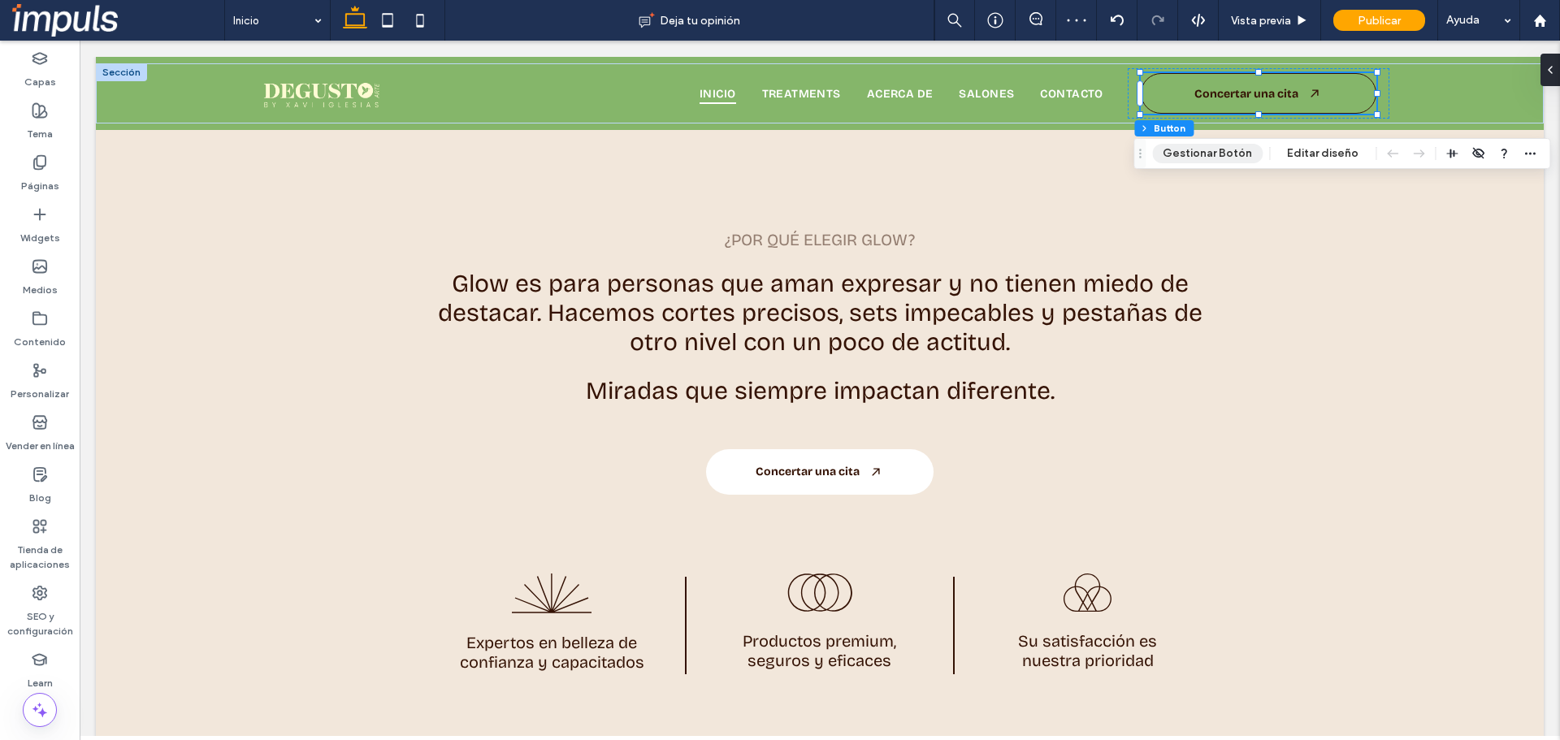
click at [1212, 153] on button "Gestionar Botón" at bounding box center [1207, 154] width 111 height 20
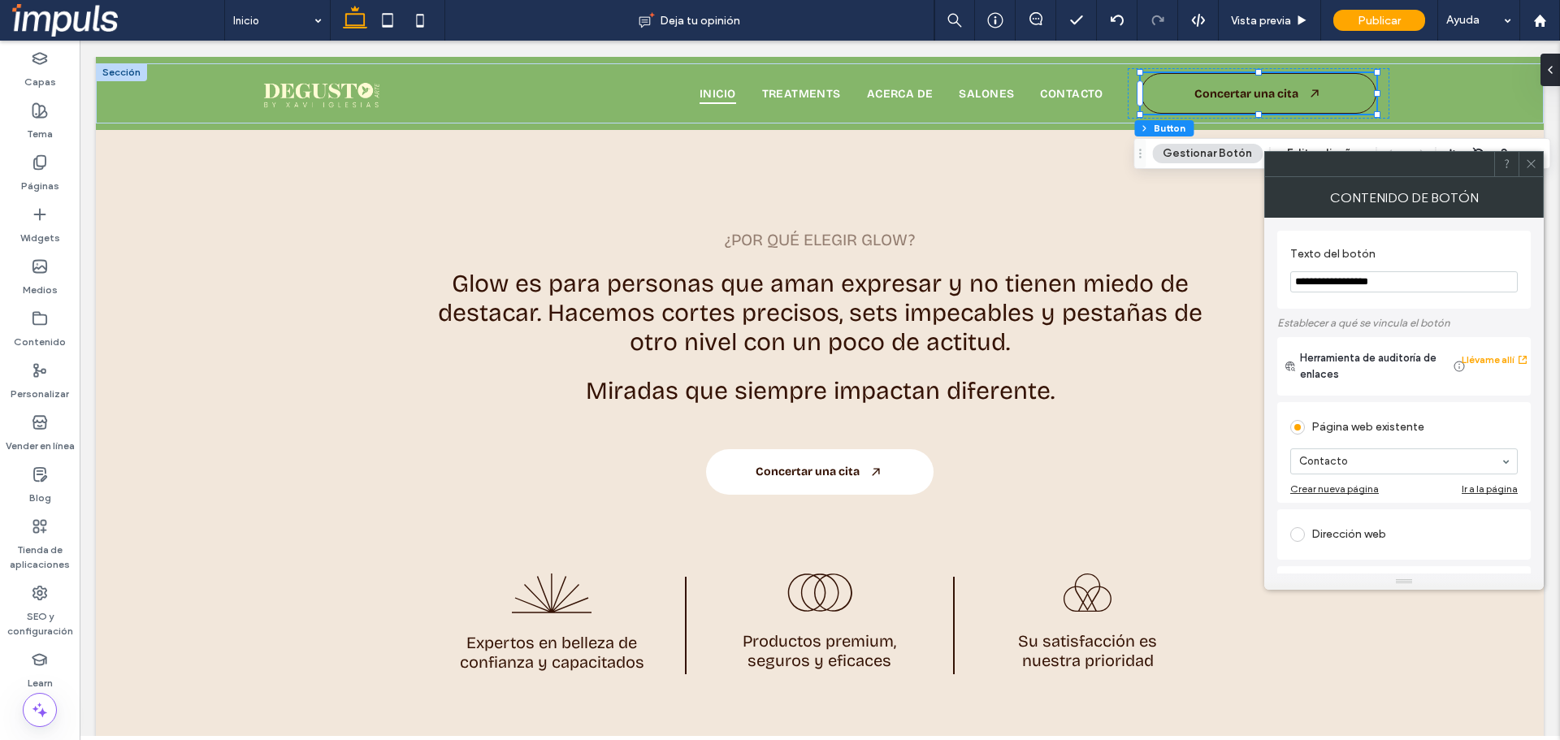
click at [1391, 294] on section "**********" at bounding box center [1404, 270] width 228 height 62
click at [1401, 288] on input "**********" at bounding box center [1404, 281] width 228 height 21
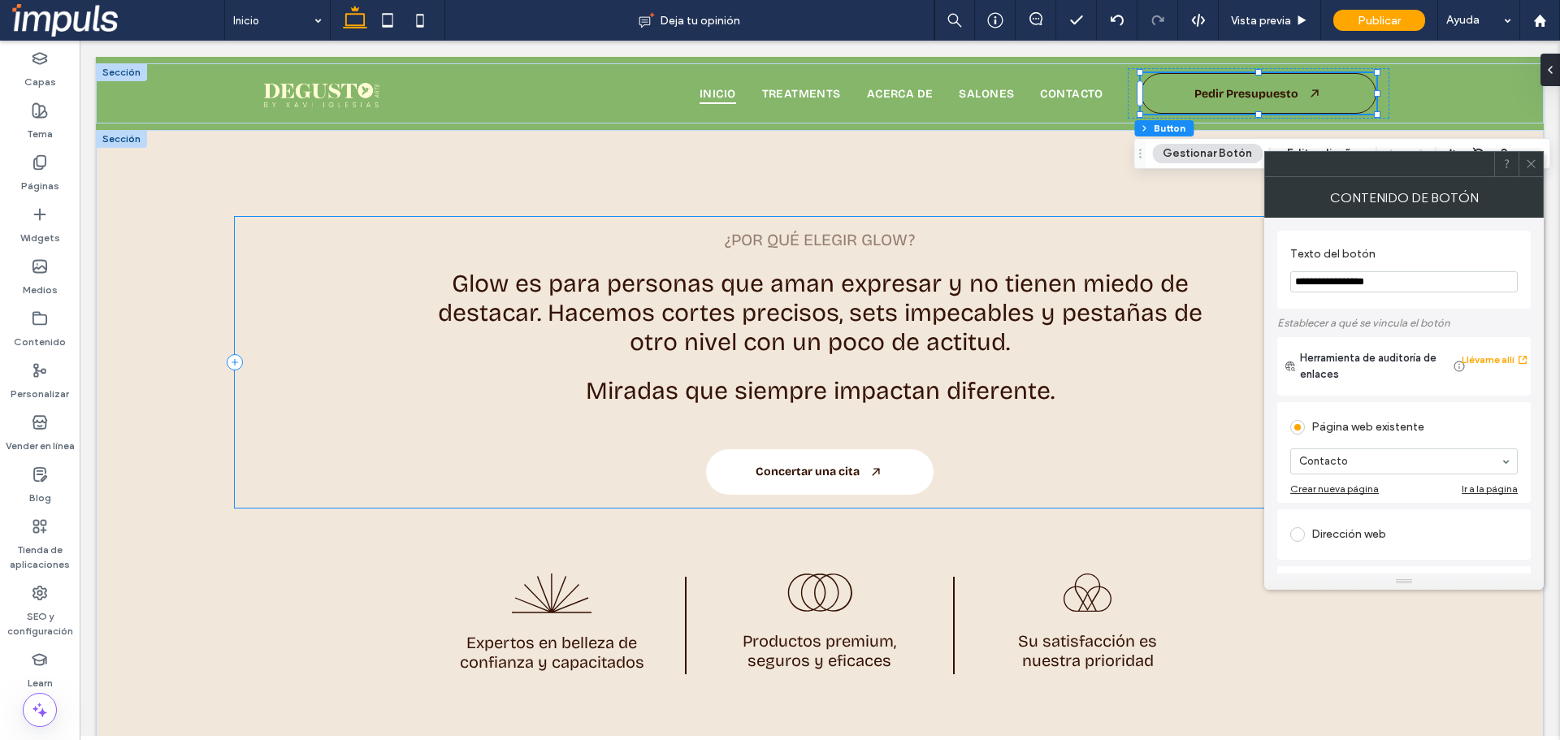
type input "**********"
click at [1247, 262] on div "¿Por qué elegir Glow? Glow es para personas que aman expresar y no tienen miedo…" at bounding box center [820, 362] width 1170 height 291
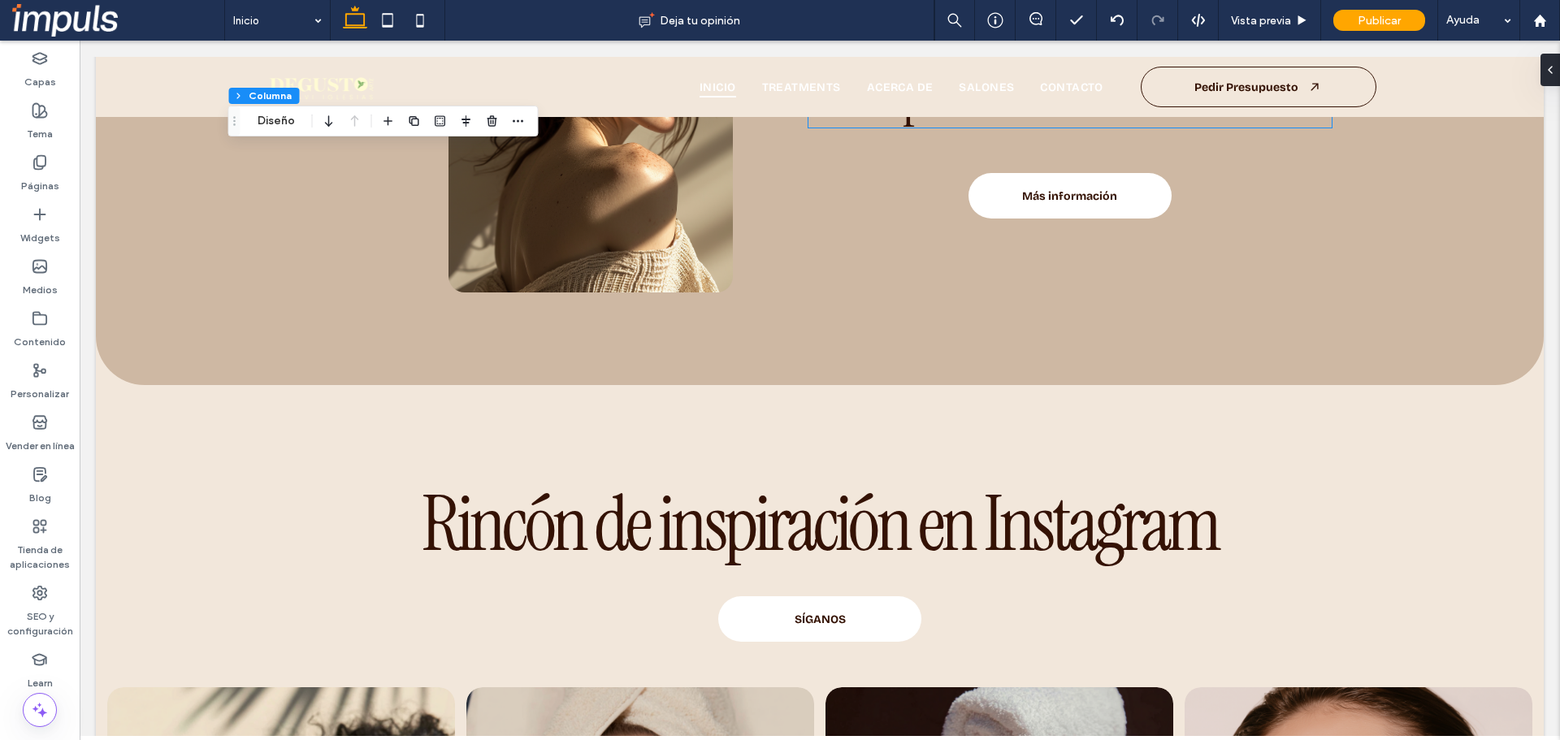
scroll to position [5282, 0]
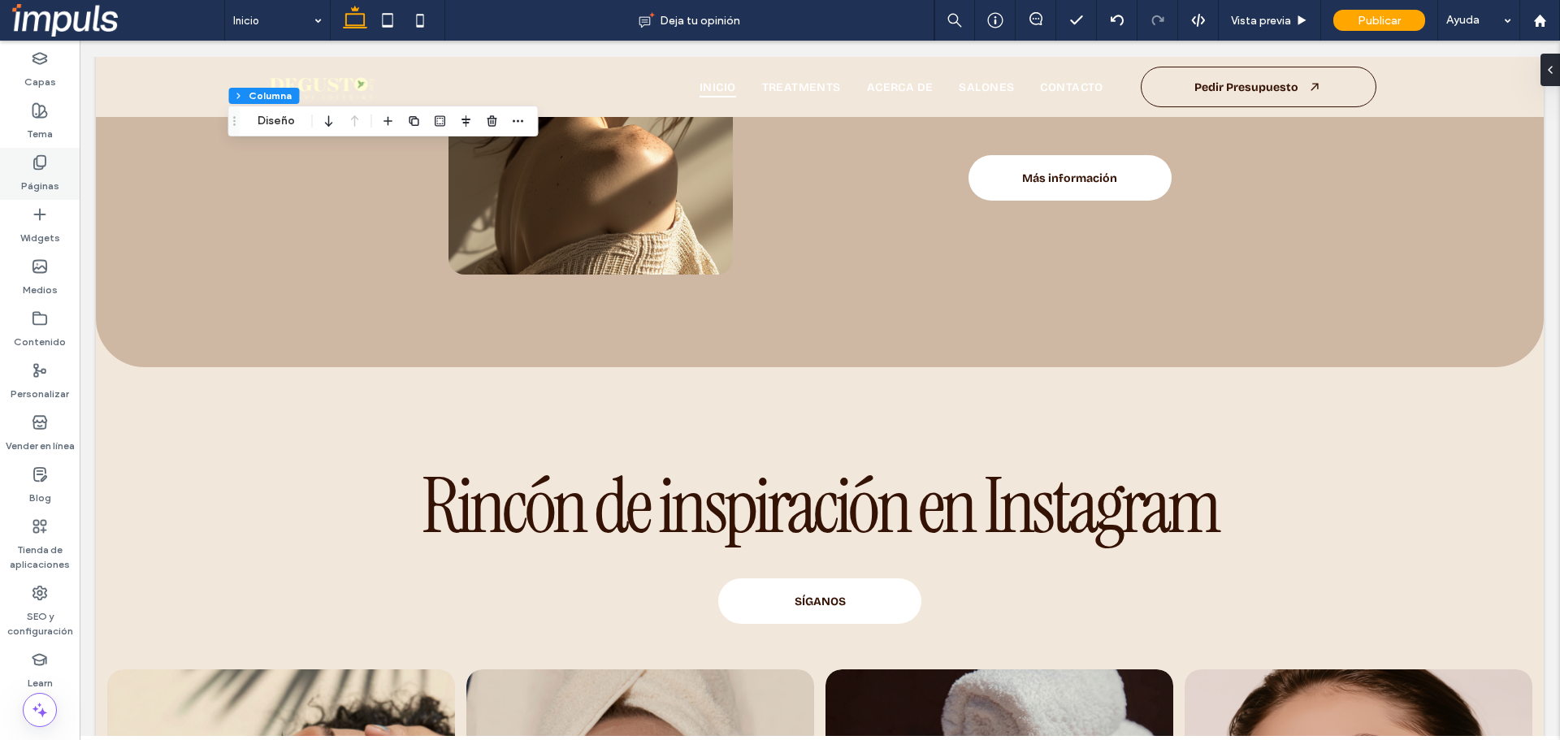
click at [29, 165] on div "Páginas" at bounding box center [40, 174] width 80 height 52
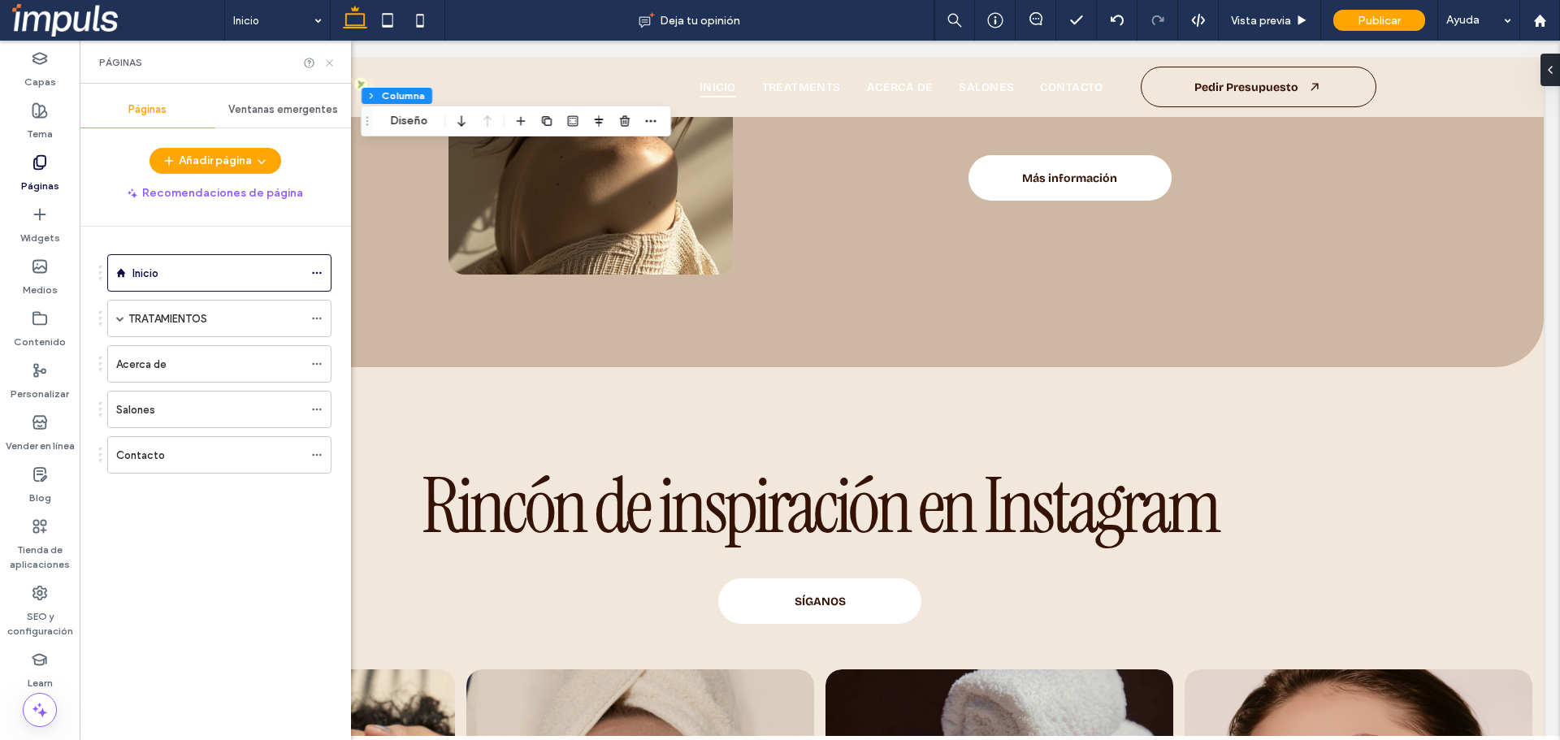
click at [332, 63] on icon at bounding box center [329, 63] width 12 height 12
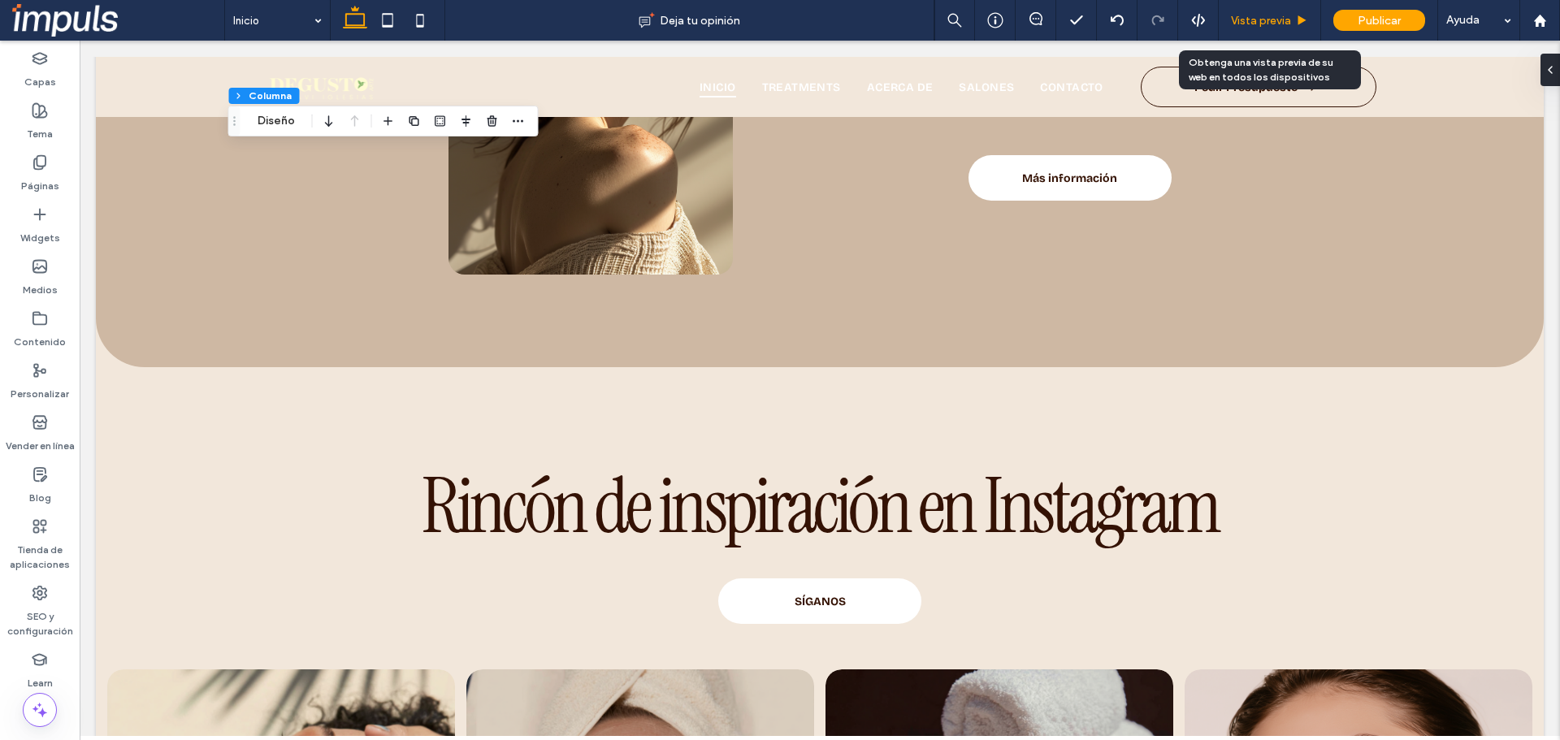
click at [1277, 26] on span "Vista previa" at bounding box center [1261, 21] width 60 height 14
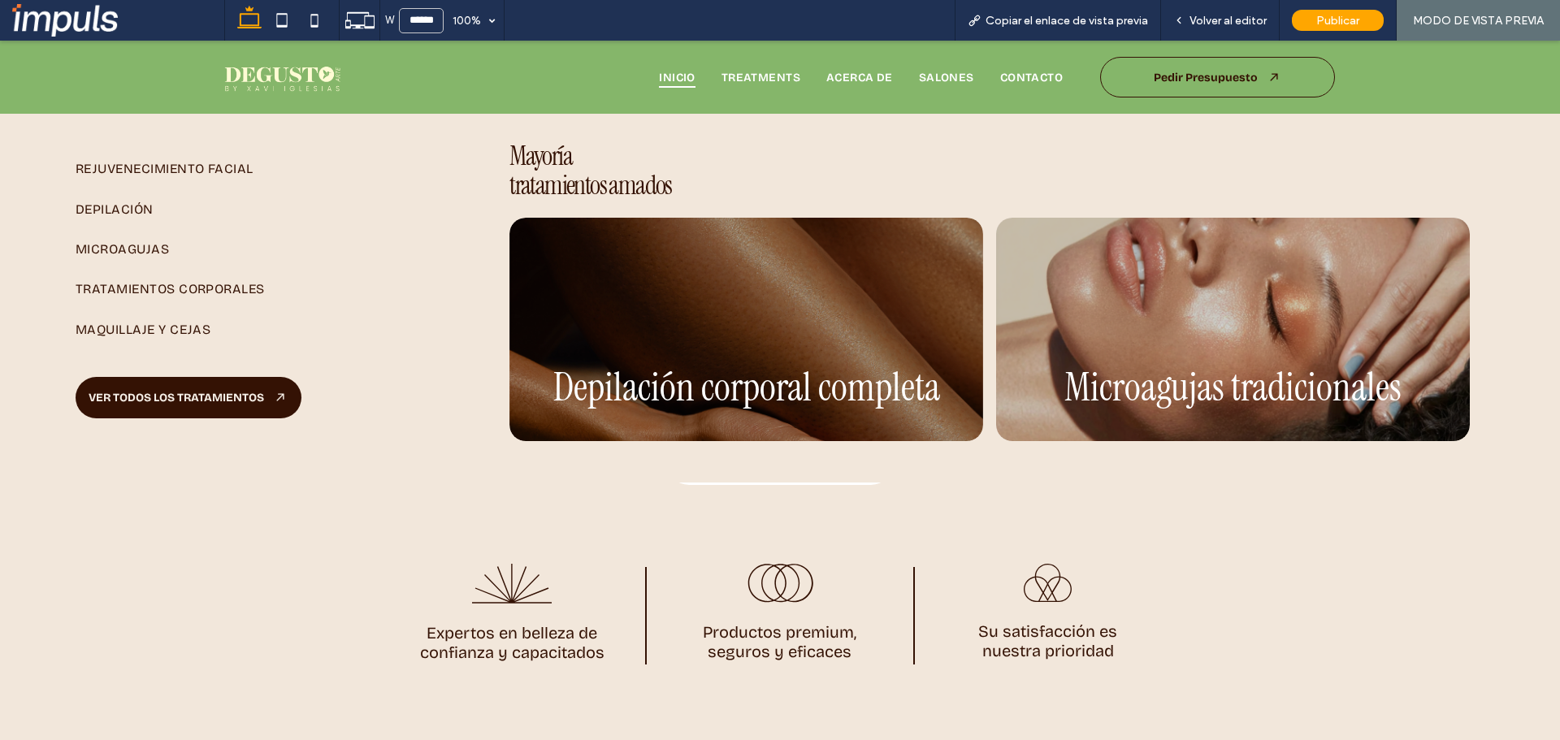
click at [197, 388] on link "VER TODOS LOS TRATAMIENTOS" at bounding box center [189, 397] width 226 height 41
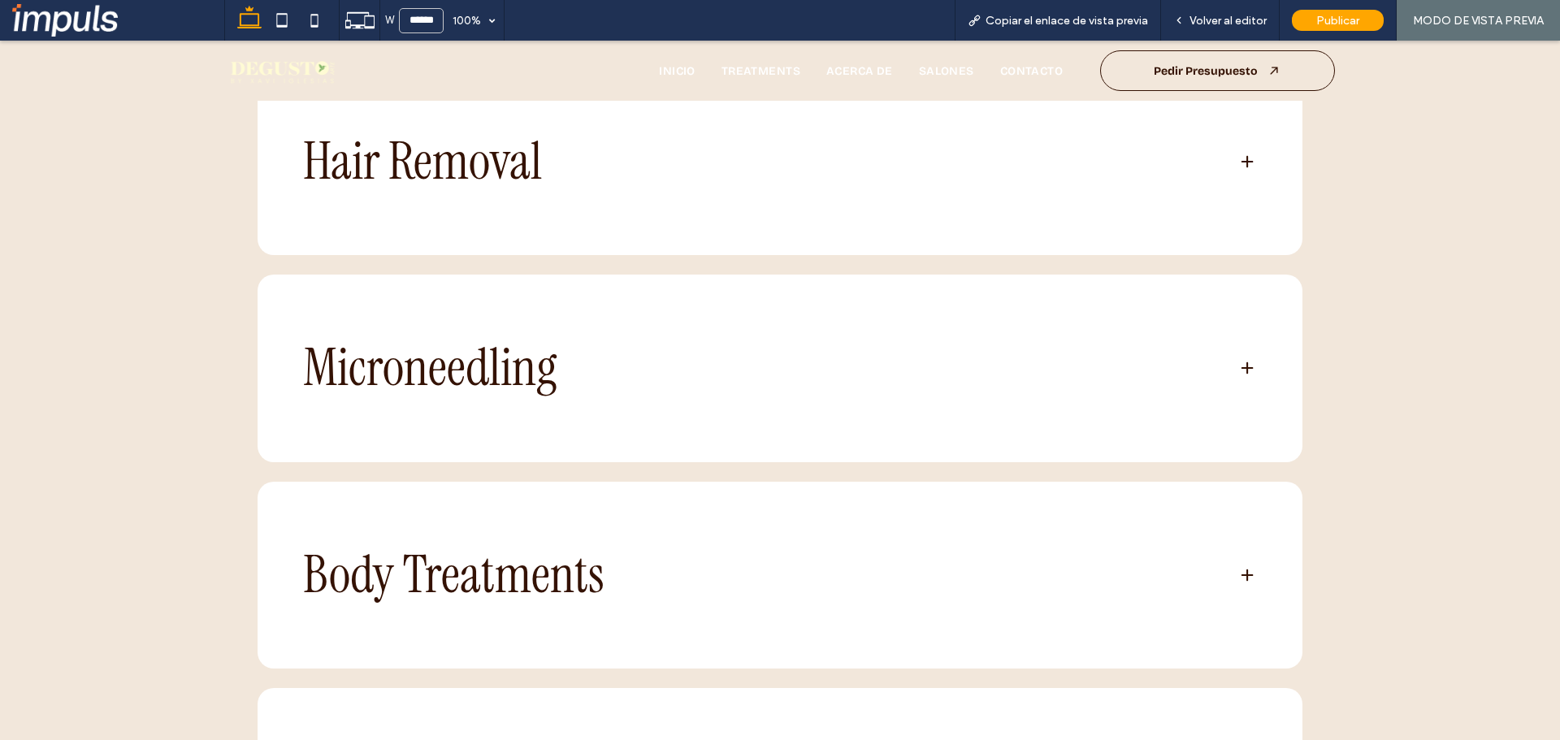
scroll to position [1463, 0]
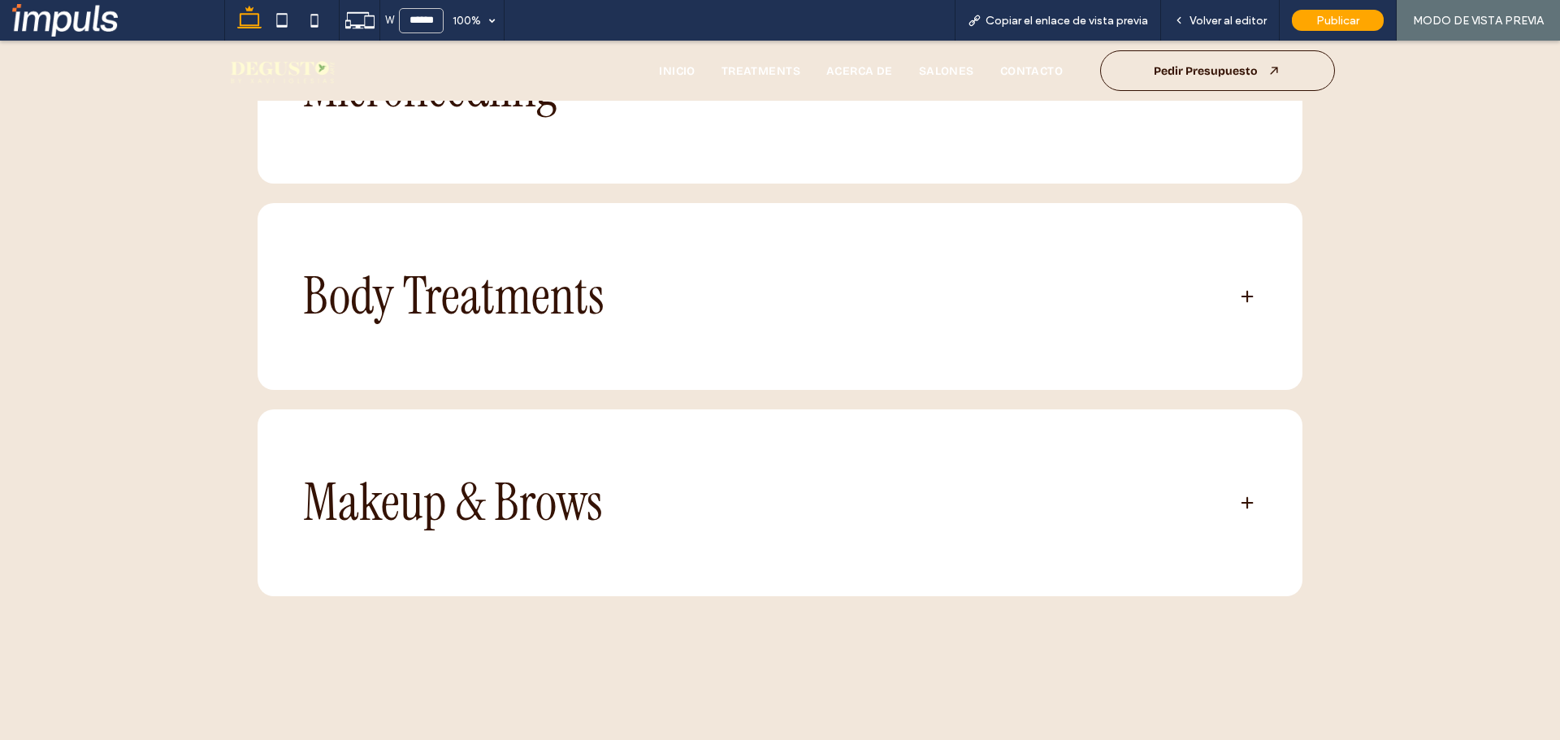
click at [1065, 223] on div "Body Treatments" at bounding box center [780, 296] width 1019 height 161
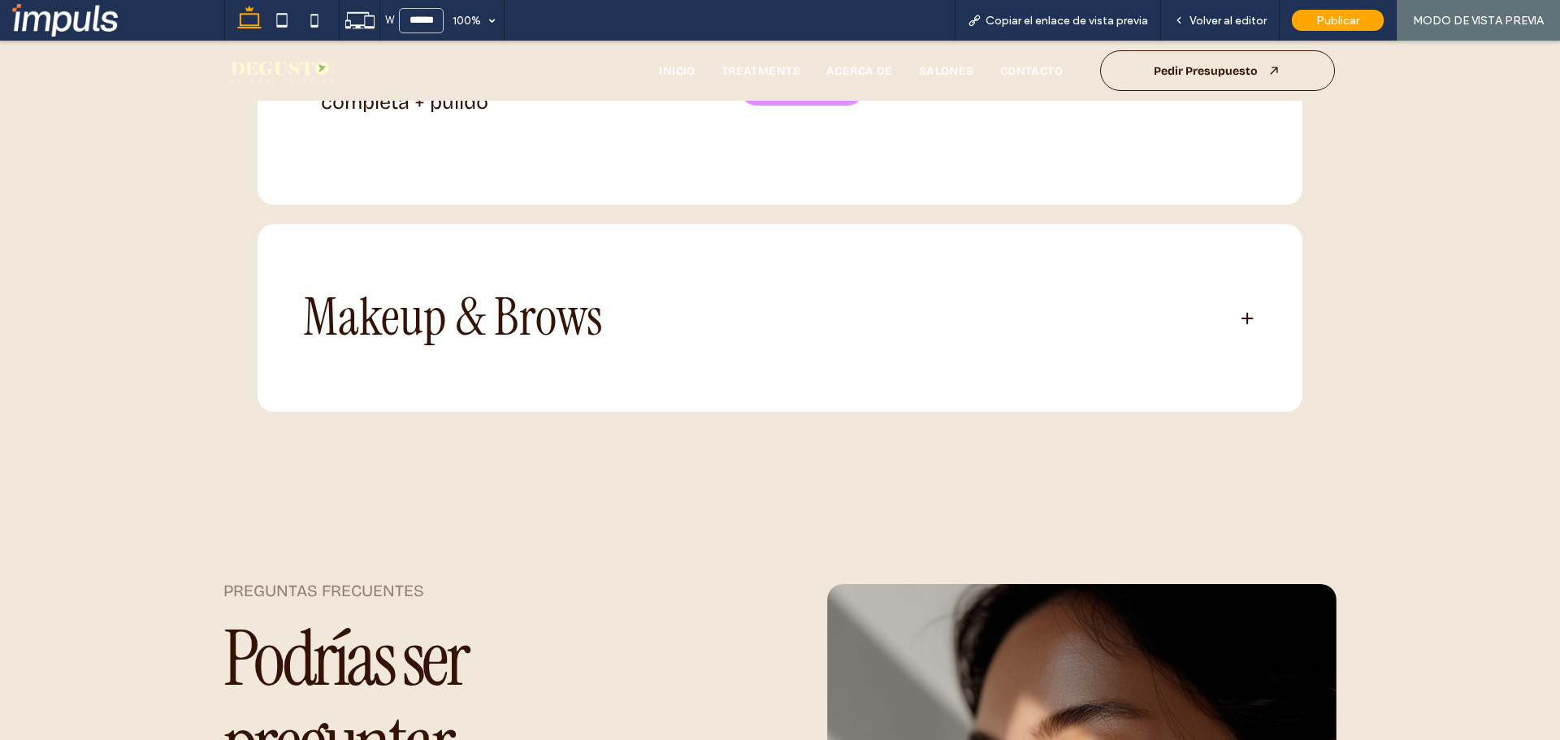
scroll to position [1950, 0]
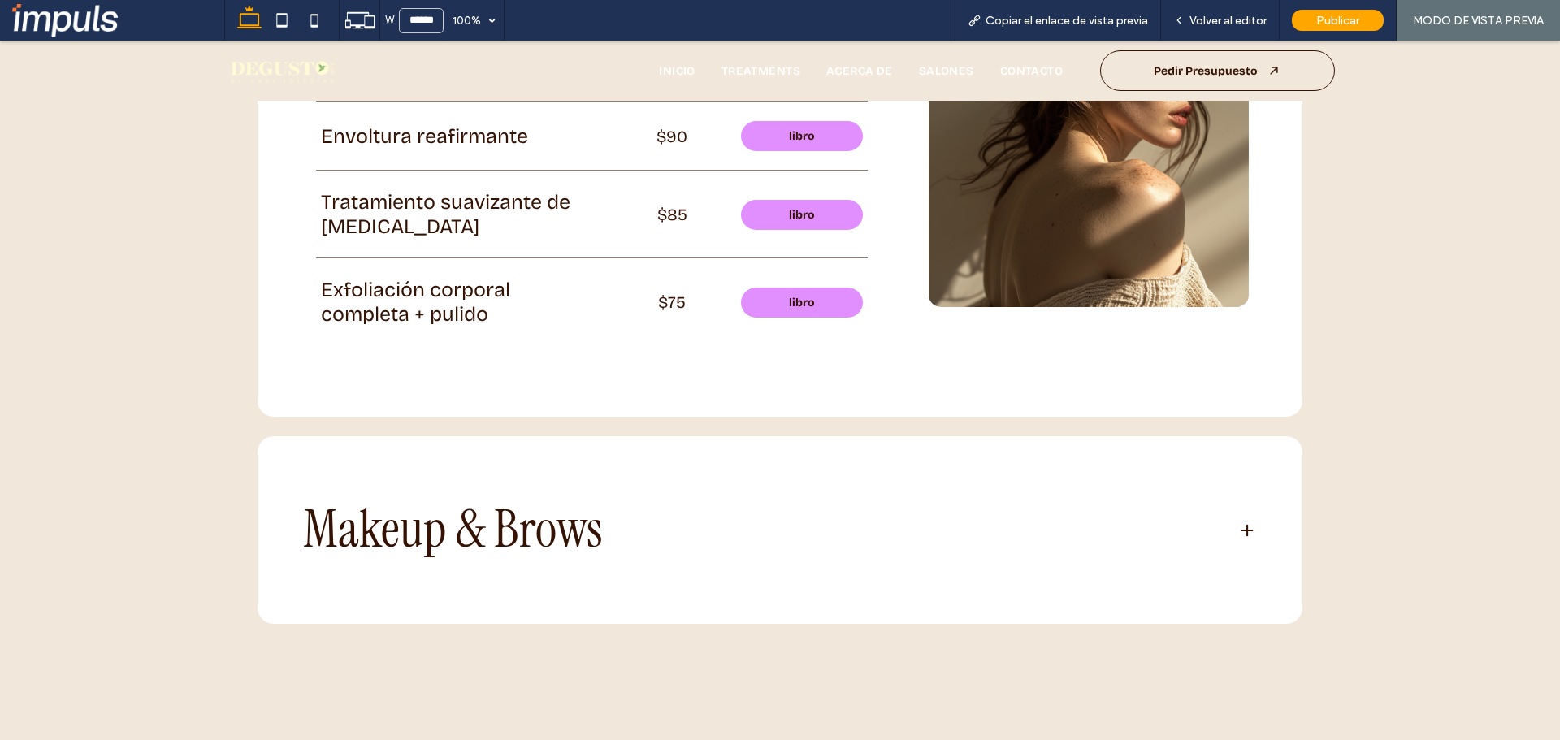
click at [801, 228] on div "Tratamiento suavizante de [MEDICAL_DATA] $85 libro" at bounding box center [592, 214] width 552 height 59
click at [810, 219] on link "libro" at bounding box center [802, 215] width 122 height 30
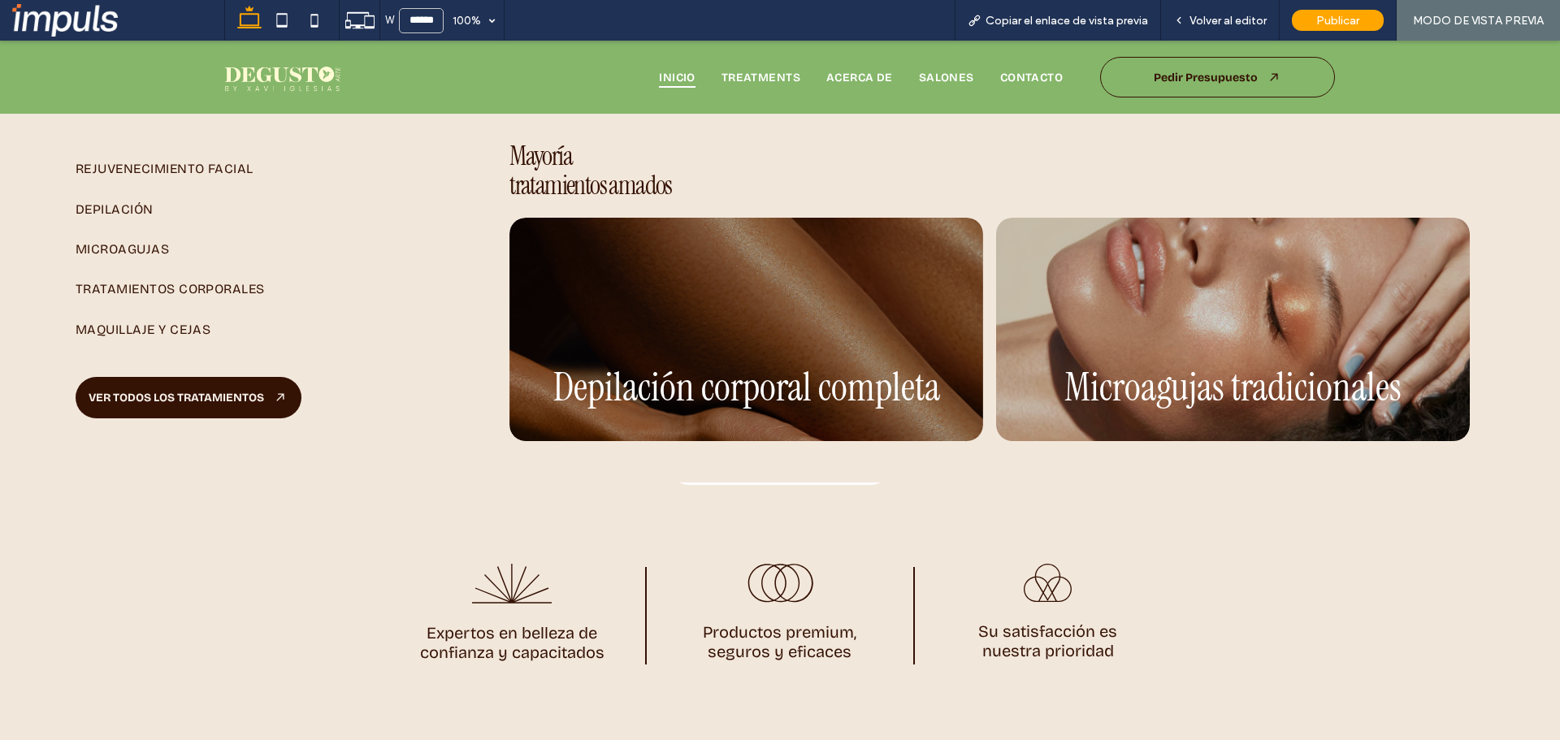
click at [221, 405] on link "VER TODOS LOS TRATAMIENTOS" at bounding box center [189, 397] width 226 height 41
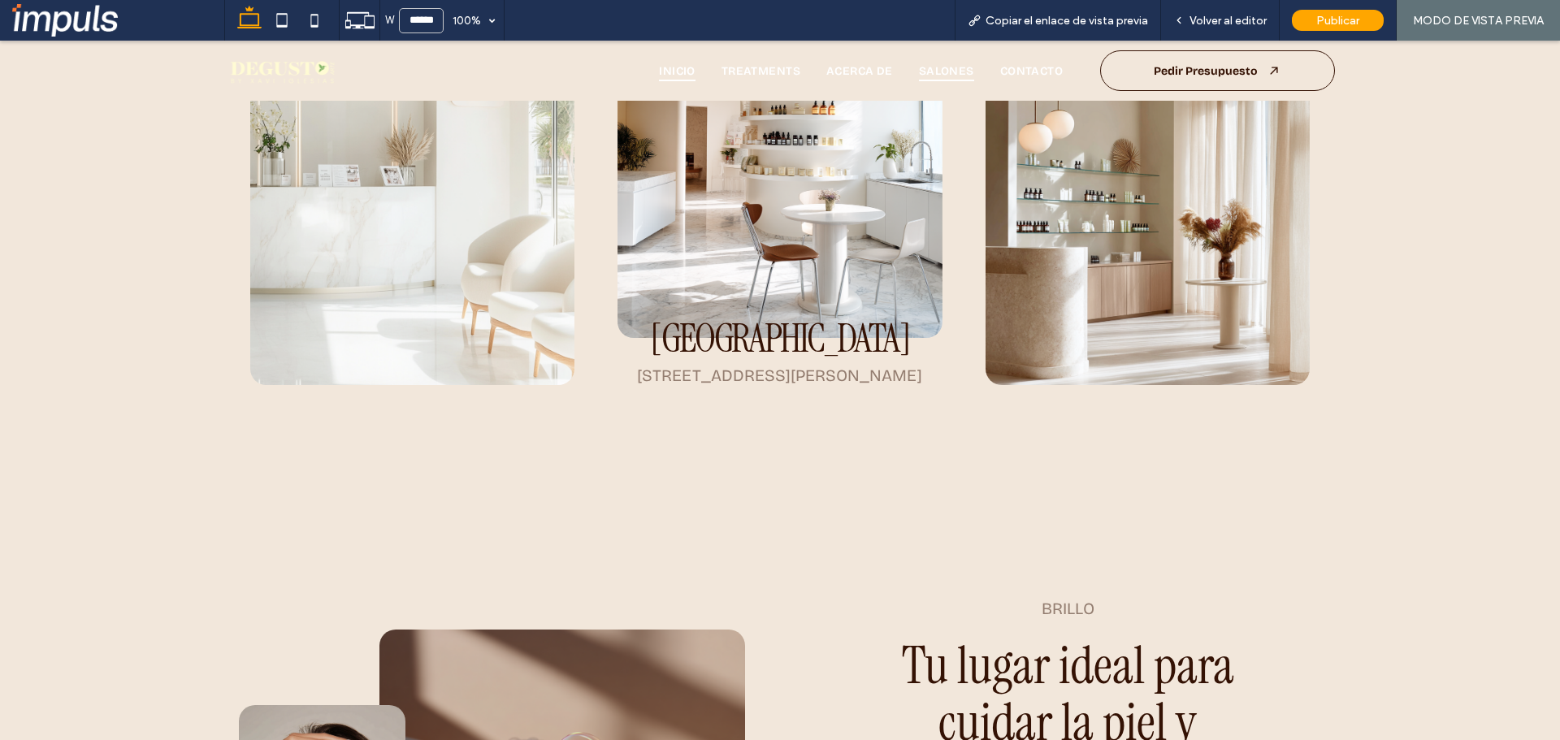
scroll to position [556, 0]
click at [675, 75] on span "Inicio" at bounding box center [677, 71] width 37 height 22
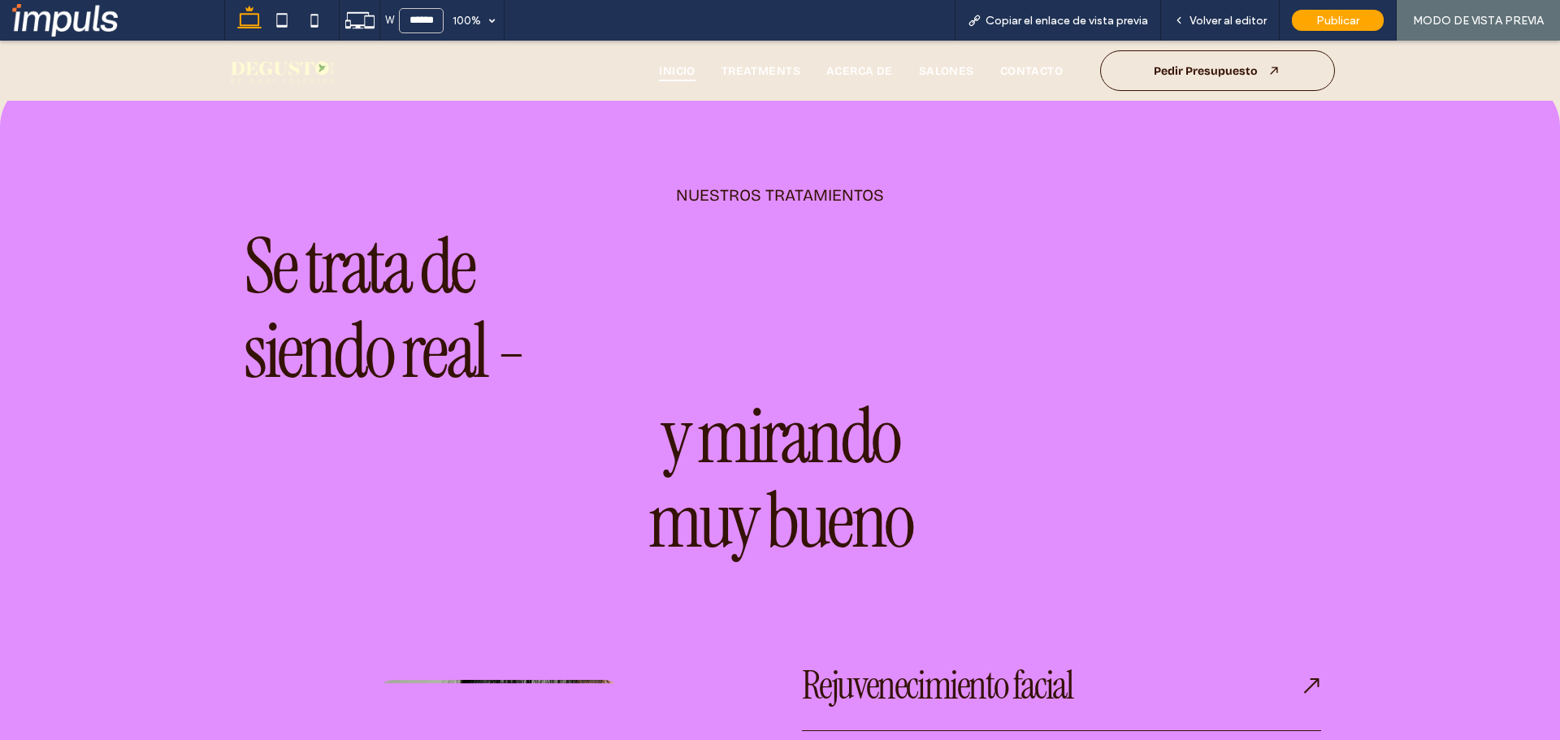
scroll to position [547, 0]
